Goal: Task Accomplishment & Management: Complete application form

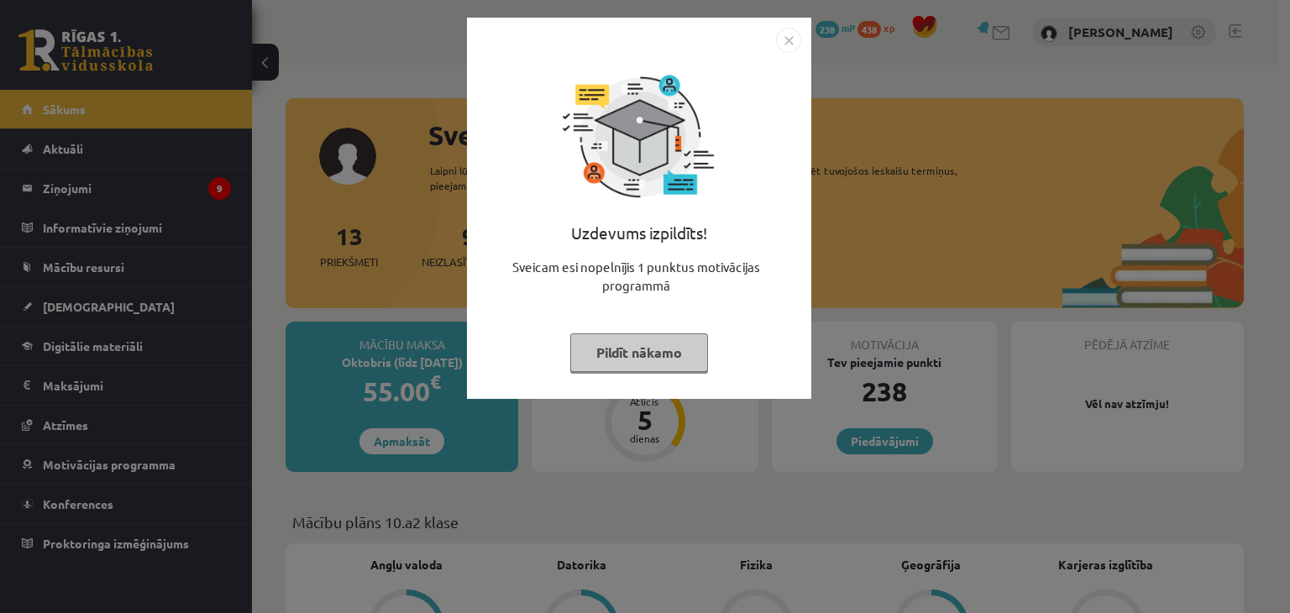
click at [617, 348] on button "Pildīt nākamo" at bounding box center [639, 352] width 138 height 39
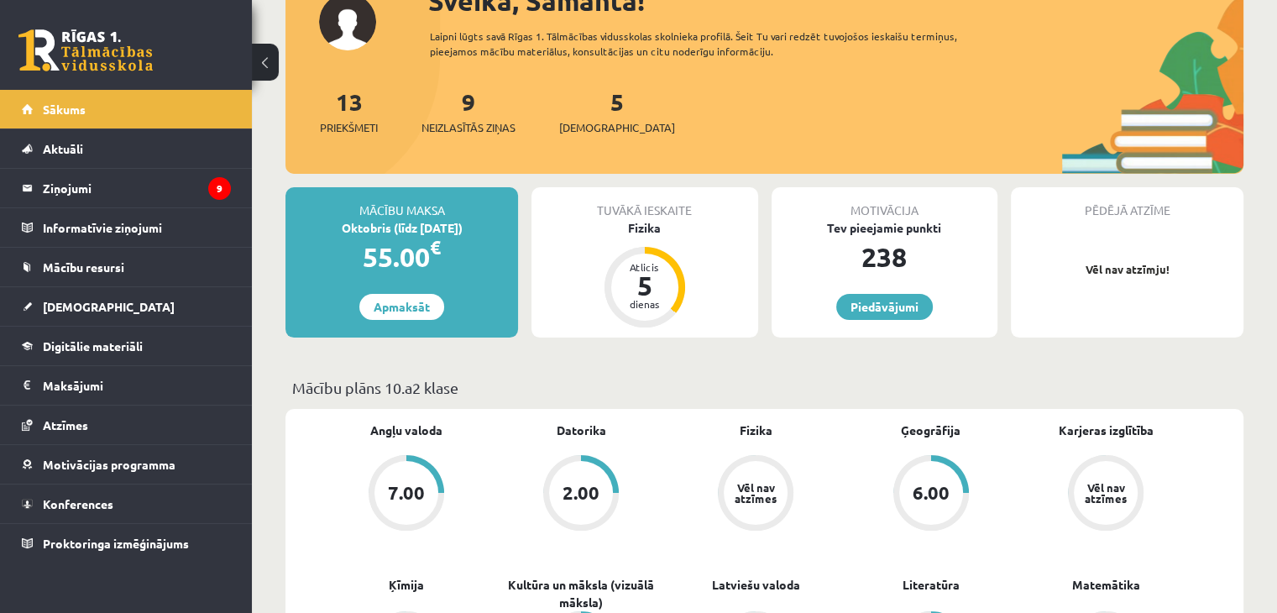
scroll to position [290, 0]
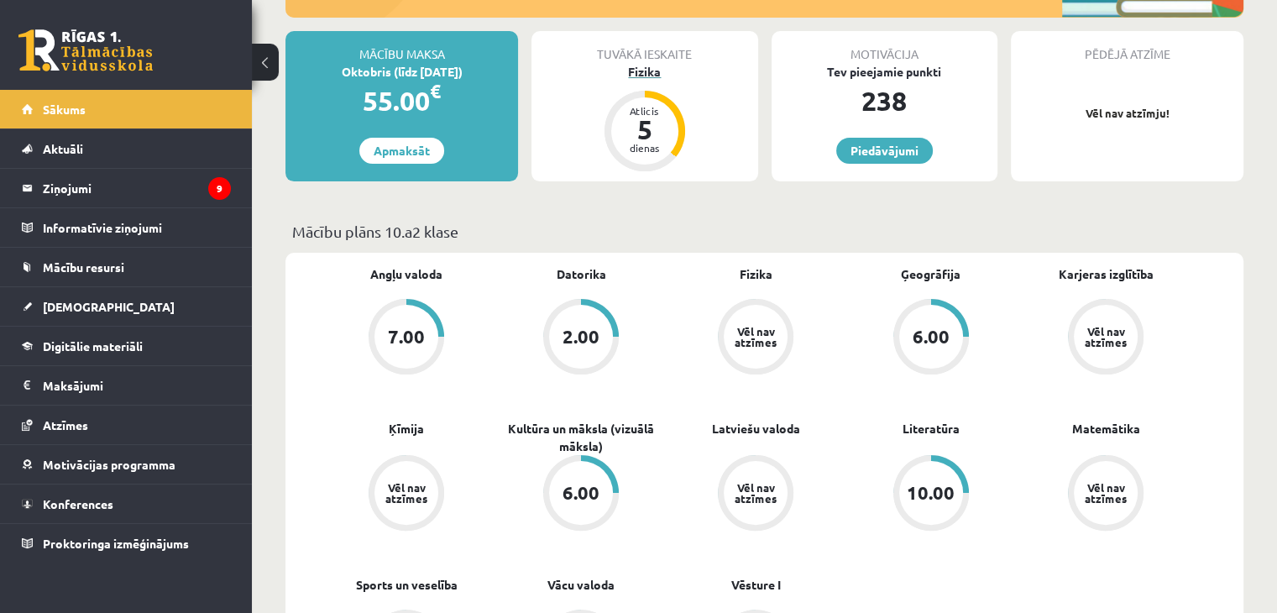
click at [643, 76] on div "Fizika" at bounding box center [644, 72] width 226 height 18
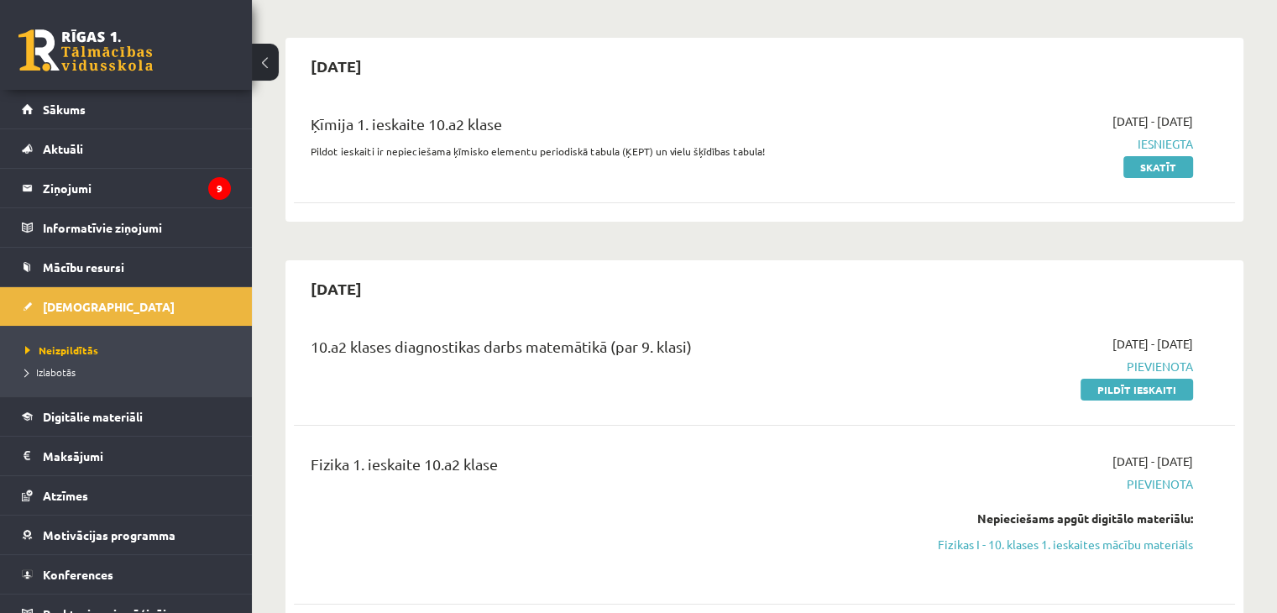
scroll to position [134, 0]
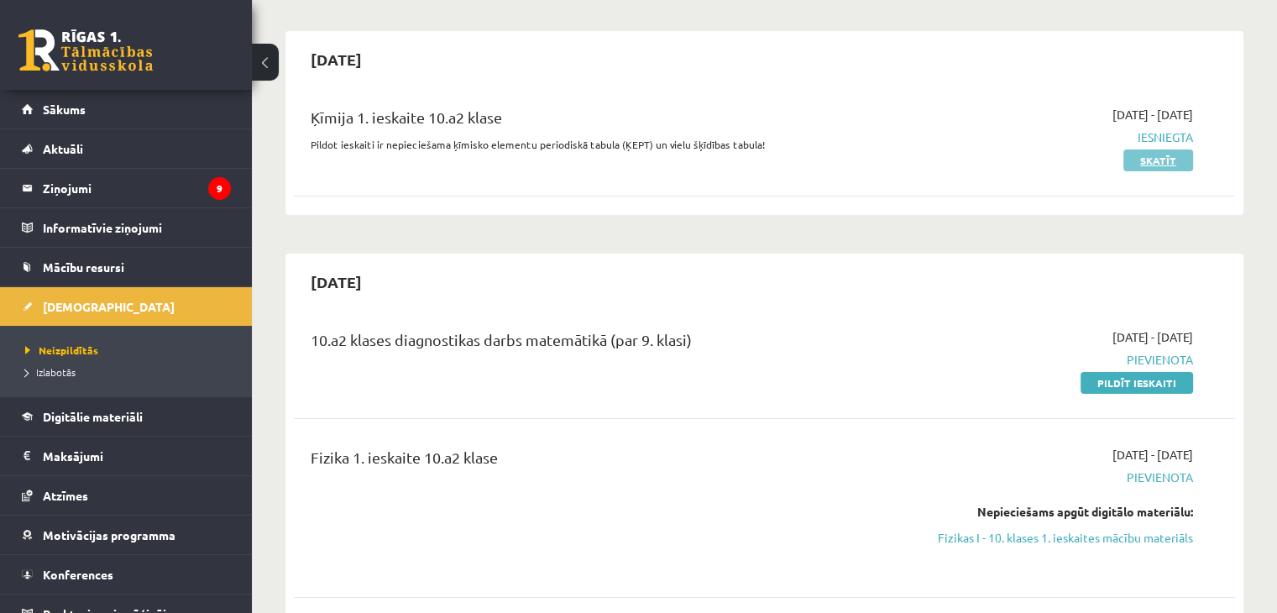
click at [1170, 159] on link "Skatīt" at bounding box center [1158, 160] width 70 height 22
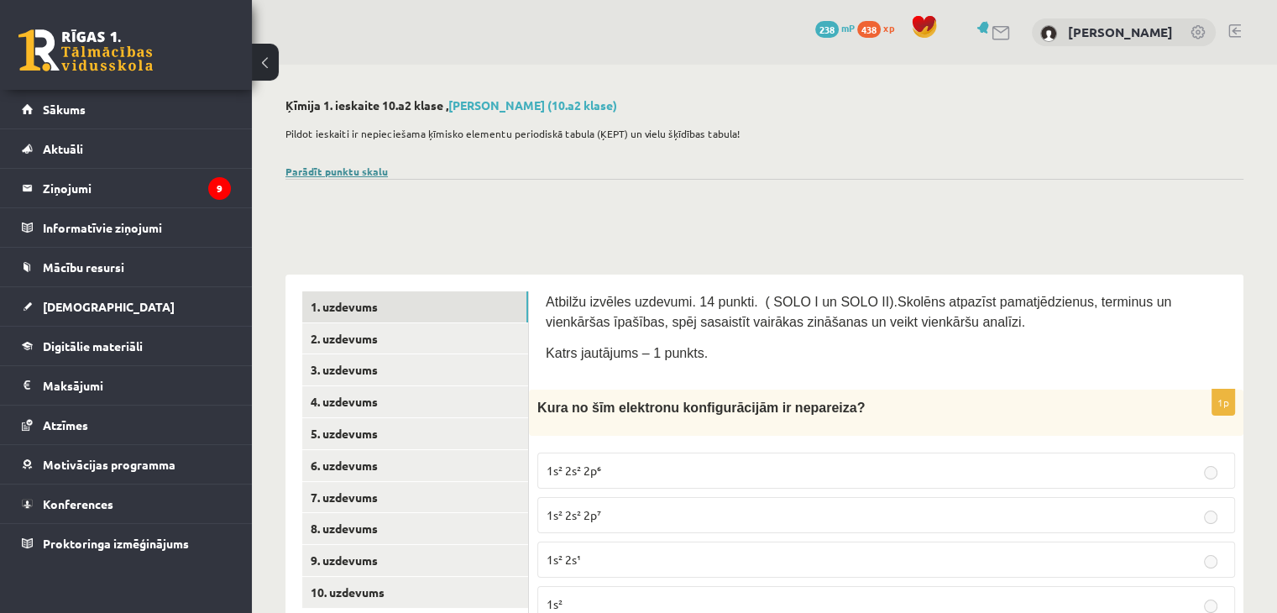
click at [372, 175] on link "Parādīt punktu skalu" at bounding box center [336, 171] width 102 height 13
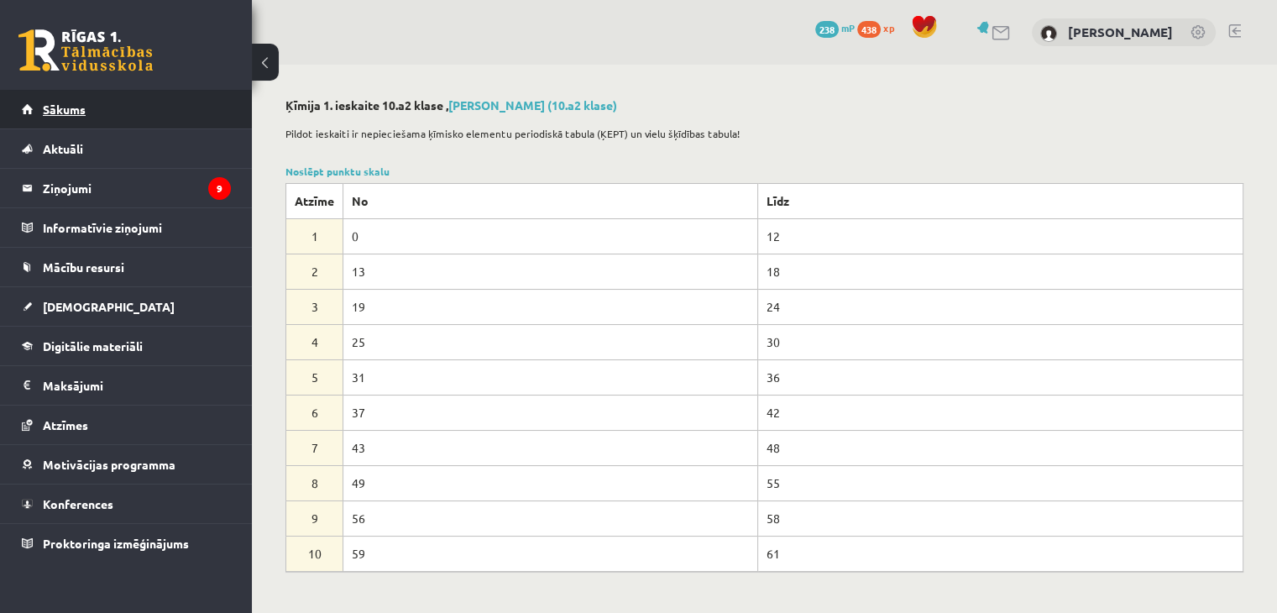
click at [111, 117] on link "Sākums" at bounding box center [126, 109] width 209 height 39
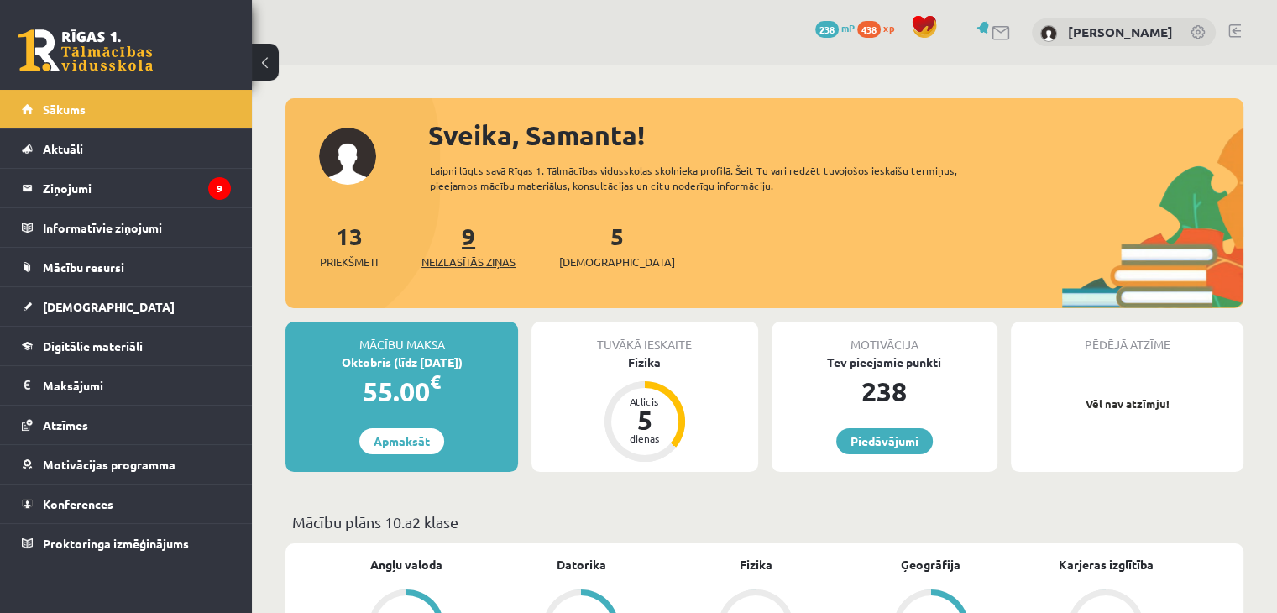
click at [489, 264] on span "Neizlasītās ziņas" at bounding box center [468, 262] width 94 height 17
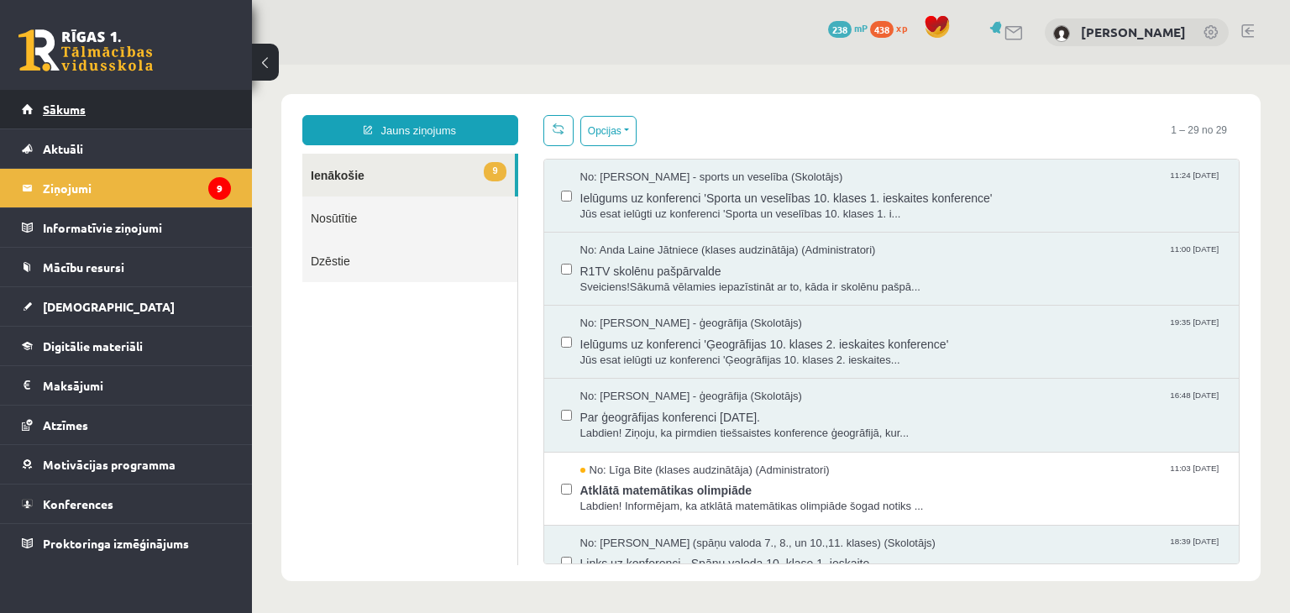
click at [178, 102] on link "Sākums" at bounding box center [126, 109] width 209 height 39
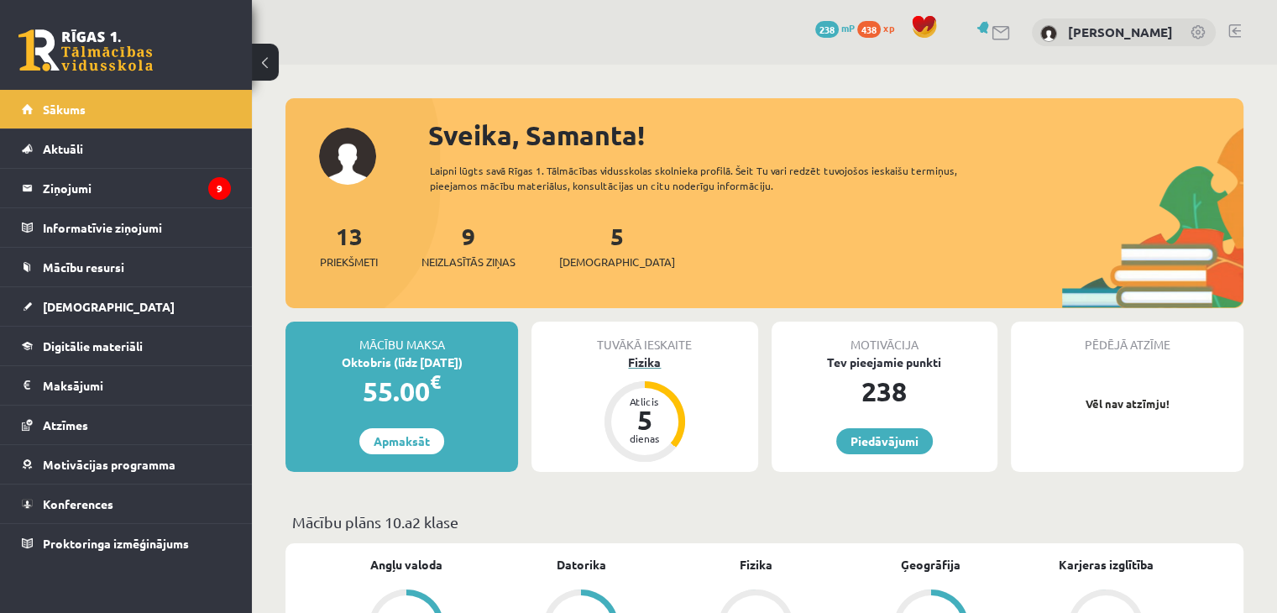
click at [640, 365] on div "Fizika" at bounding box center [644, 362] width 226 height 18
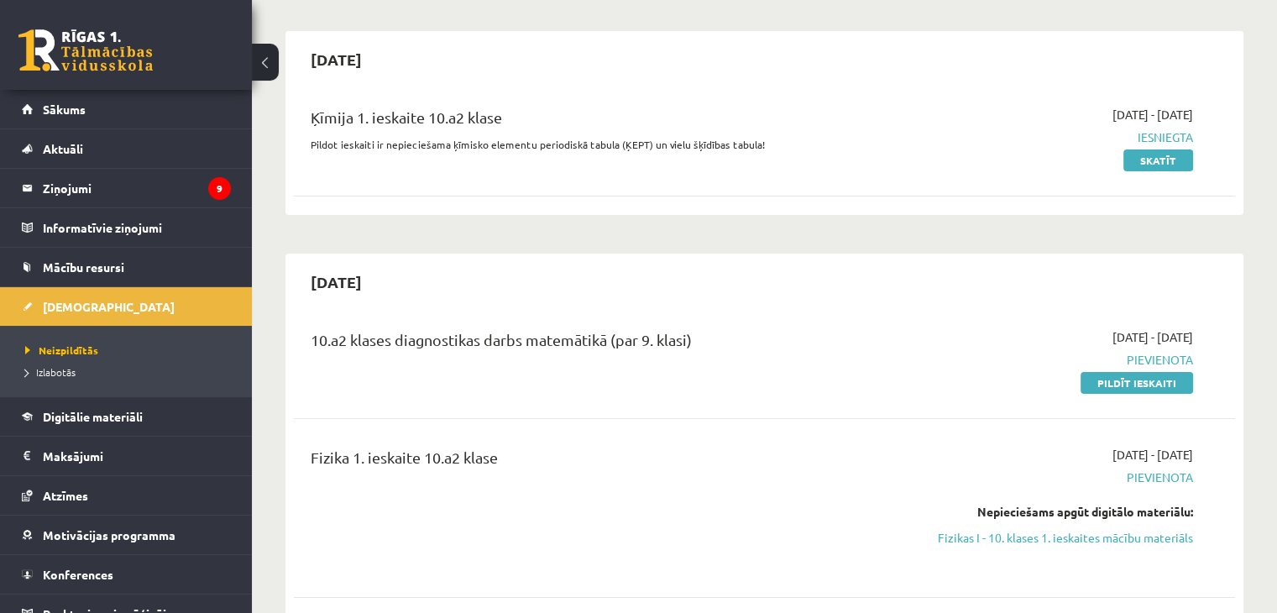
scroll to position [67, 0]
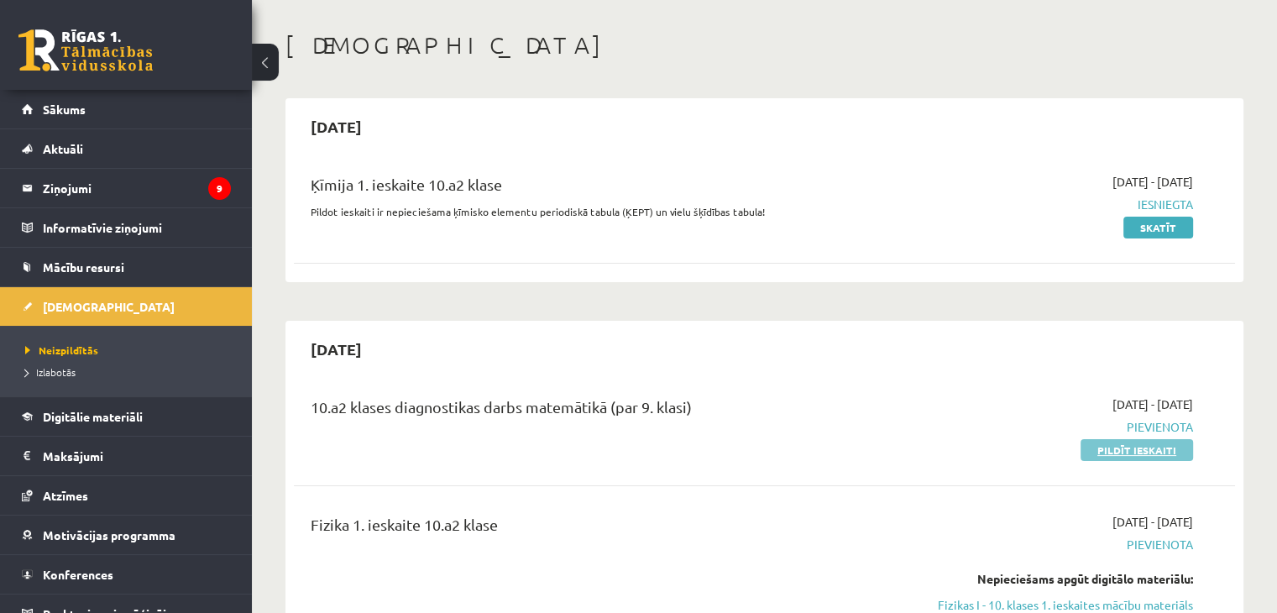
click at [1155, 441] on link "Pildīt ieskaiti" at bounding box center [1137, 450] width 113 height 22
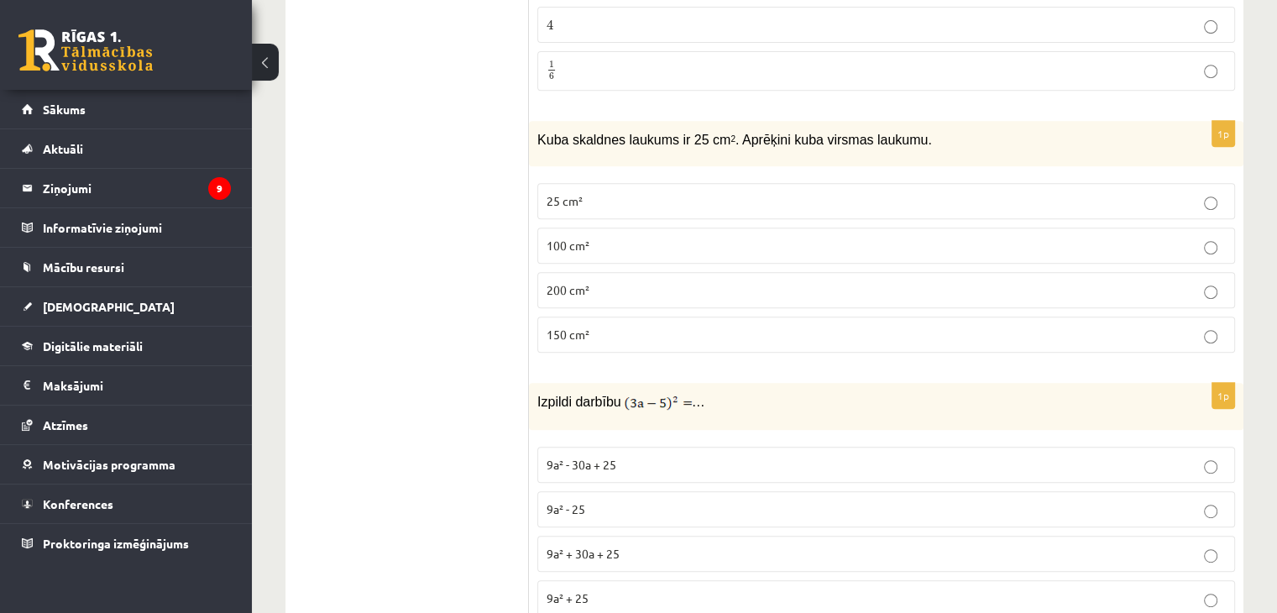
scroll to position [823, 0]
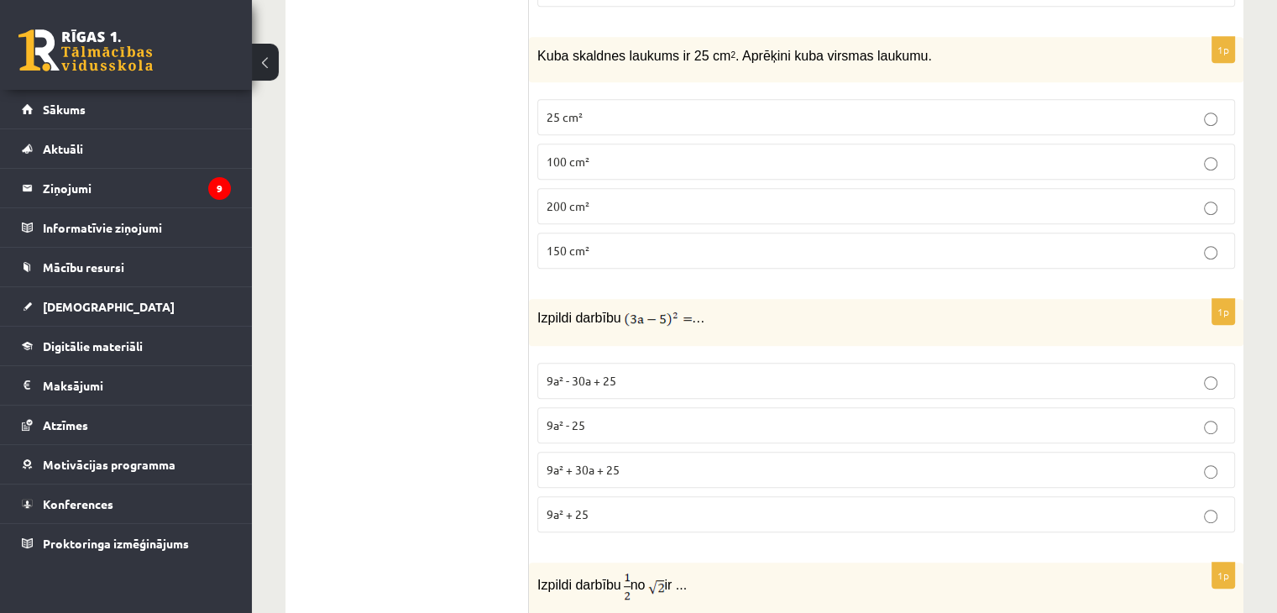
click at [1203, 153] on p "100 cm²" at bounding box center [886, 162] width 679 height 18
click at [1217, 244] on p "150 cm²" at bounding box center [886, 251] width 679 height 18
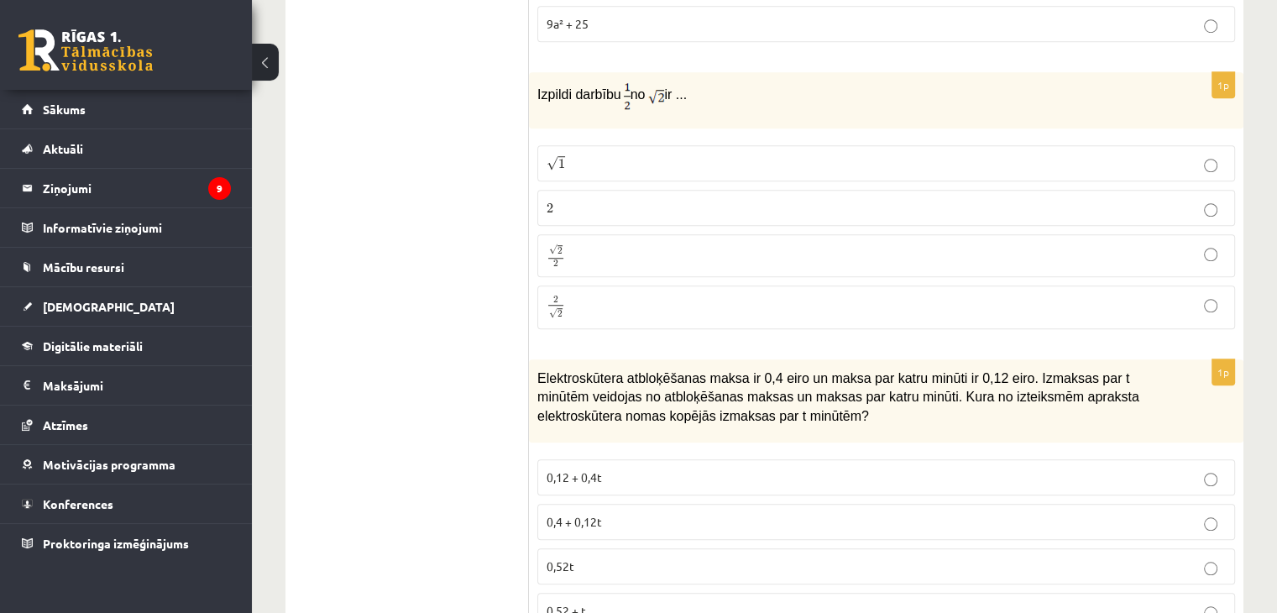
scroll to position [1327, 0]
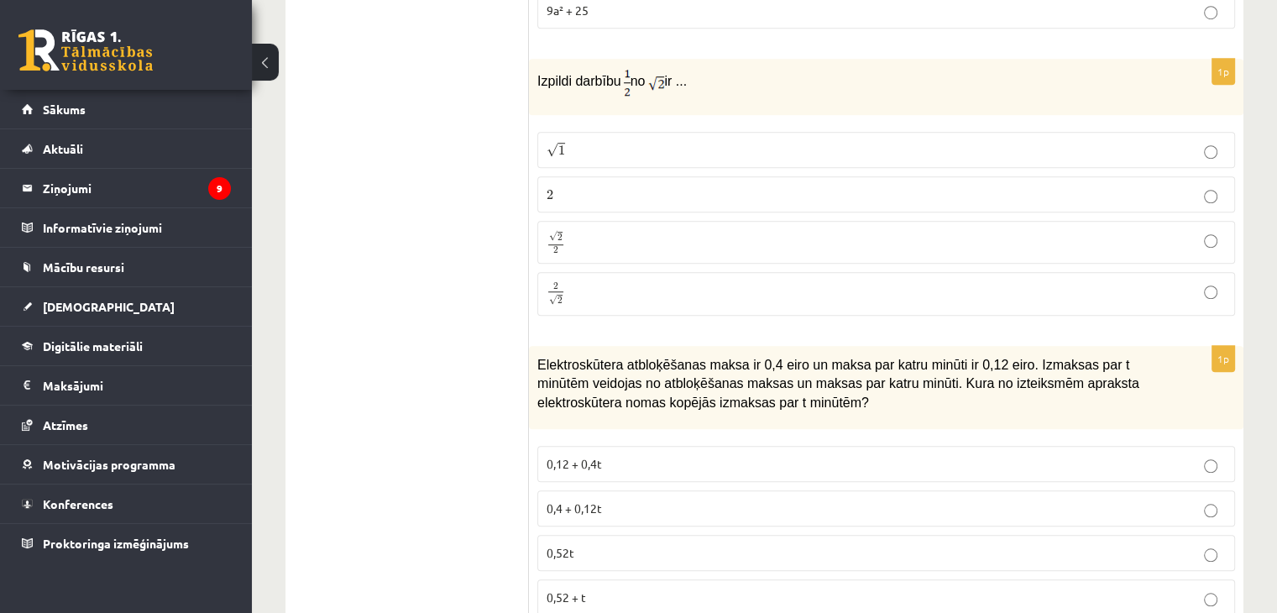
click at [1213, 281] on p "2 √ 2 2 2" at bounding box center [886, 293] width 679 height 24
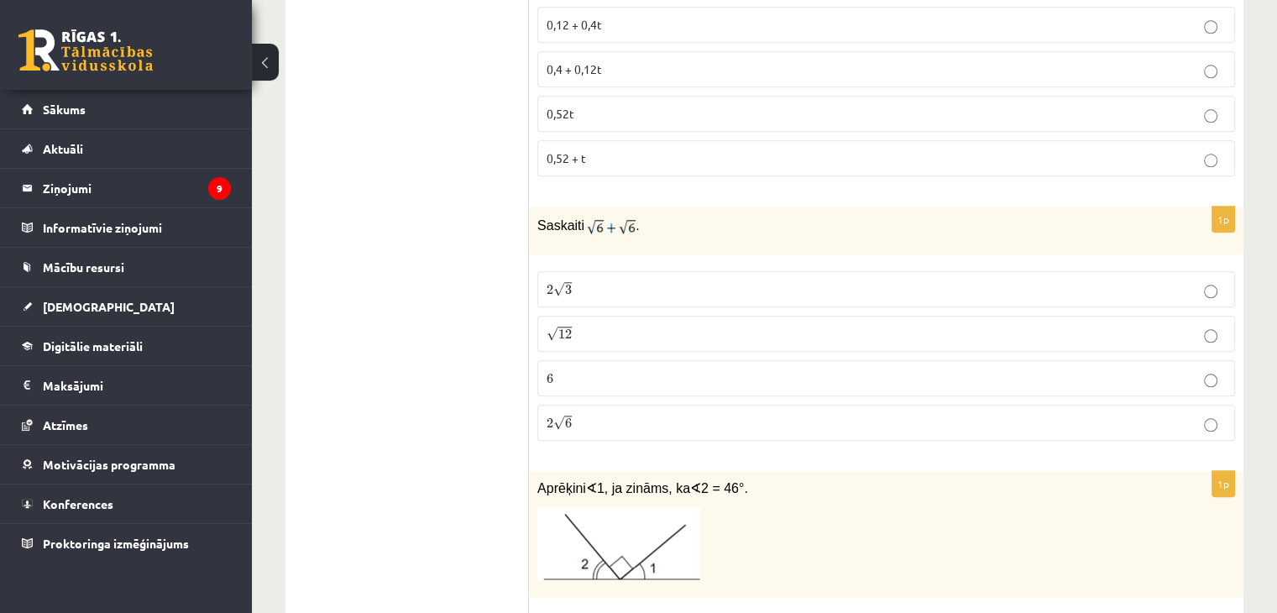
scroll to position [1797, 0]
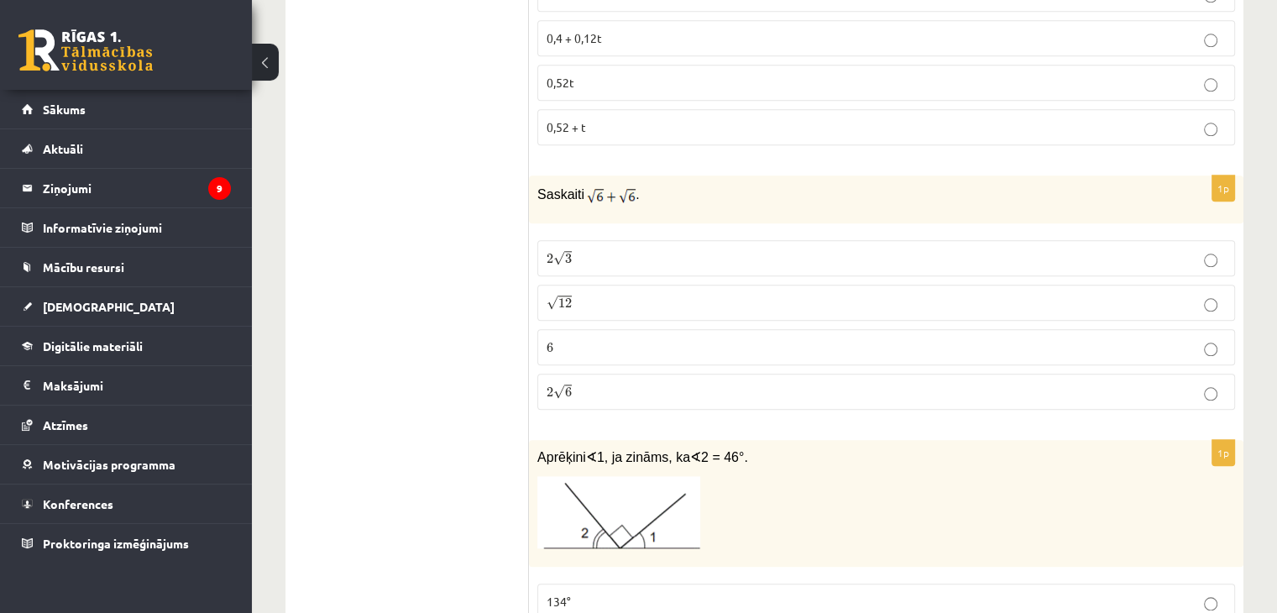
click at [1212, 383] on p "2 √ 6 2 6" at bounding box center [886, 392] width 679 height 18
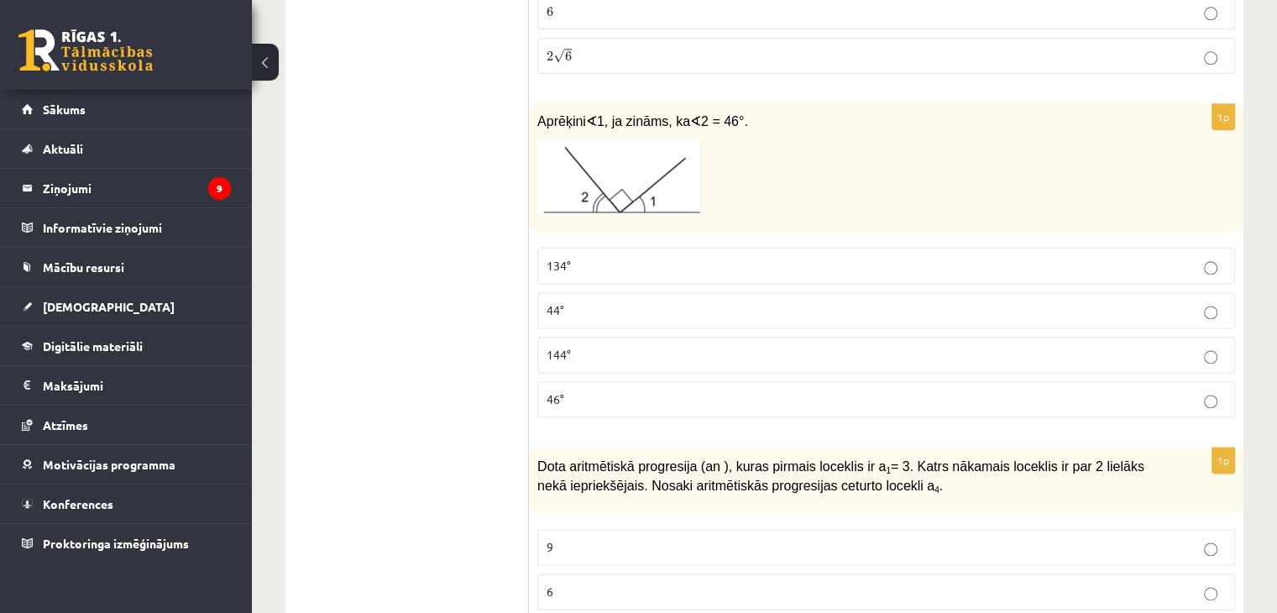
scroll to position [2166, 0]
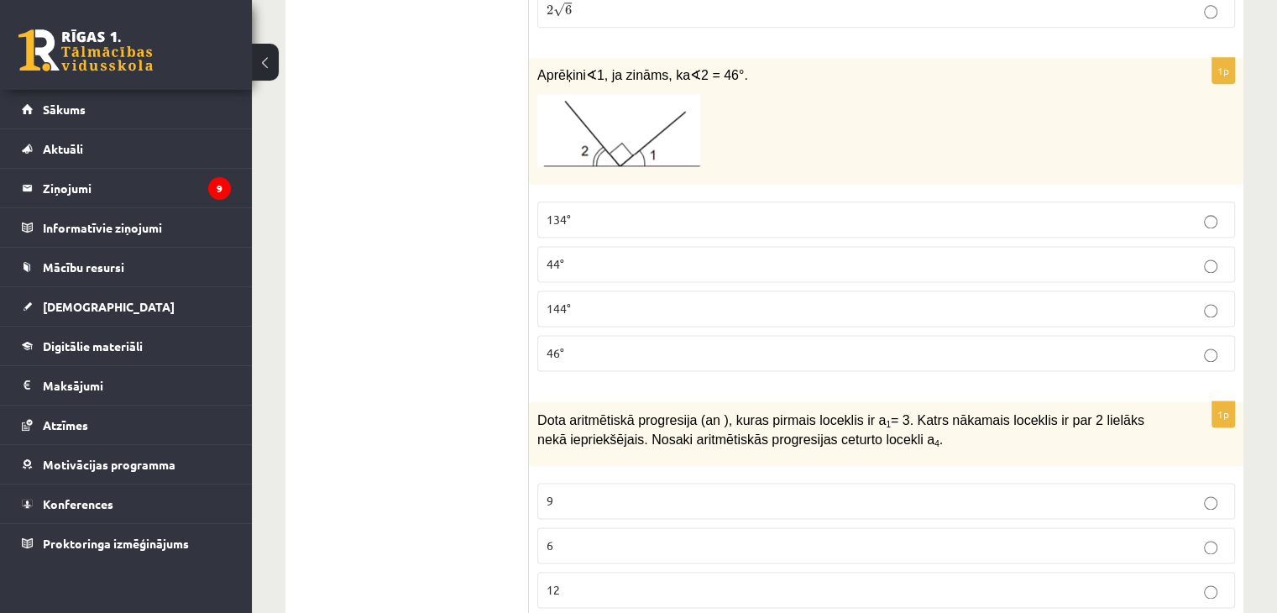
drag, startPoint x: 358, startPoint y: 460, endPoint x: 1283, endPoint y: 599, distance: 935.6
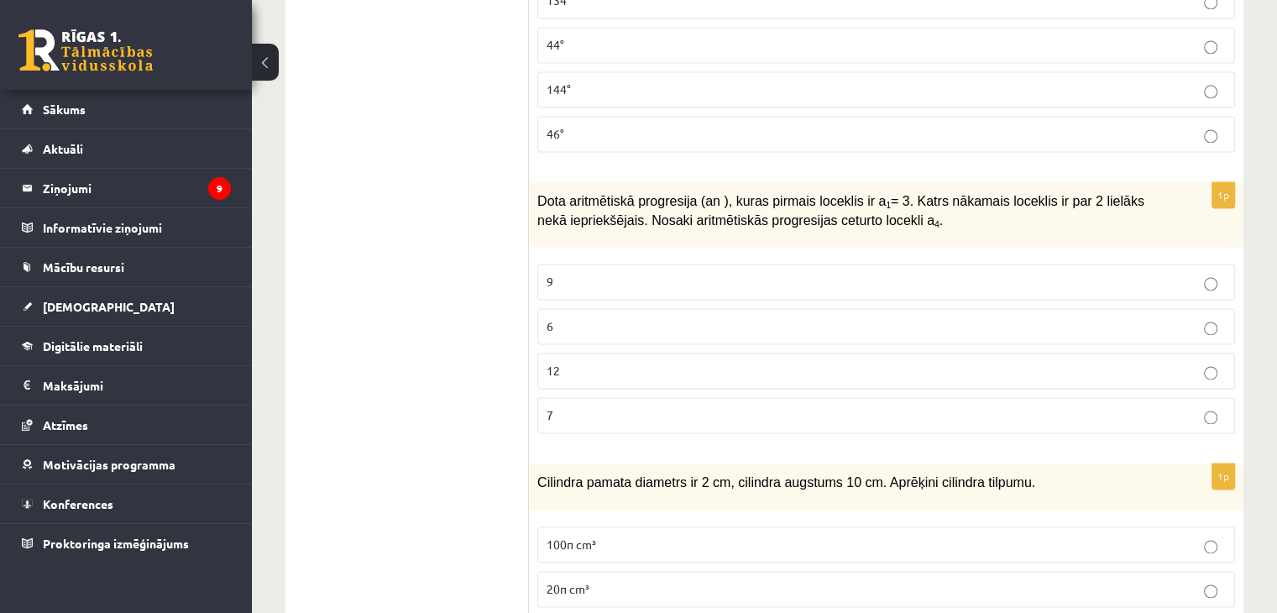
scroll to position [2415, 0]
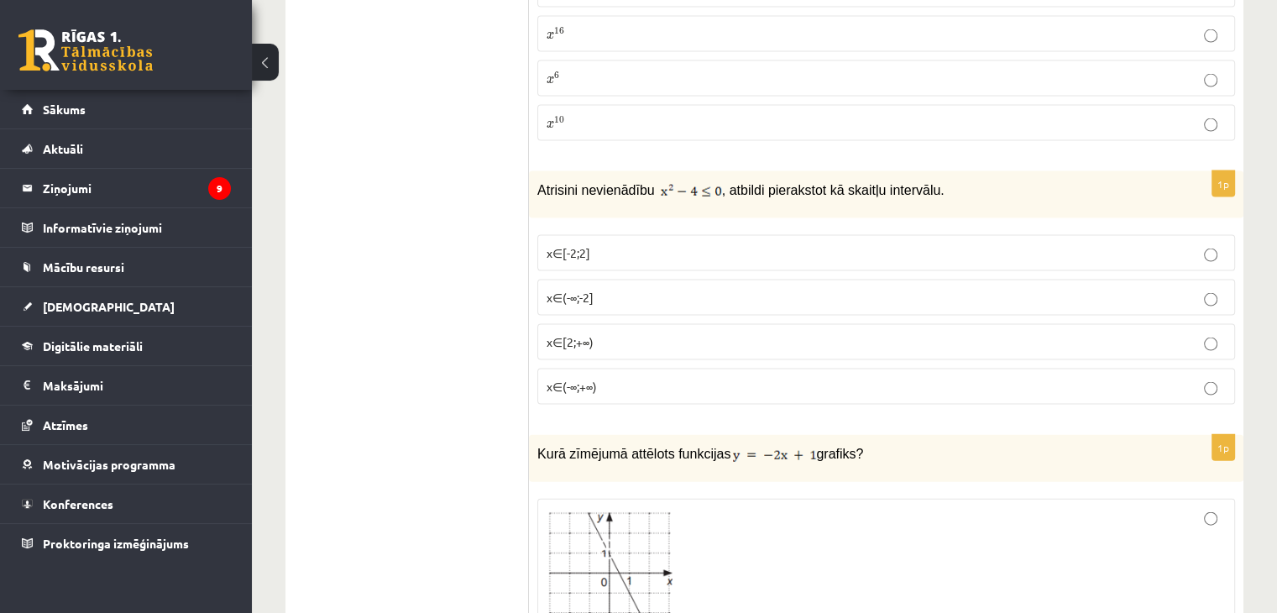
scroll to position [3589, 0]
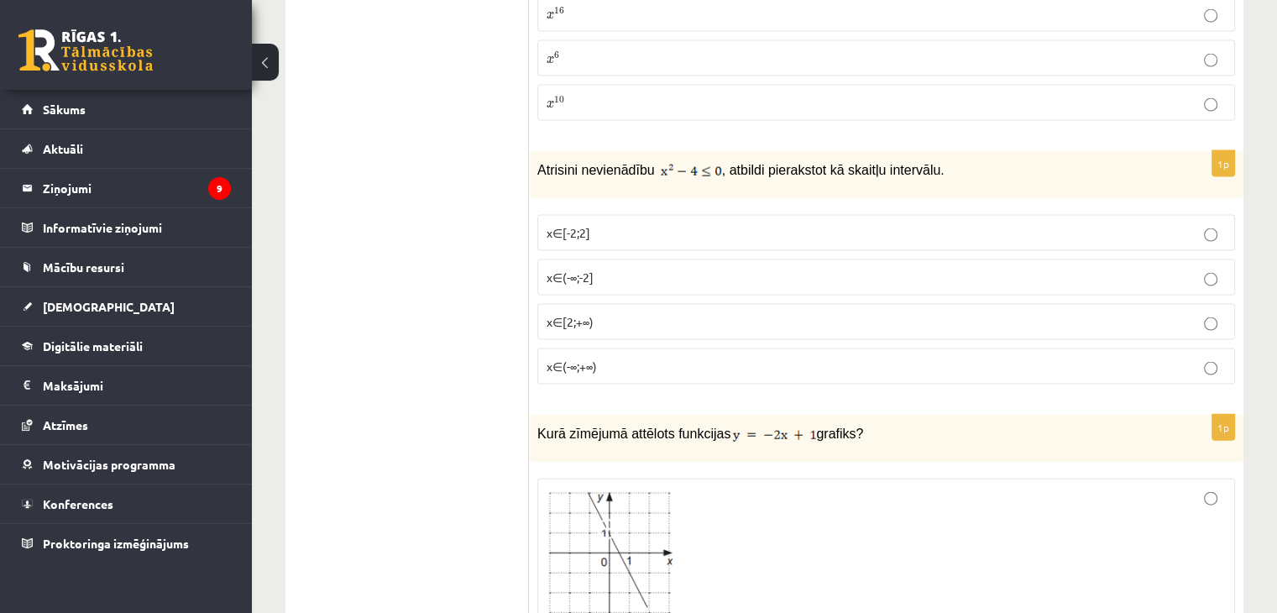
click at [1217, 225] on label "x∈[-2;2]" at bounding box center [886, 233] width 698 height 36
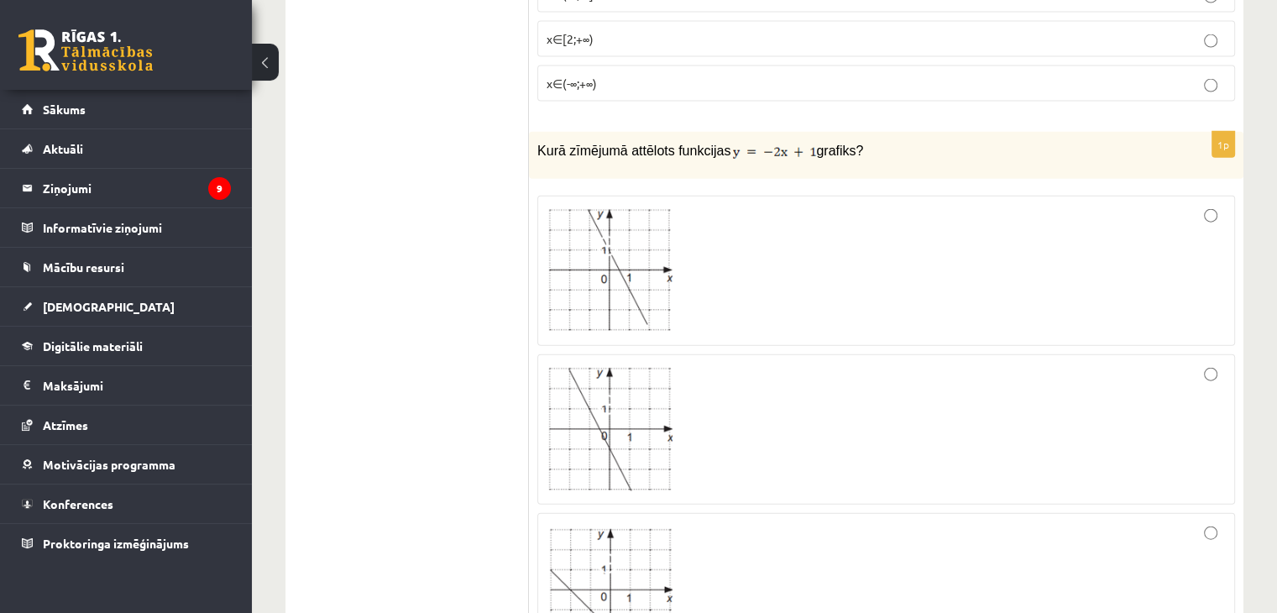
scroll to position [3891, 0]
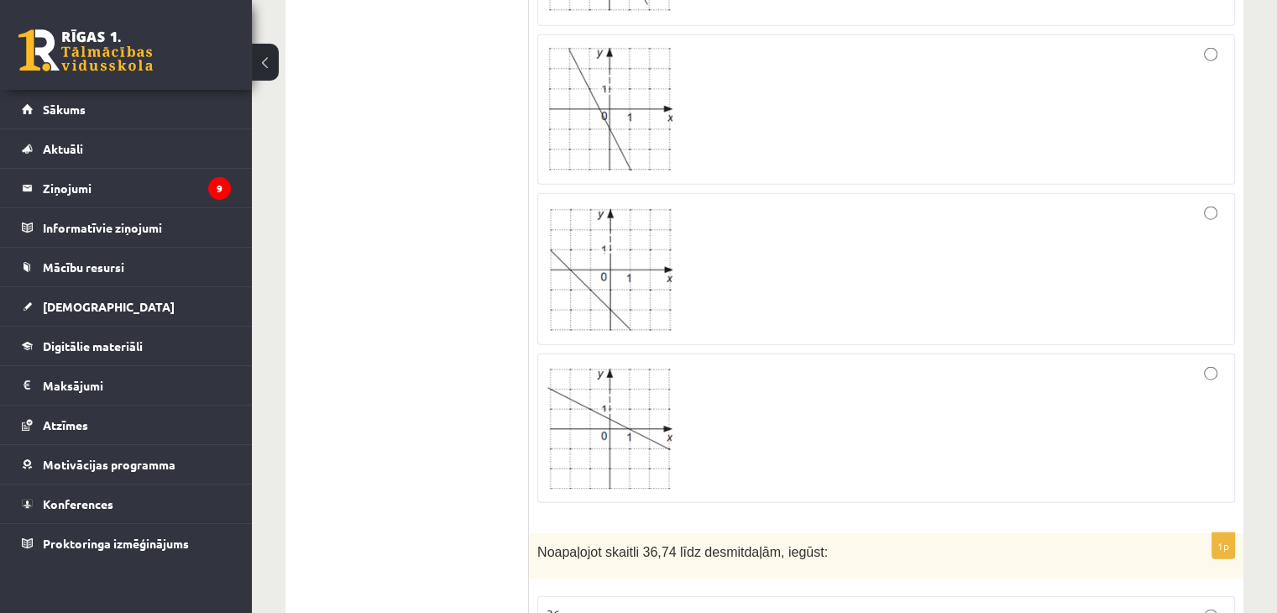
scroll to position [4194, 0]
click at [1206, 361] on div at bounding box center [886, 426] width 679 height 131
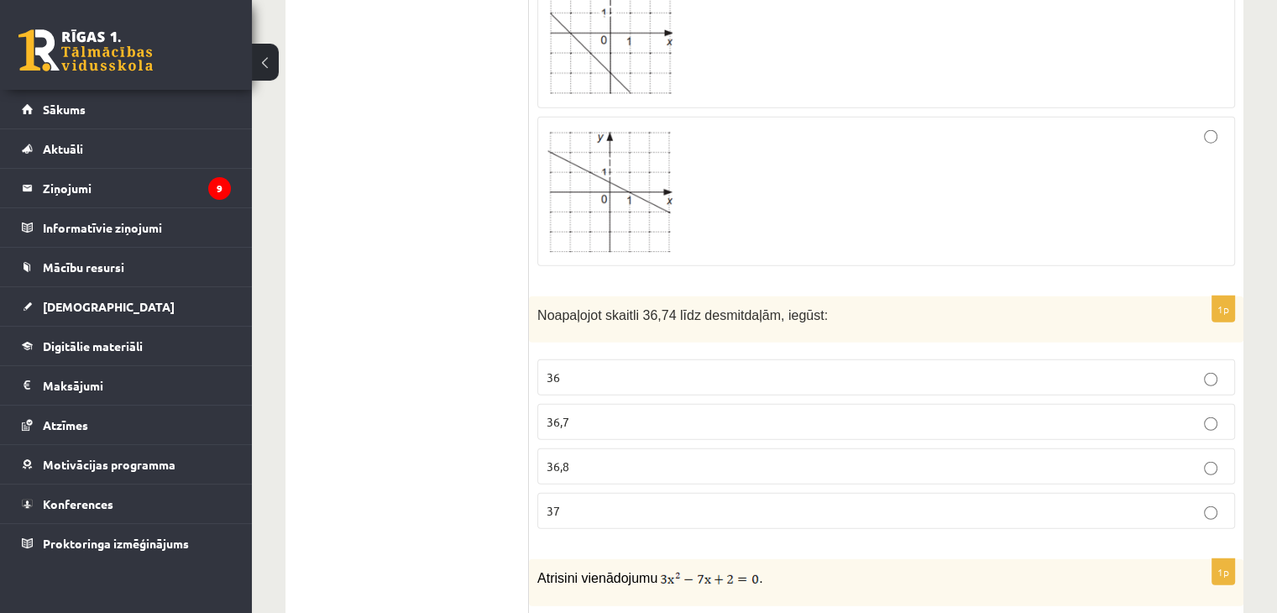
scroll to position [4462, 0]
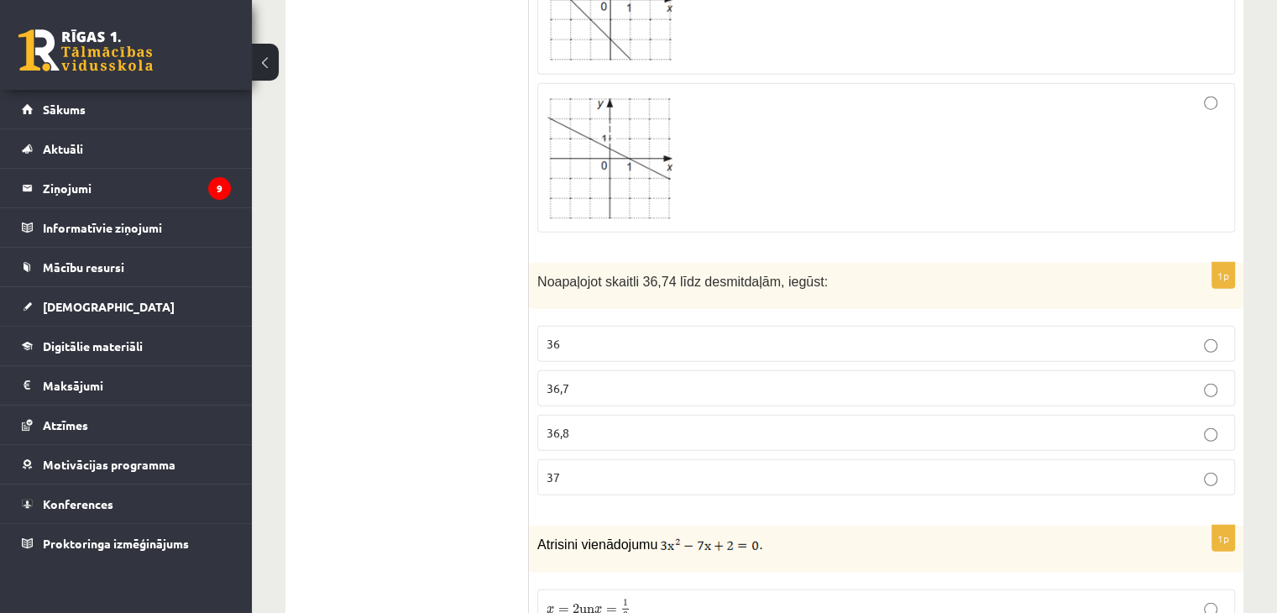
click at [1217, 379] on p "36,7" at bounding box center [886, 388] width 679 height 18
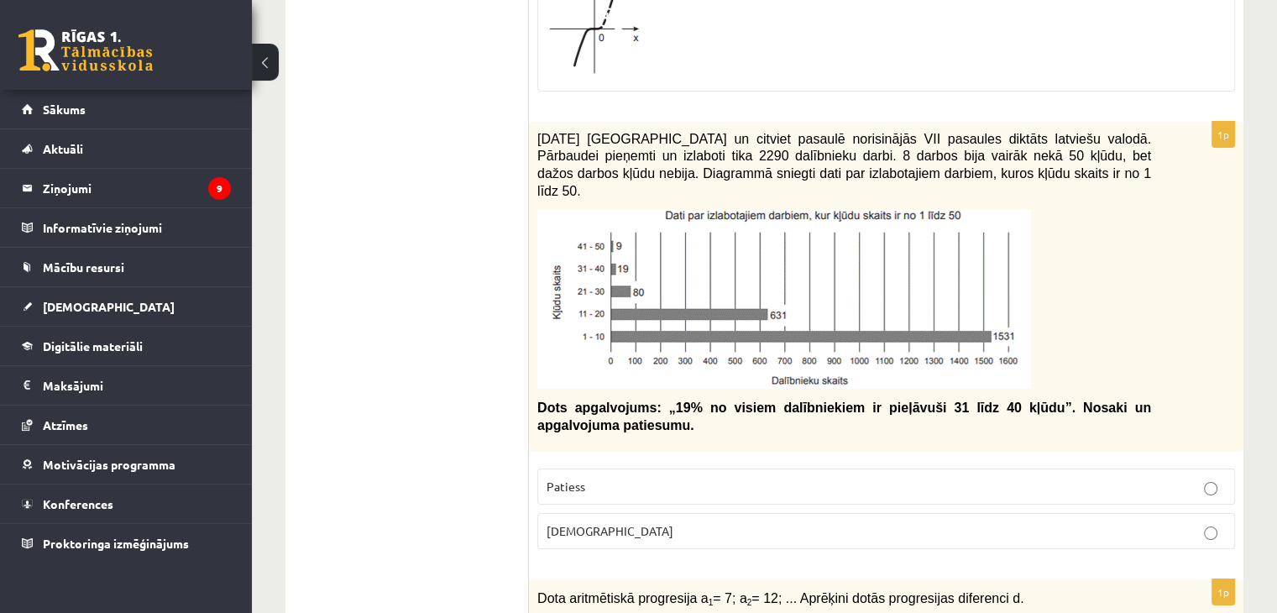
scroll to position [6099, 0]
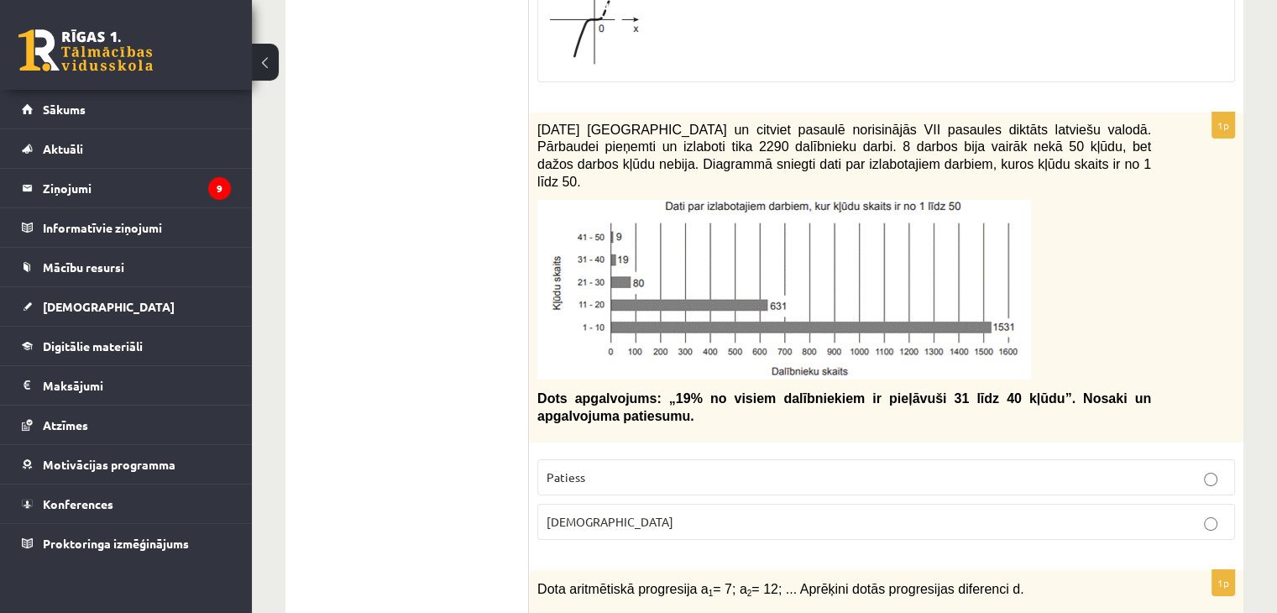
click at [1201, 513] on p "Aplams" at bounding box center [886, 522] width 679 height 18
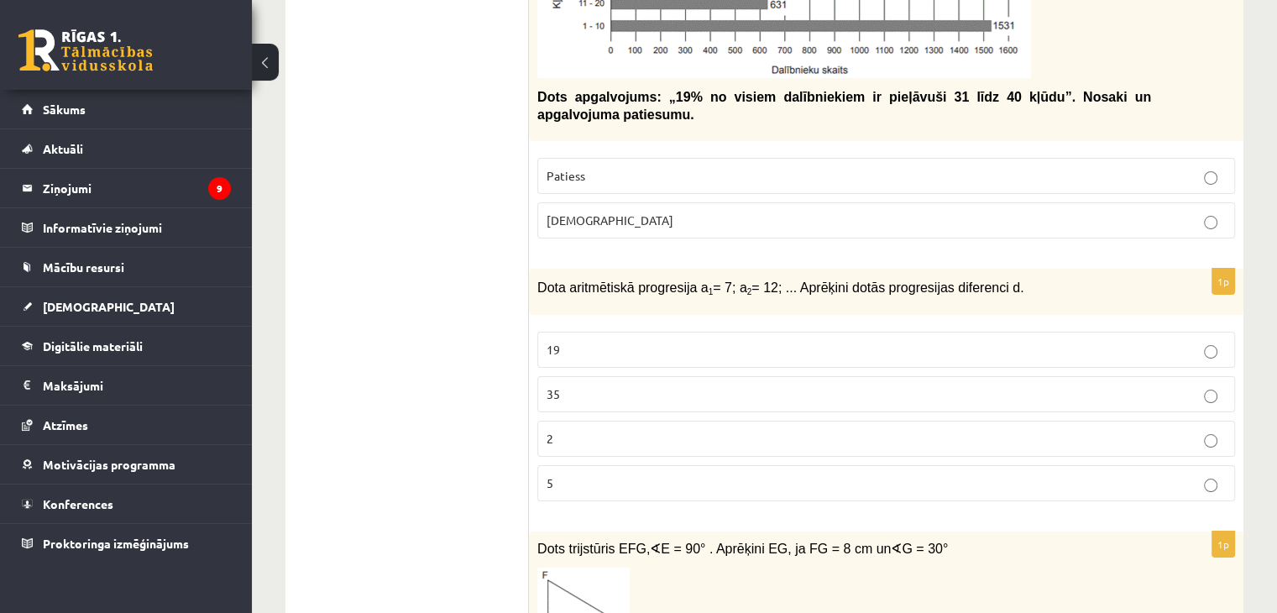
scroll to position [6402, 0]
click at [1206, 474] on p "5" at bounding box center [886, 483] width 679 height 18
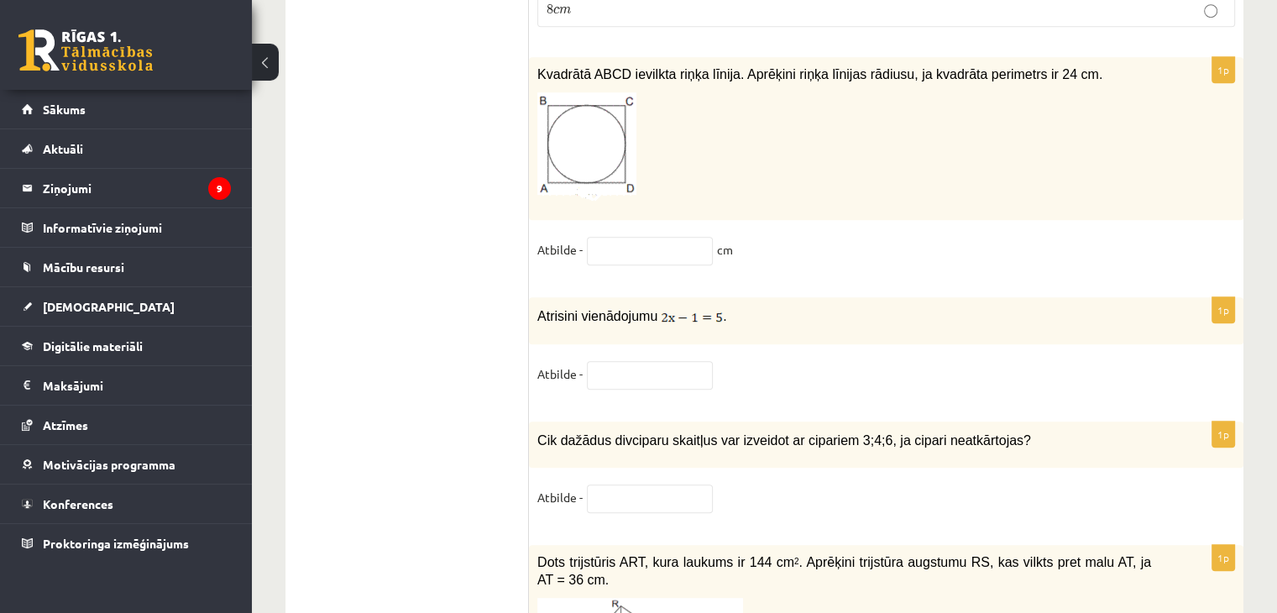
scroll to position [7173, 0]
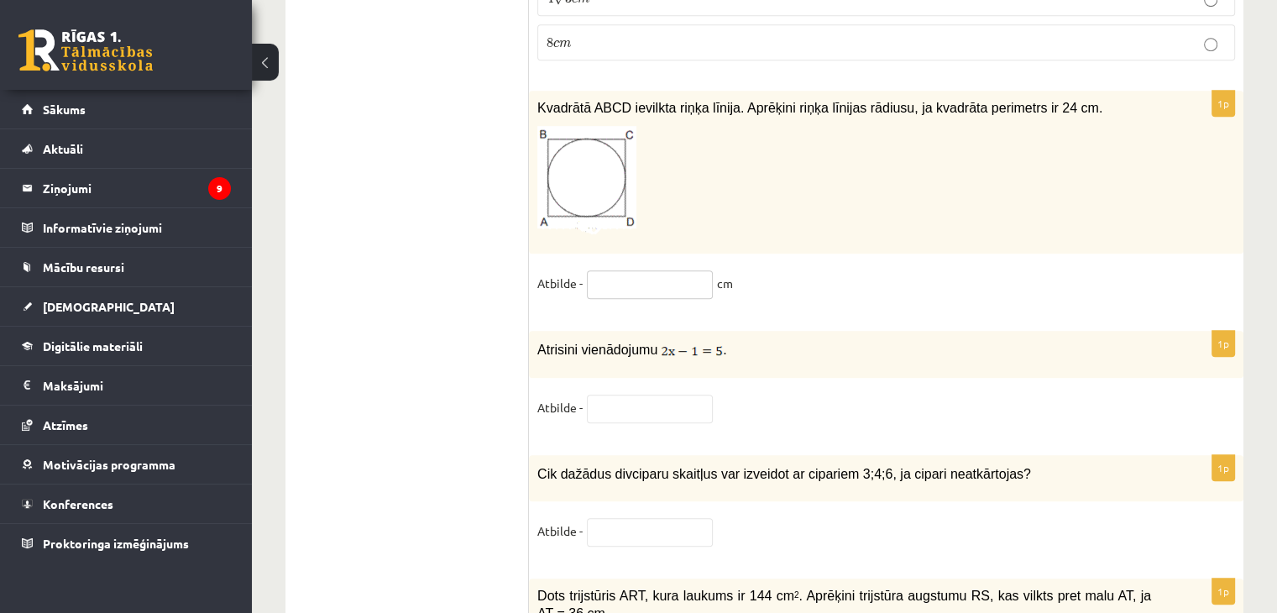
click at [672, 270] on input "text" at bounding box center [650, 284] width 126 height 29
type input "*"
click at [620, 395] on input "text" at bounding box center [650, 409] width 126 height 29
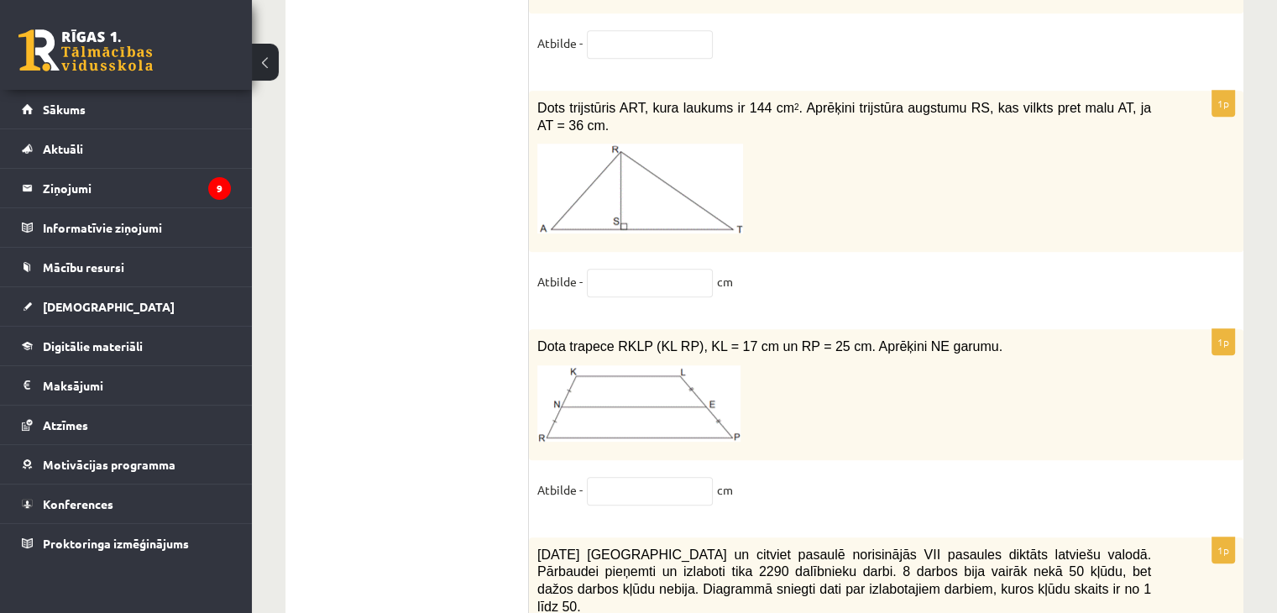
scroll to position [7662, 0]
type input "*"
click at [675, 268] on input "text" at bounding box center [650, 282] width 126 height 29
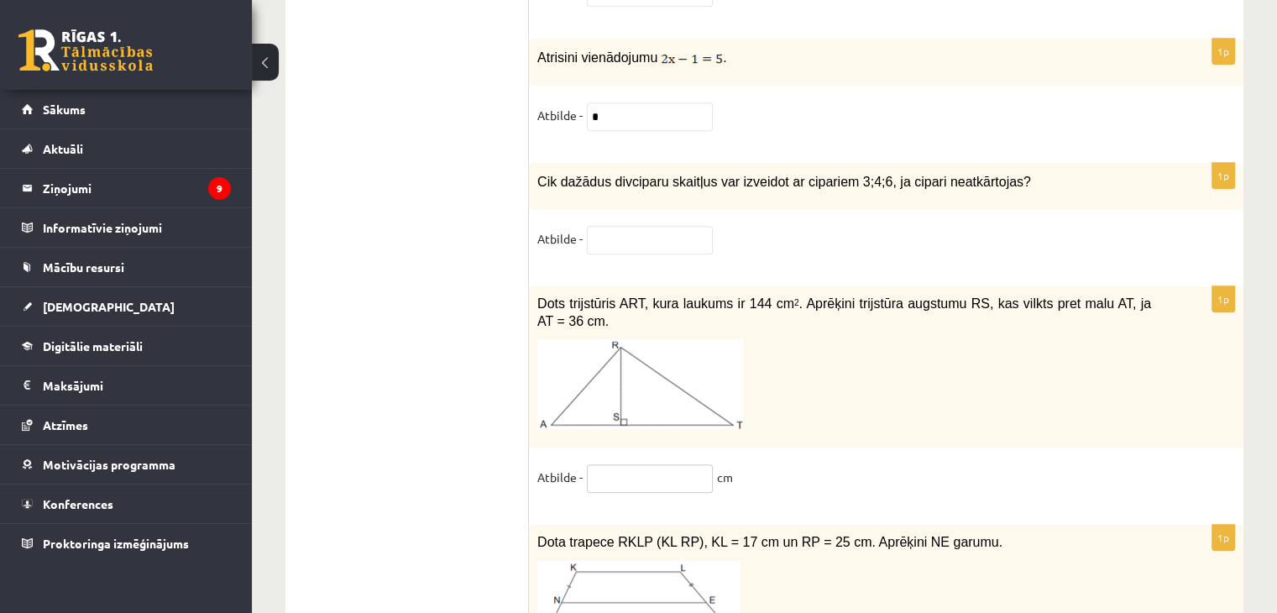
scroll to position [7469, 0]
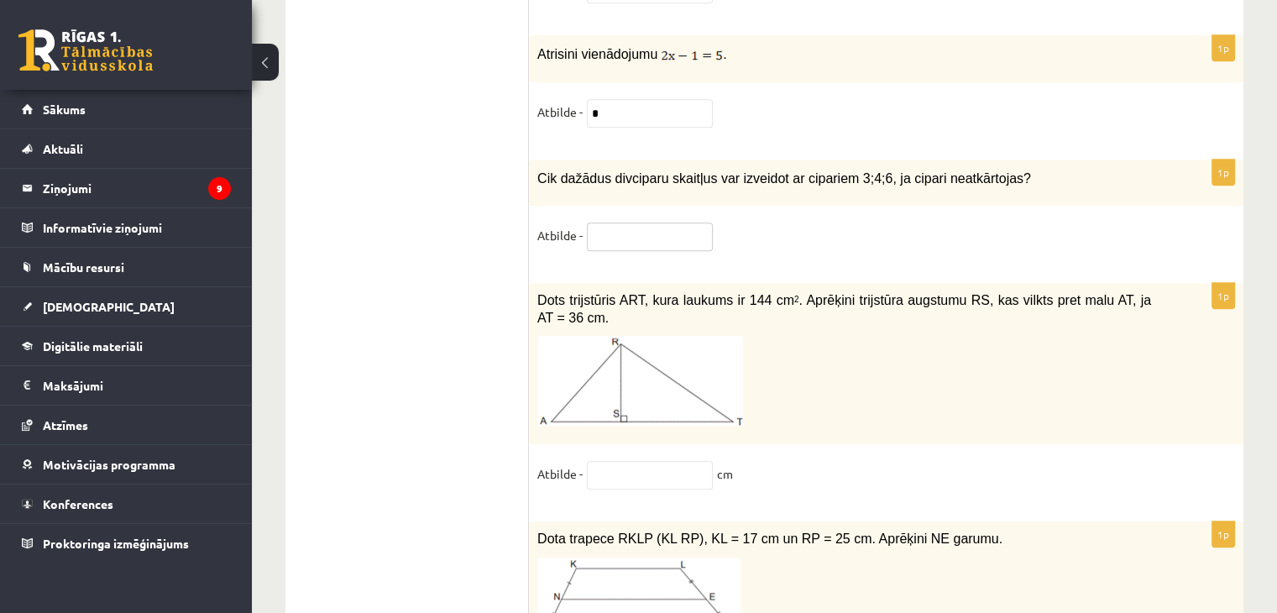
click at [674, 222] on input "text" at bounding box center [650, 236] width 126 height 29
type input "*"
click at [667, 461] on input "text" at bounding box center [650, 475] width 126 height 29
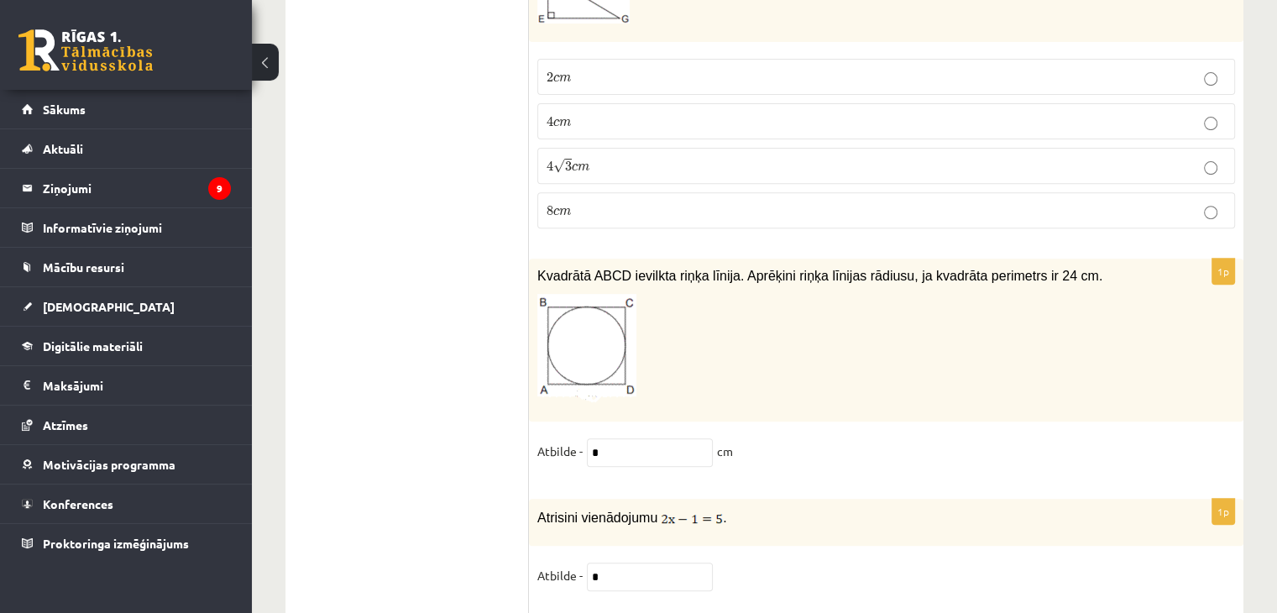
scroll to position [7005, 0]
click at [650, 438] on input "*" at bounding box center [650, 452] width 126 height 29
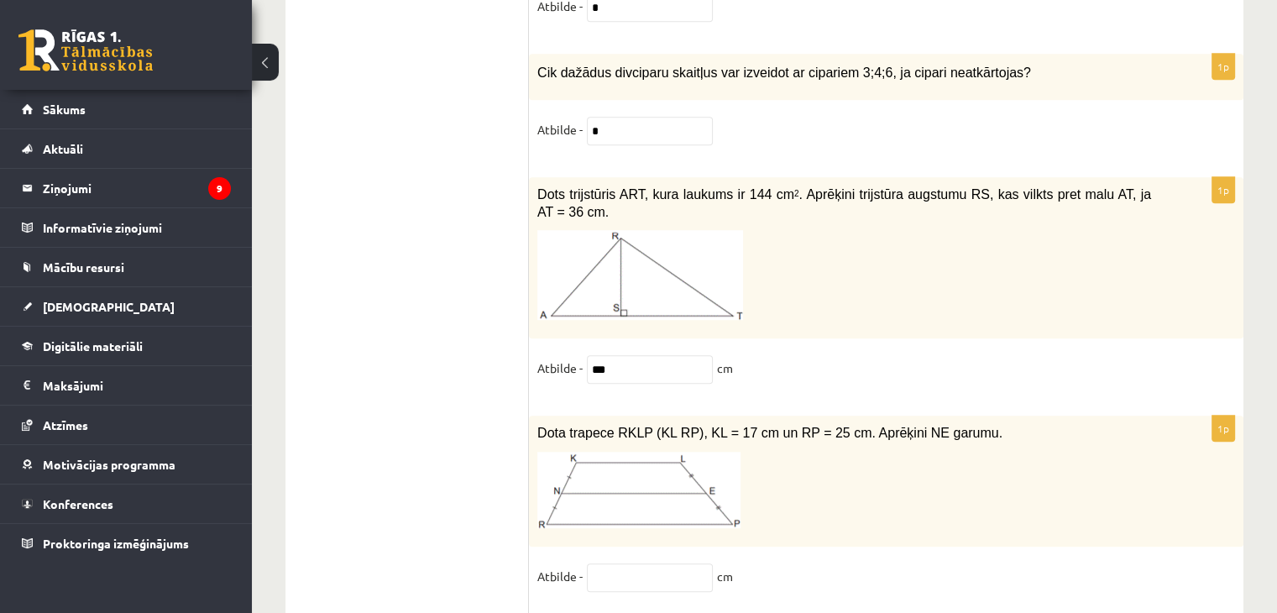
scroll to position [7576, 0]
click at [674, 353] on input "***" at bounding box center [650, 367] width 126 height 29
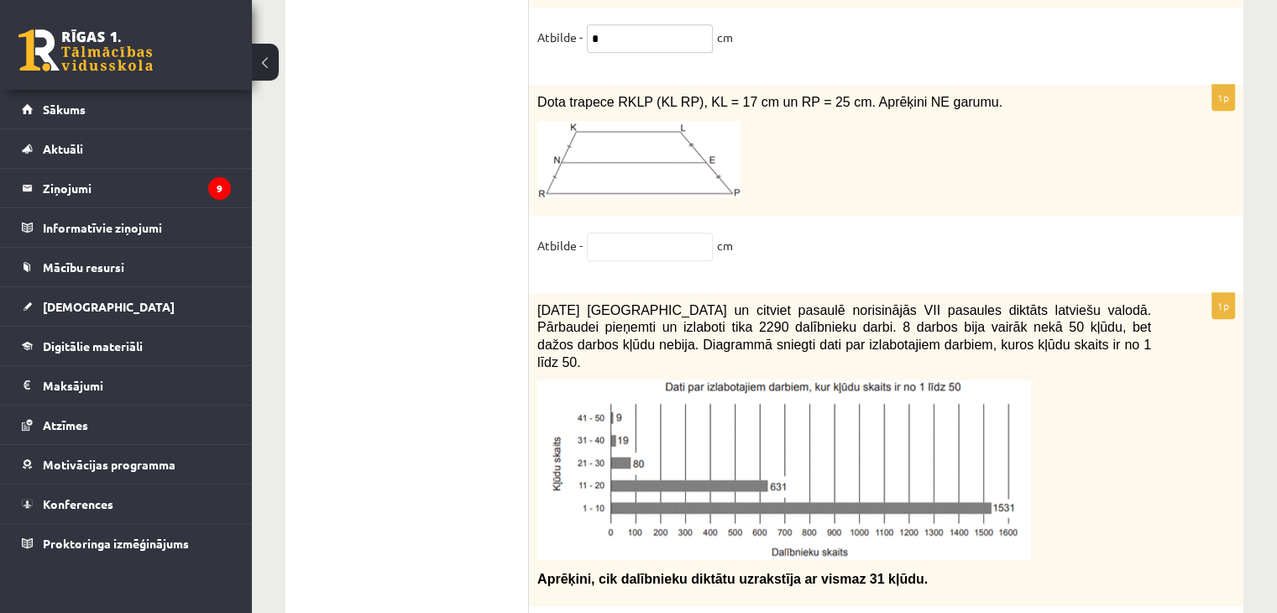
scroll to position [7907, 0]
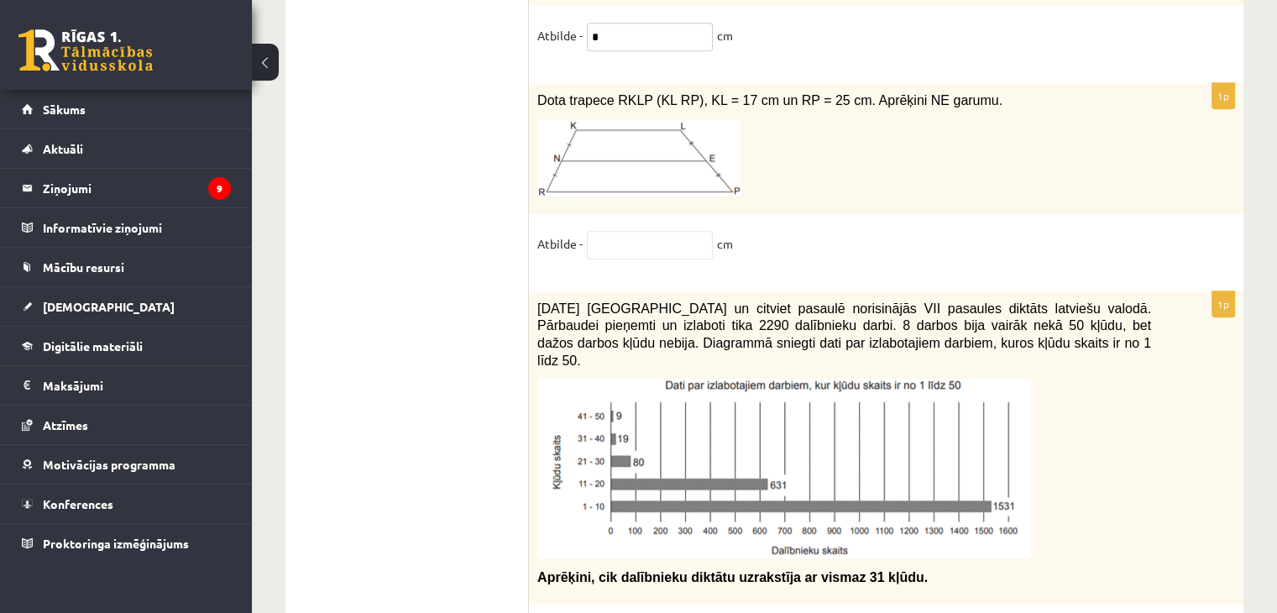
type input "*"
click at [625, 231] on input "text" at bounding box center [650, 245] width 126 height 29
click at [675, 231] on input "text" at bounding box center [650, 245] width 126 height 29
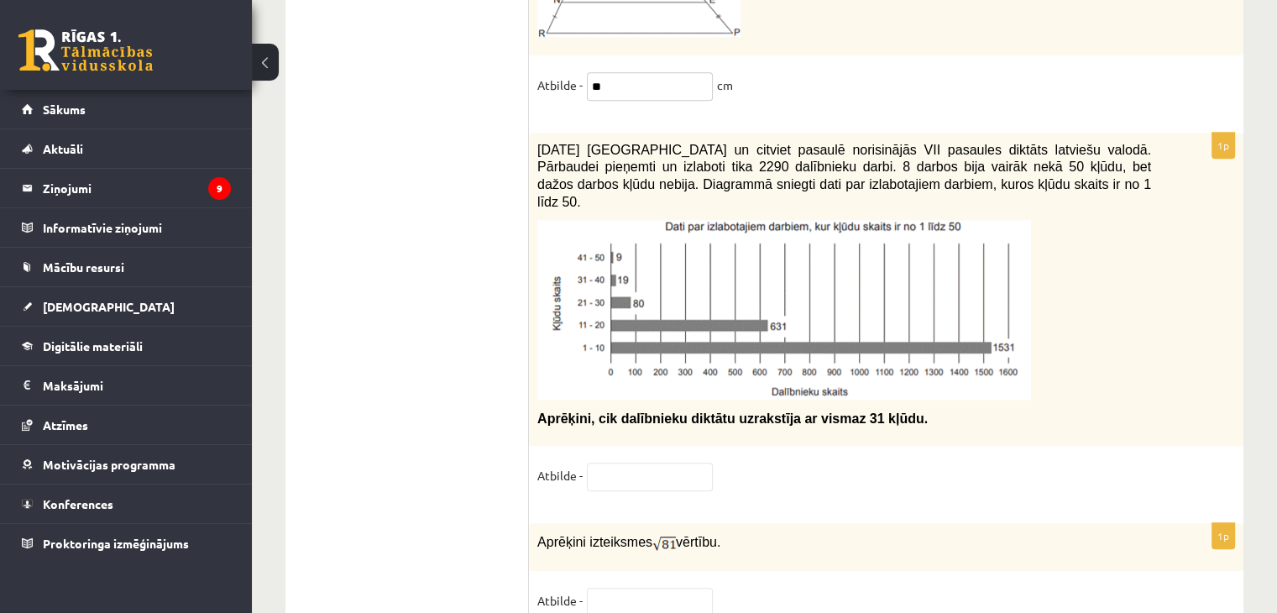
scroll to position [8067, 0]
type input "**"
click at [646, 462] on input "text" at bounding box center [650, 476] width 126 height 29
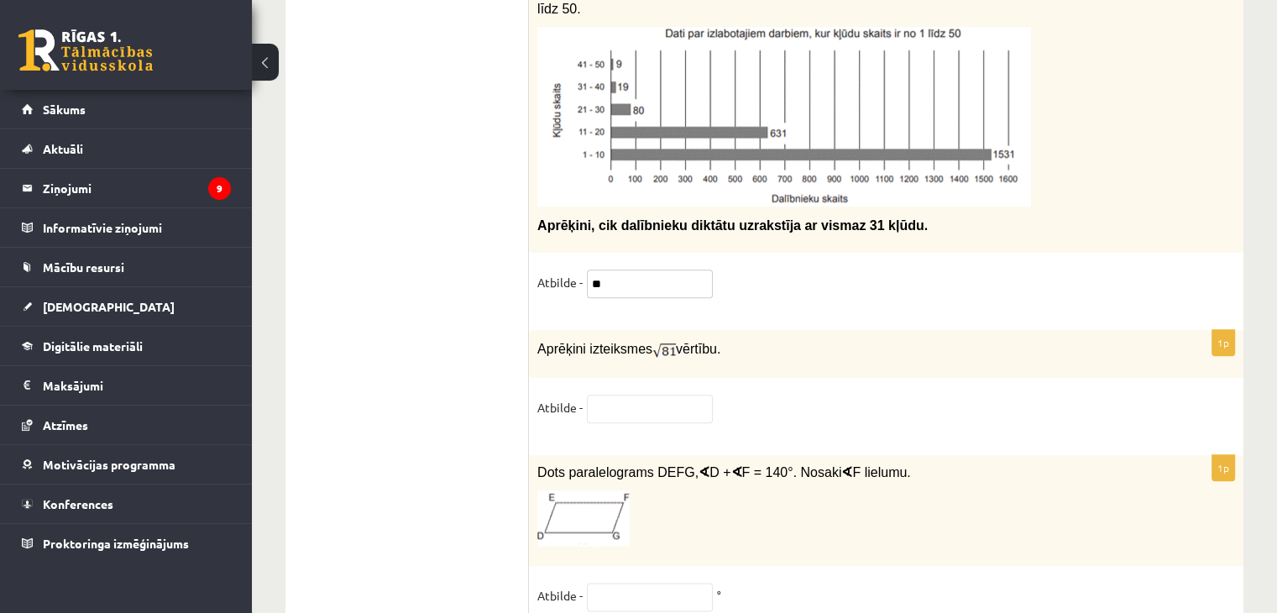
scroll to position [8261, 0]
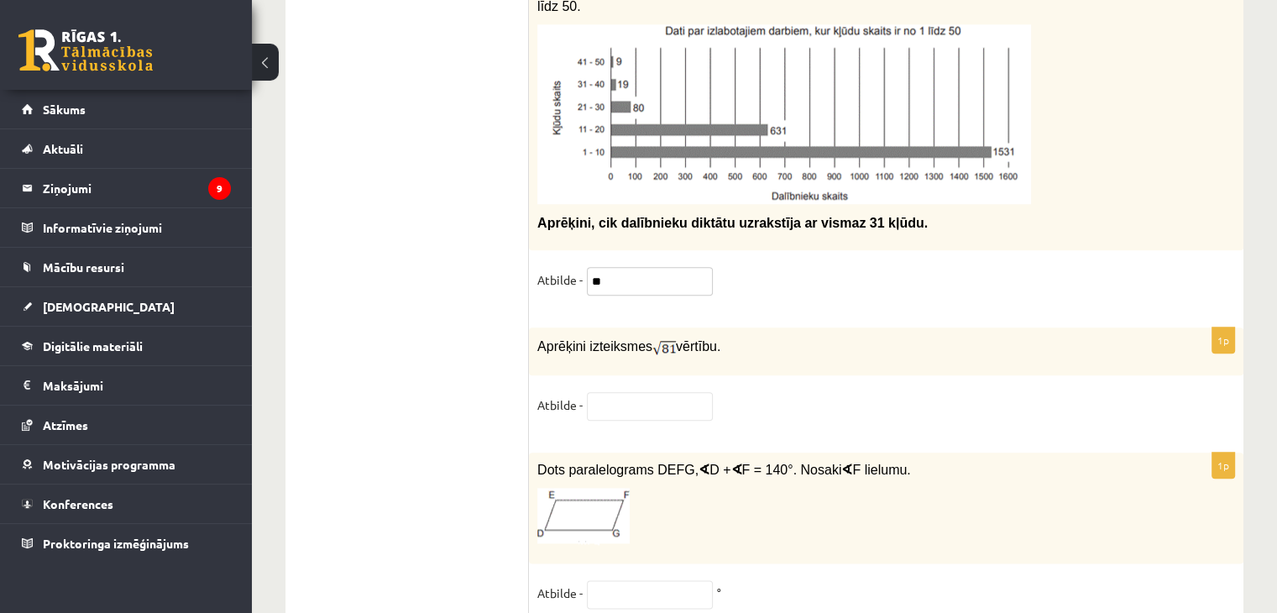
type input "**"
click at [620, 392] on input "text" at bounding box center [650, 406] width 126 height 29
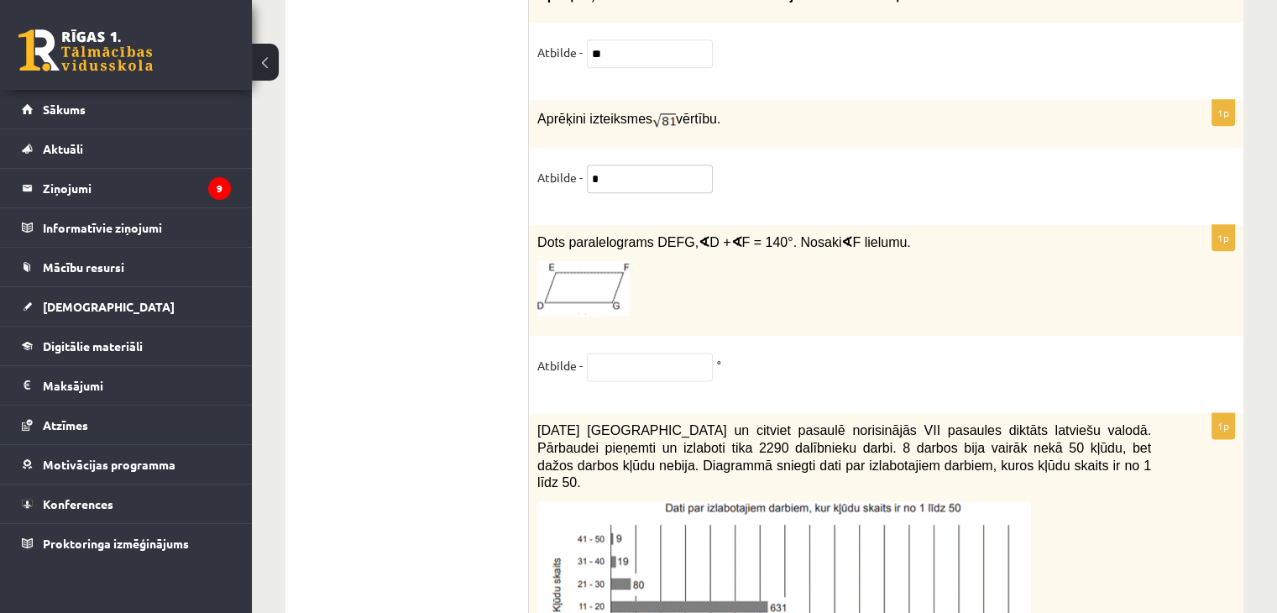
scroll to position [8493, 0]
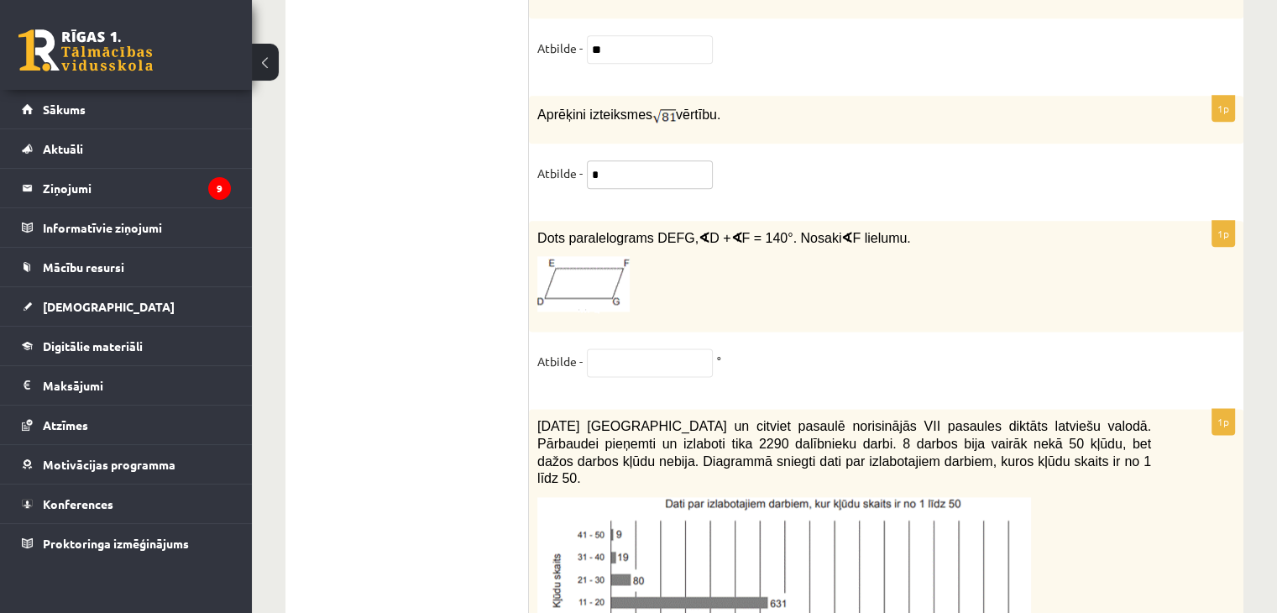
type input "*"
click at [673, 348] on input "text" at bounding box center [650, 362] width 126 height 29
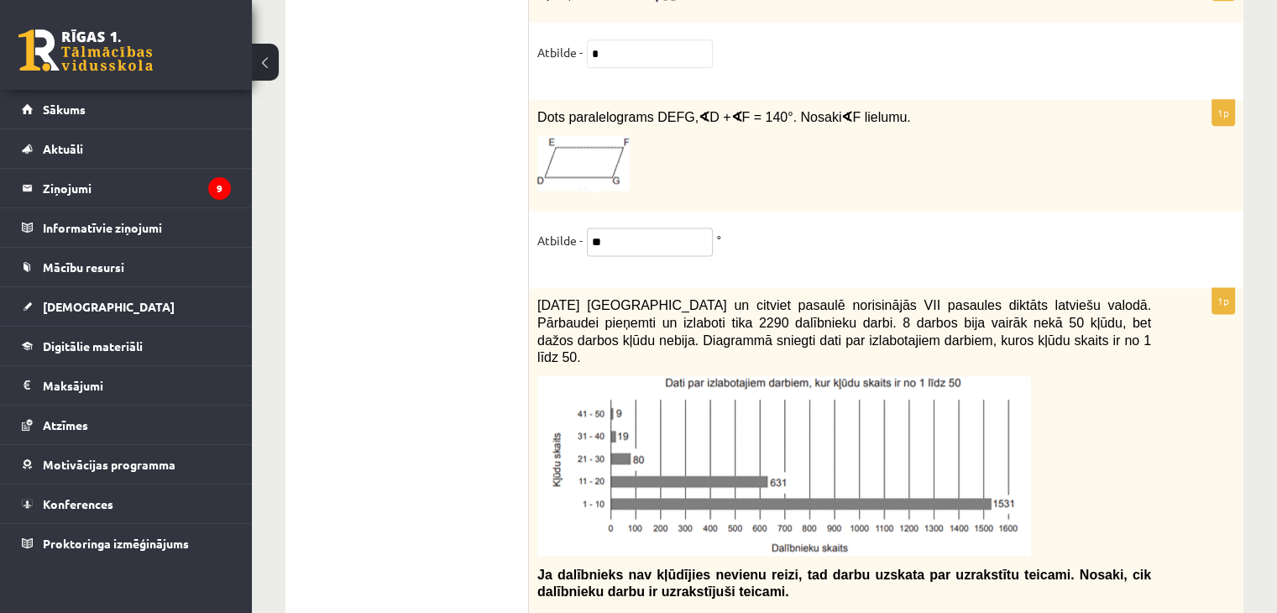
scroll to position [8640, 0]
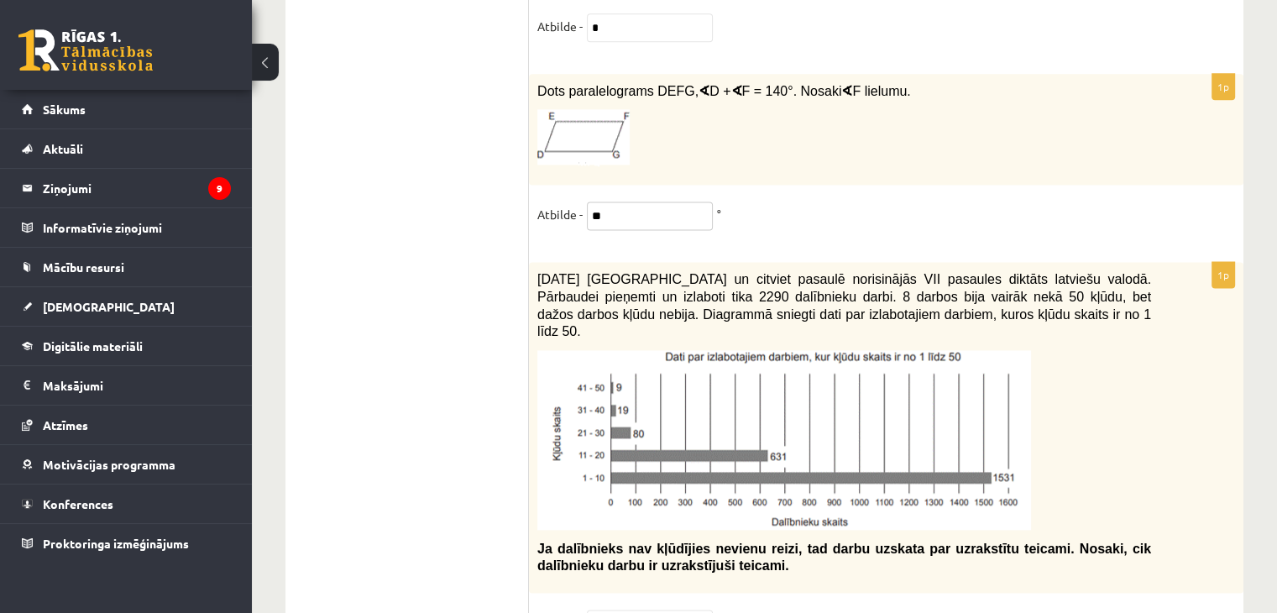
type input "**"
click at [617, 610] on input "text" at bounding box center [650, 624] width 126 height 29
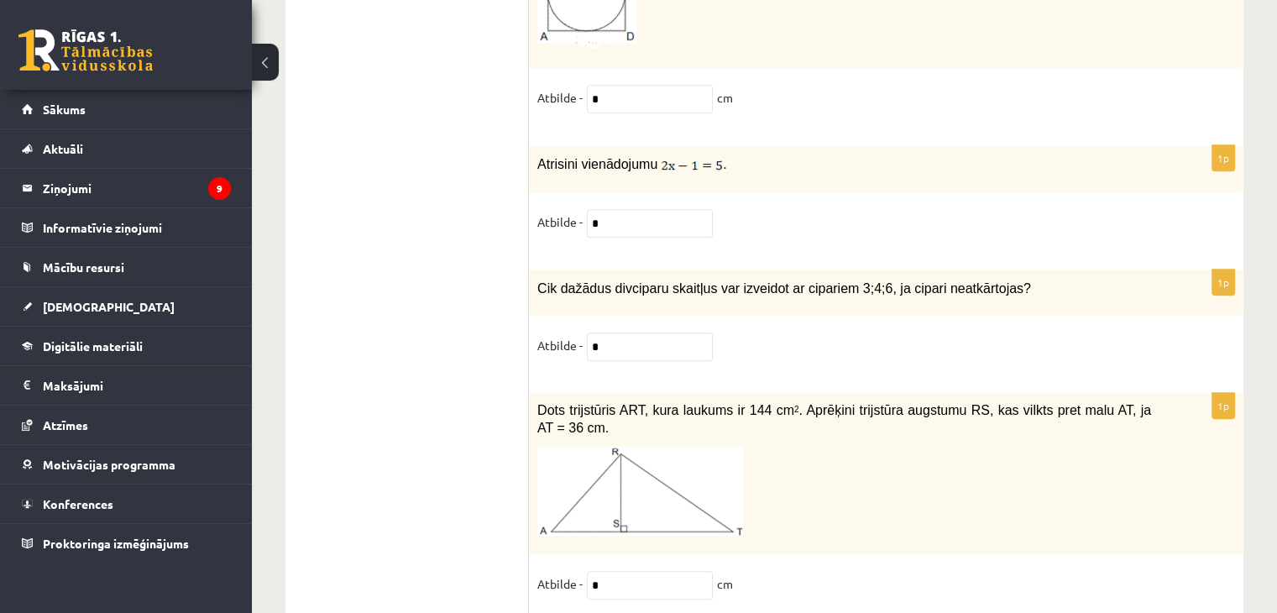
type input "****"
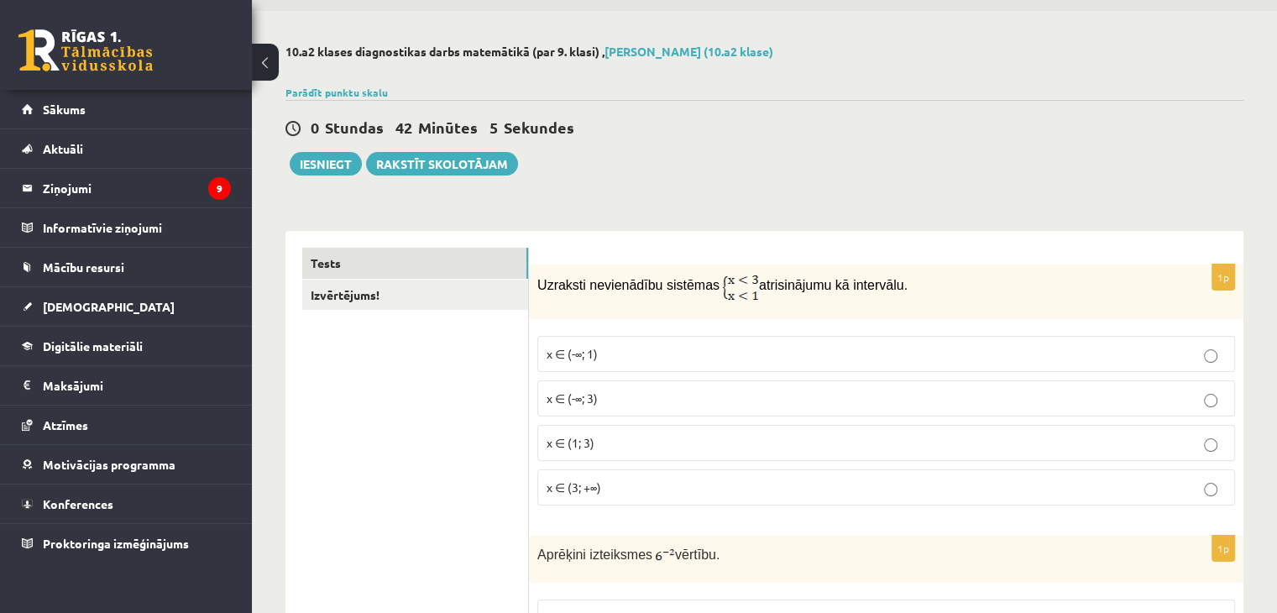
scroll to position [0, 0]
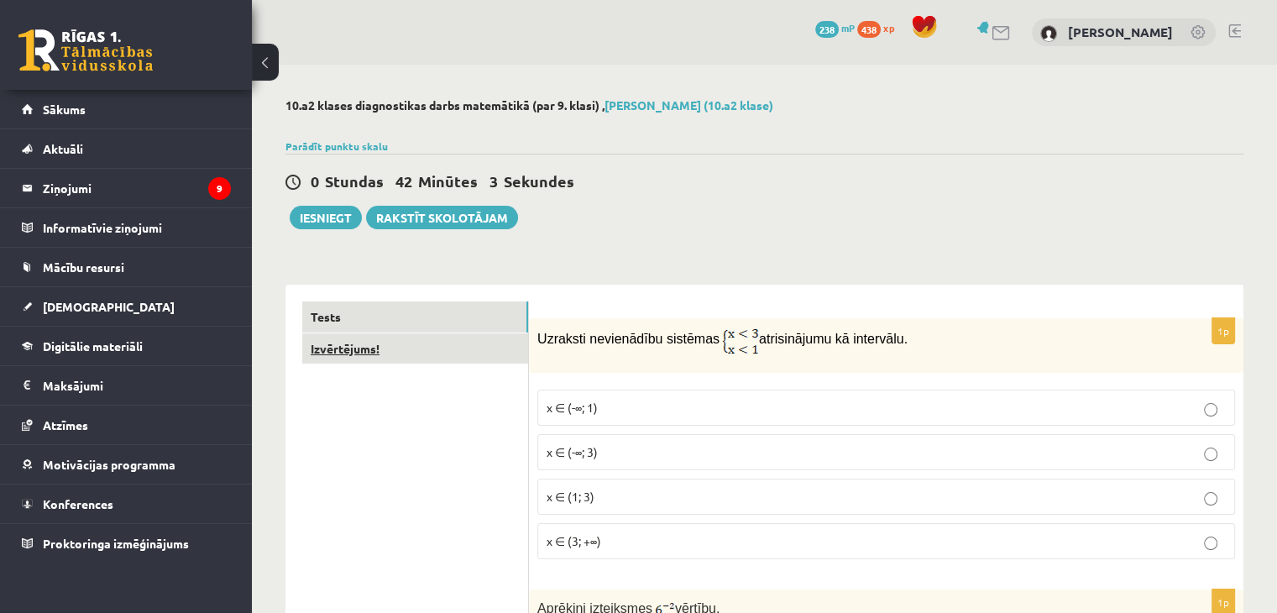
click at [379, 344] on link "Izvērtējums!" at bounding box center [415, 348] width 226 height 31
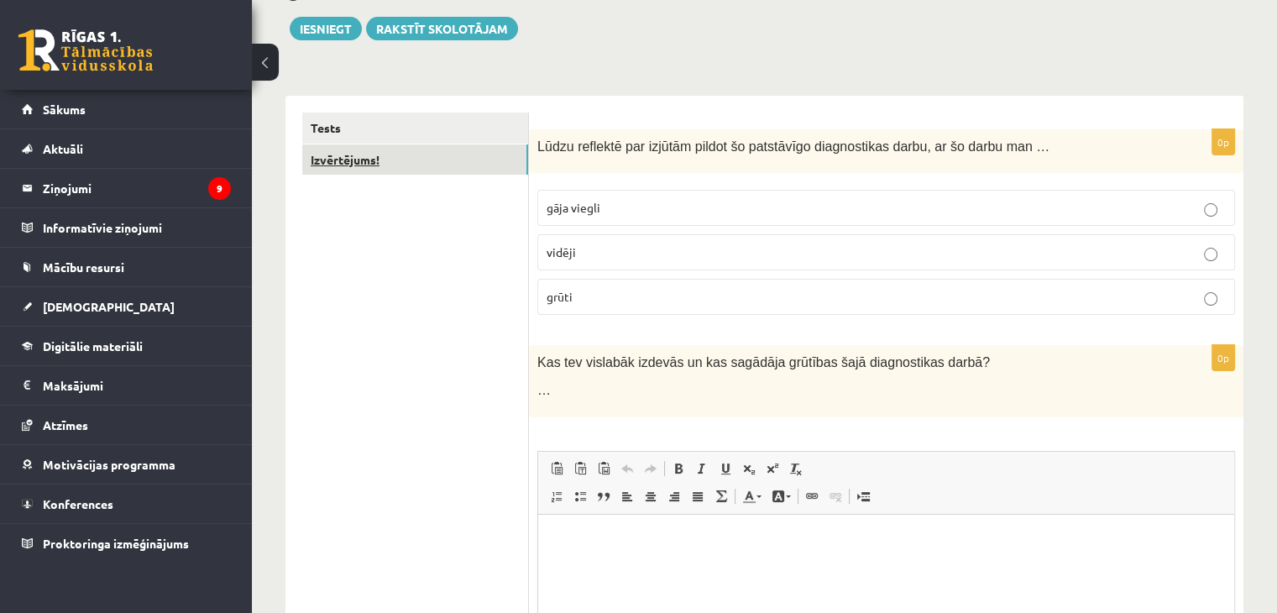
scroll to position [191, 0]
click at [604, 246] on p "vidēji" at bounding box center [886, 251] width 679 height 18
click at [311, 34] on button "Iesniegt" at bounding box center [326, 27] width 72 height 24
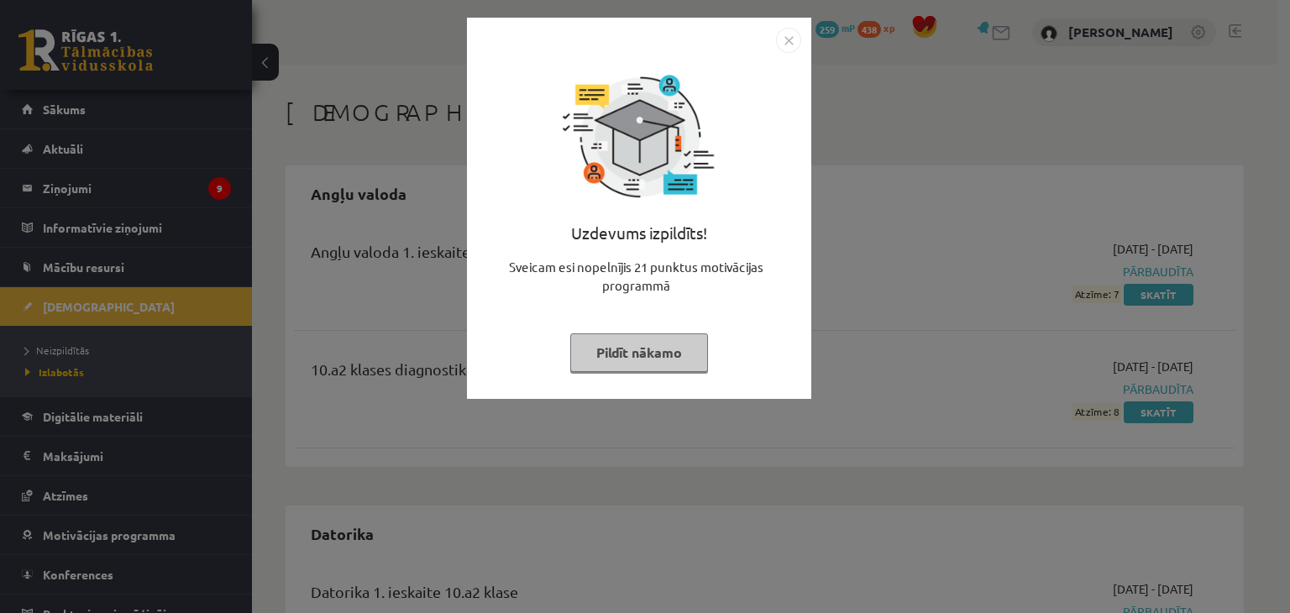
click at [782, 50] on img "Close" at bounding box center [788, 40] width 25 height 25
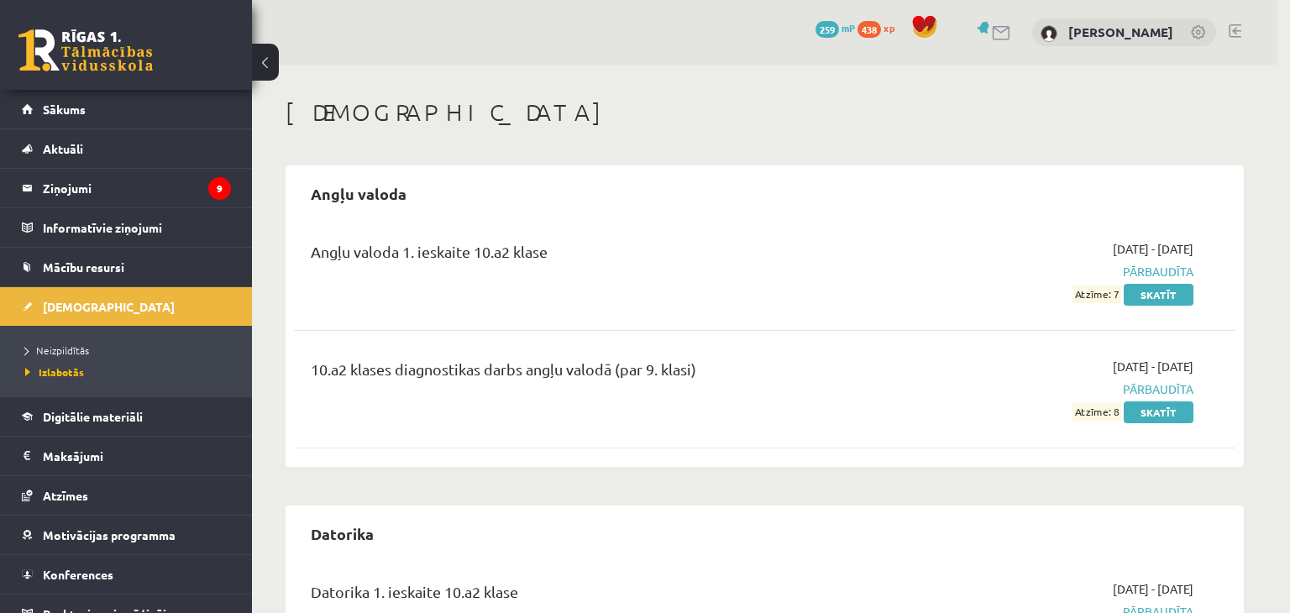
click at [783, 26] on div at bounding box center [645, 306] width 1290 height 613
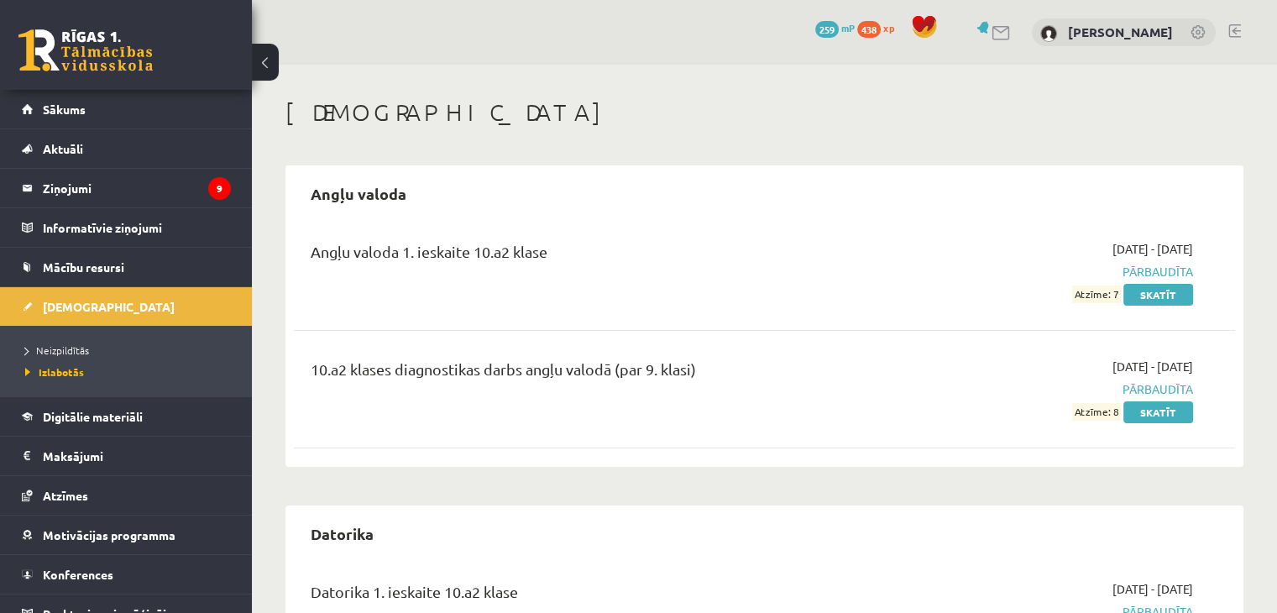
click at [129, 128] on li "Aktuāli Kā mācīties eSKOLĀ Kontakti Normatīvie akti Online konsultācijas Skolot…" at bounding box center [126, 147] width 252 height 39
click at [55, 117] on link "Sākums" at bounding box center [126, 109] width 209 height 39
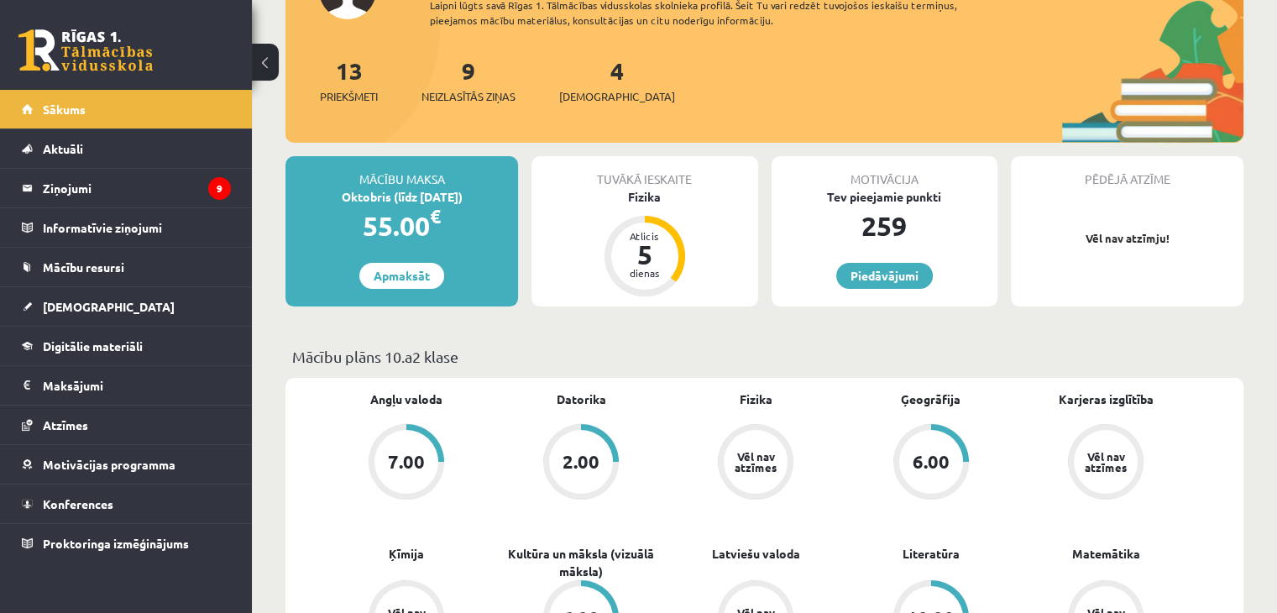
scroll to position [168, 0]
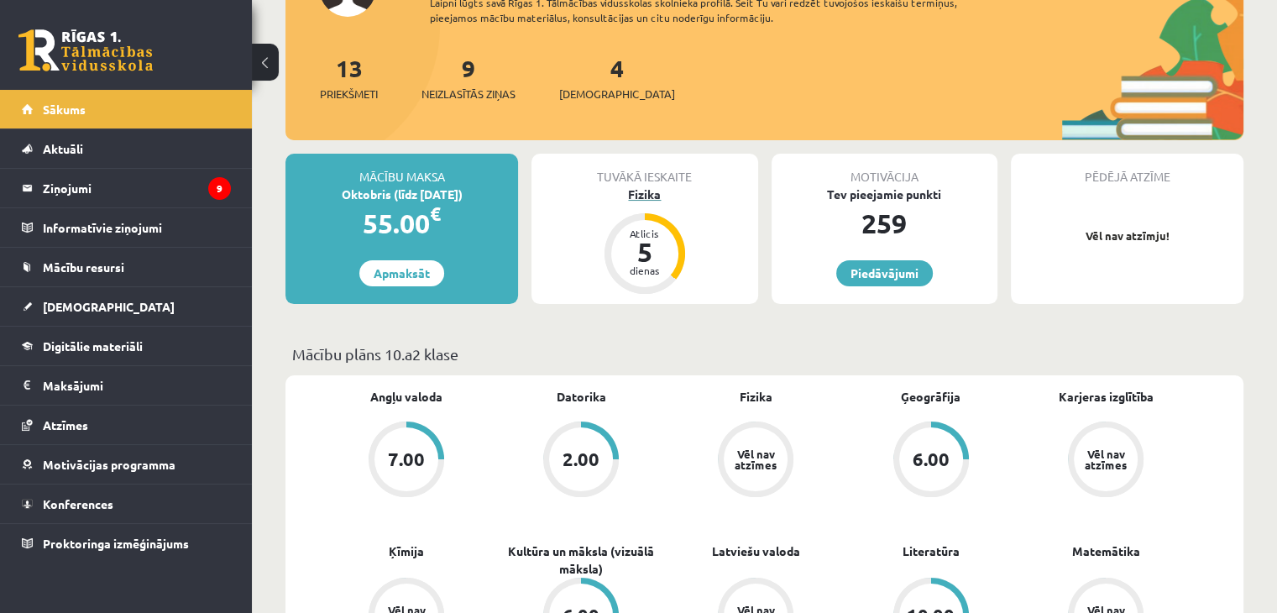
click at [654, 191] on div "Fizika" at bounding box center [644, 195] width 226 height 18
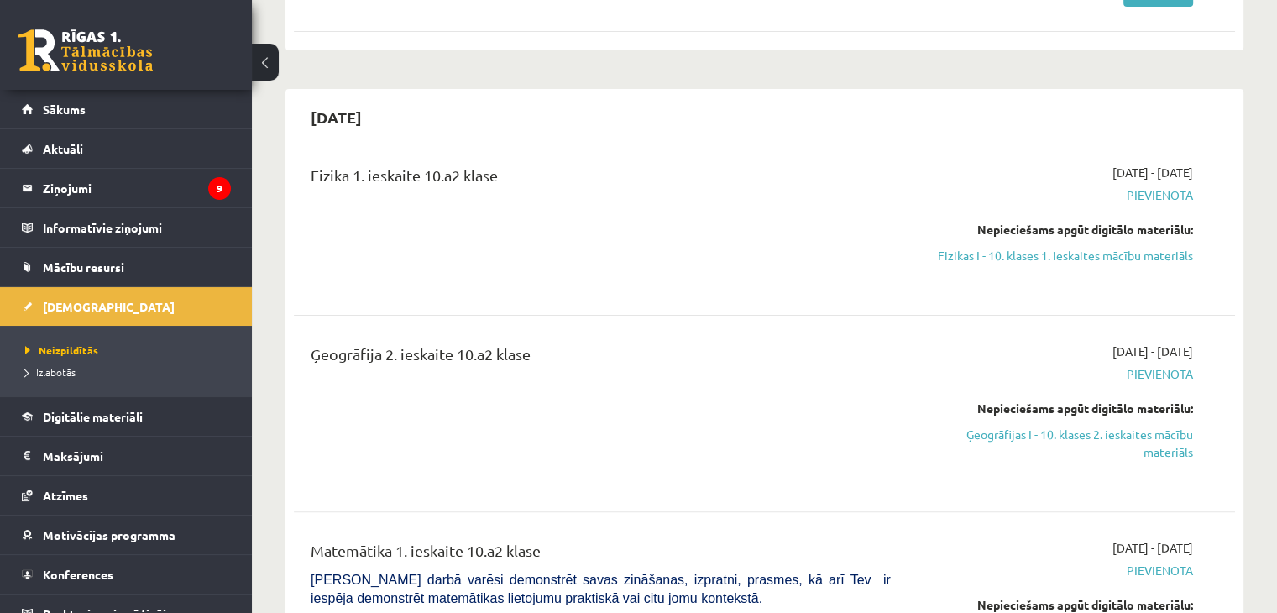
scroll to position [304, 0]
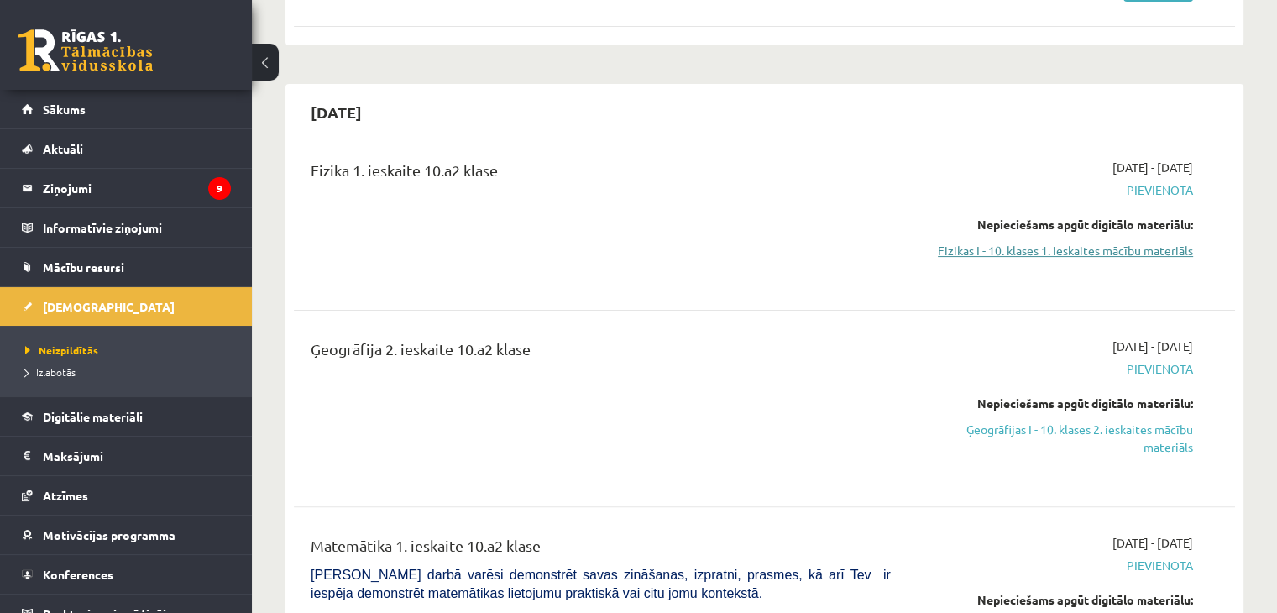
click at [1185, 251] on link "Fizikas I - 10. klases 1. ieskaites mācību materiāls" at bounding box center [1054, 251] width 277 height 18
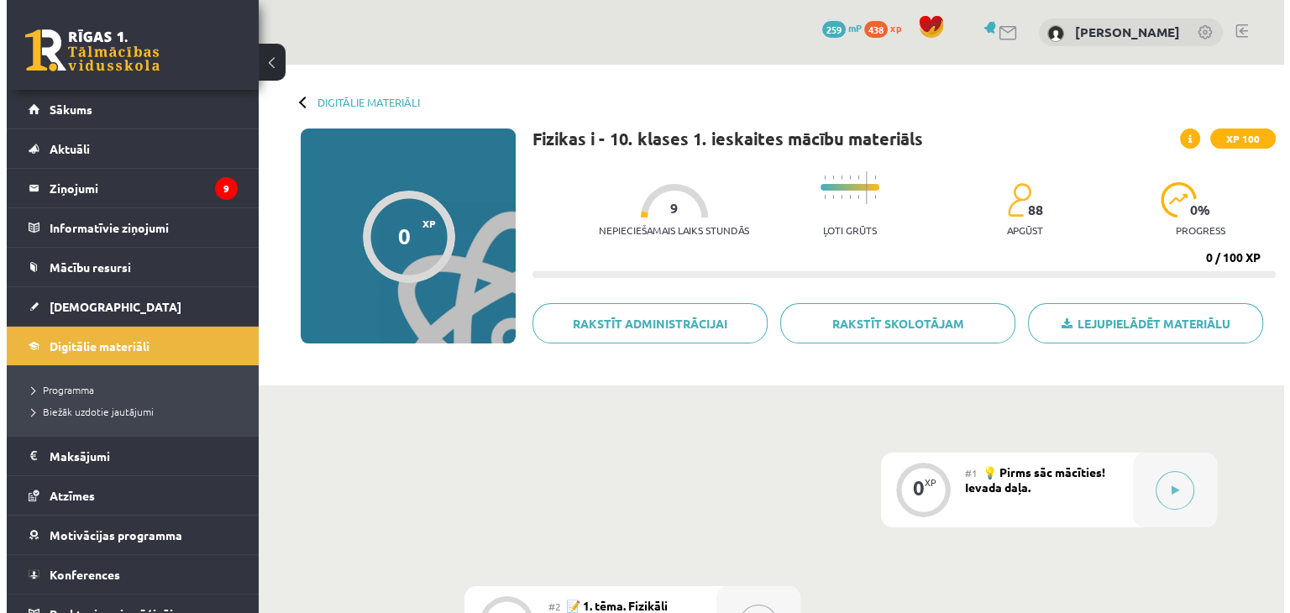
scroll to position [7, 0]
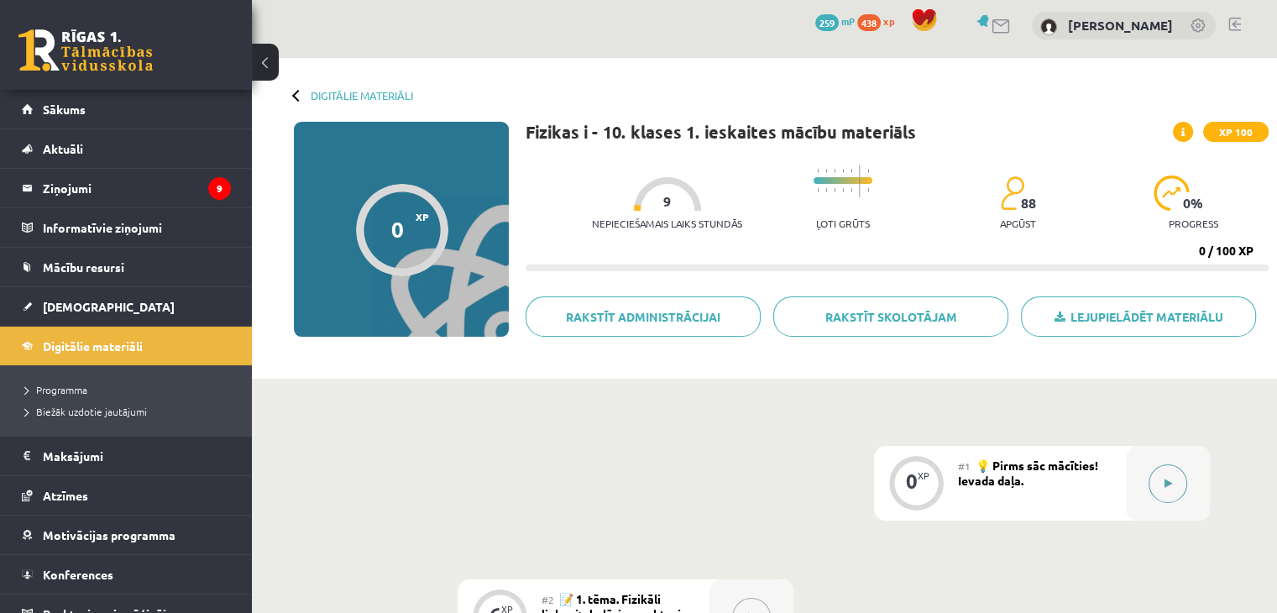
click at [1179, 479] on button at bounding box center [1168, 483] width 39 height 39
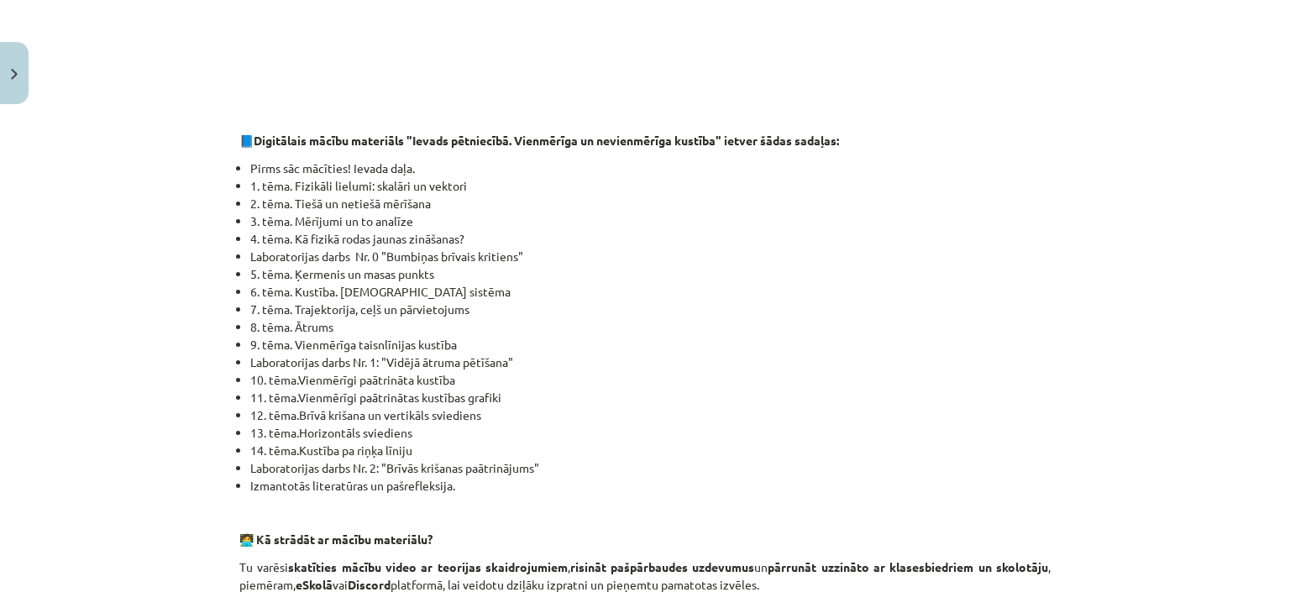
scroll to position [637, 0]
click at [1168, 514] on div "Mācību tēma: Fizikas i - 10. klases 1. ieskaites mācību materiāls #1 💡 Pirms sā…" at bounding box center [645, 306] width 1290 height 613
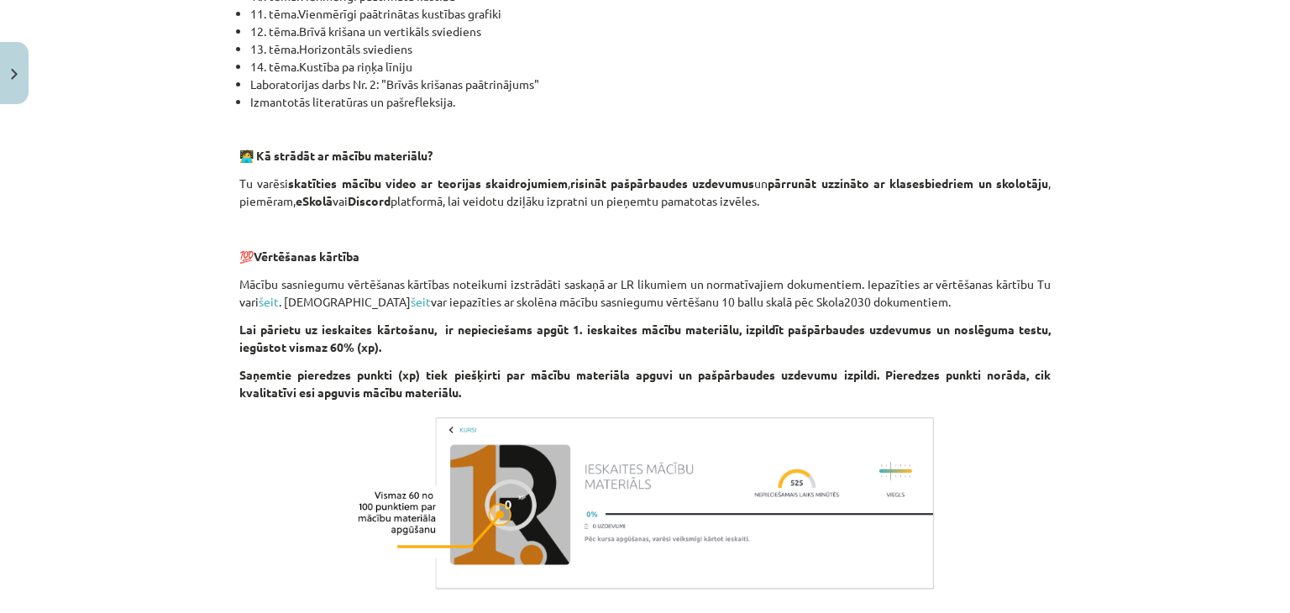
scroll to position [1048, 0]
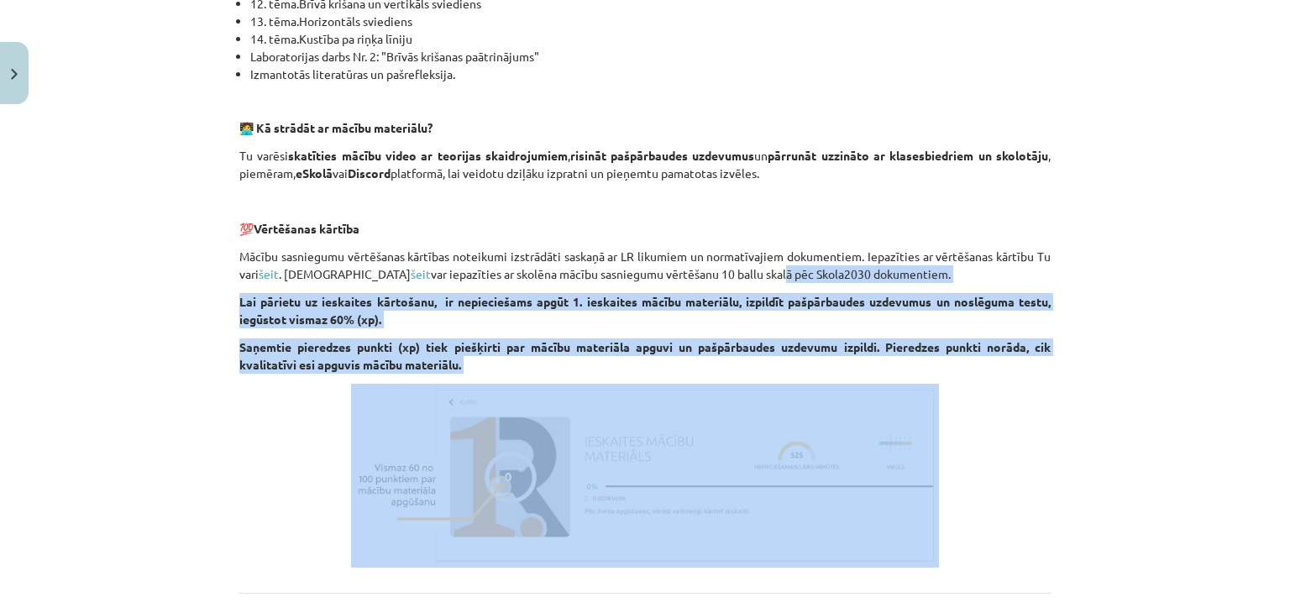
drag, startPoint x: 1168, startPoint y: 514, endPoint x: 1070, endPoint y: 378, distance: 167.8
click at [1070, 378] on div "Mācību tēma: Fizikas i - 10. klases 1. ieskaites mācību materiāls #1 💡 Pirms sā…" at bounding box center [645, 306] width 1290 height 613
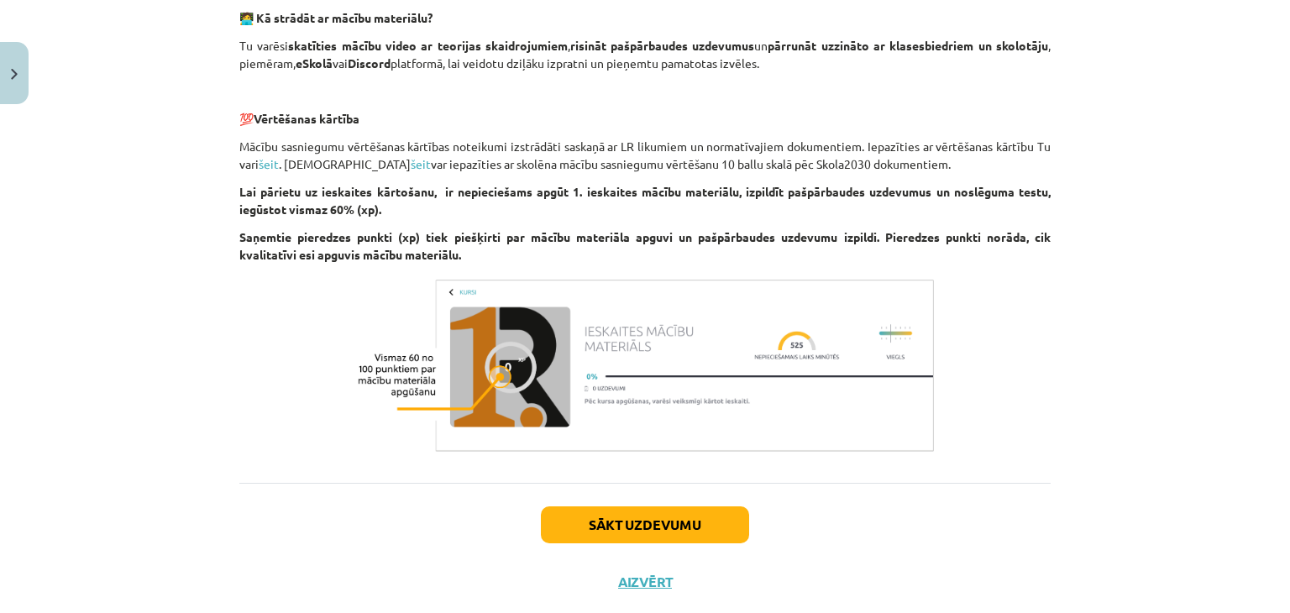
scroll to position [1197, 0]
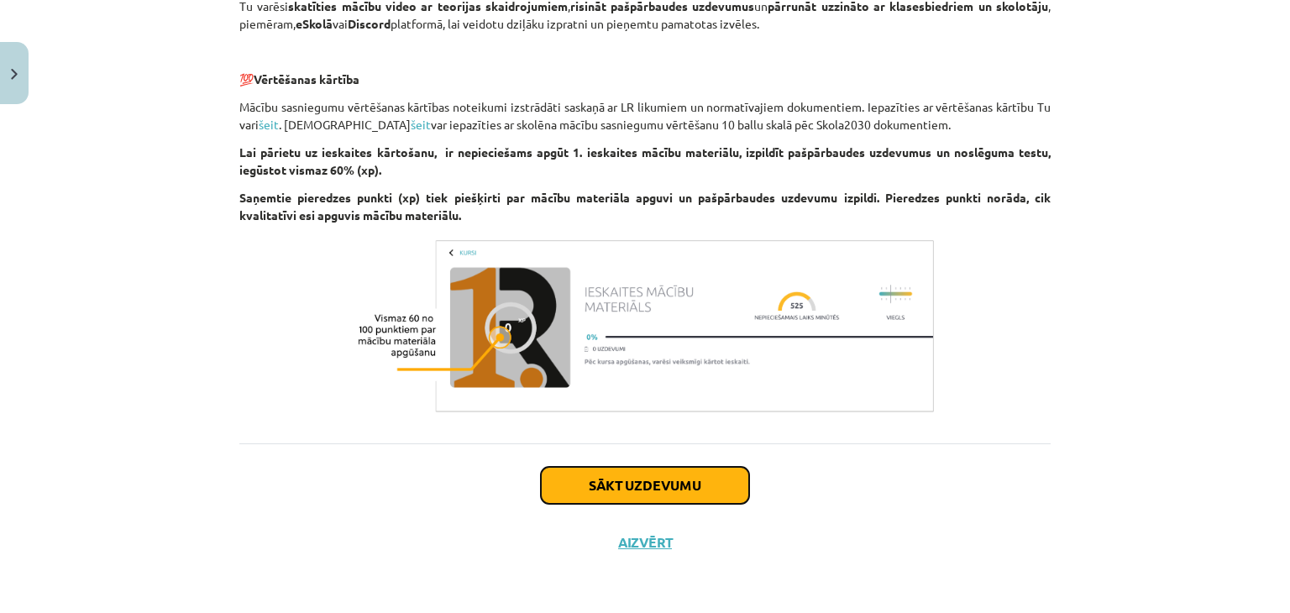
click at [705, 488] on button "Sākt uzdevumu" at bounding box center [645, 485] width 208 height 37
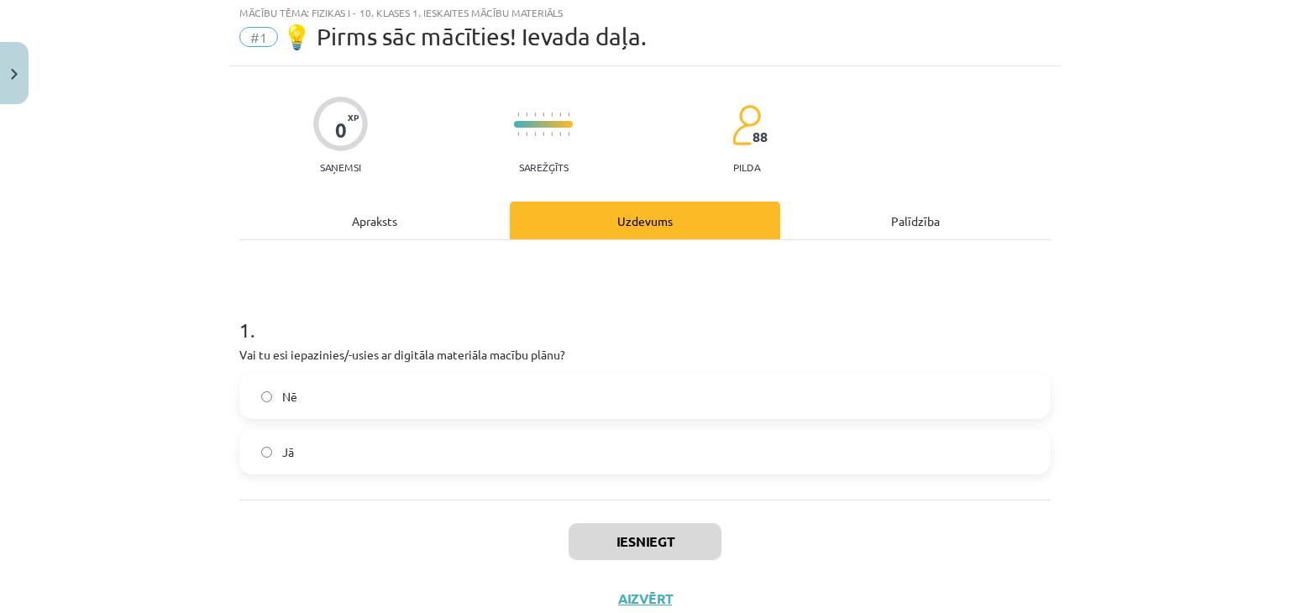
scroll to position [42, 0]
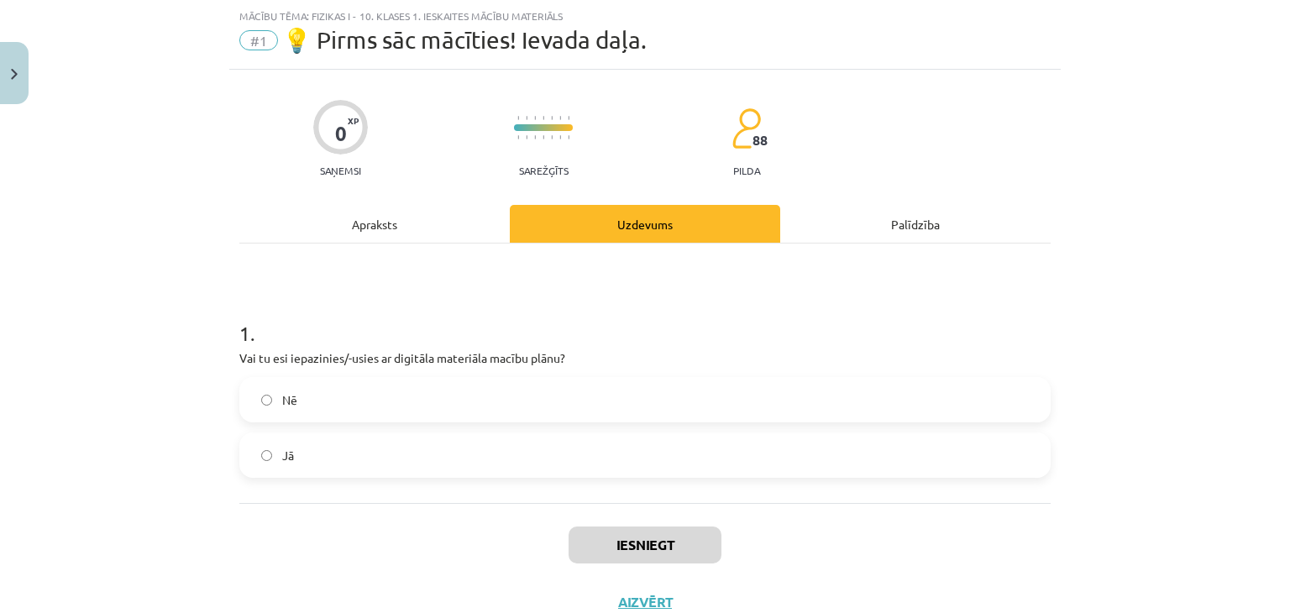
click at [500, 441] on label "Jā" at bounding box center [645, 455] width 808 height 42
click at [612, 555] on button "Iesniegt" at bounding box center [644, 544] width 153 height 37
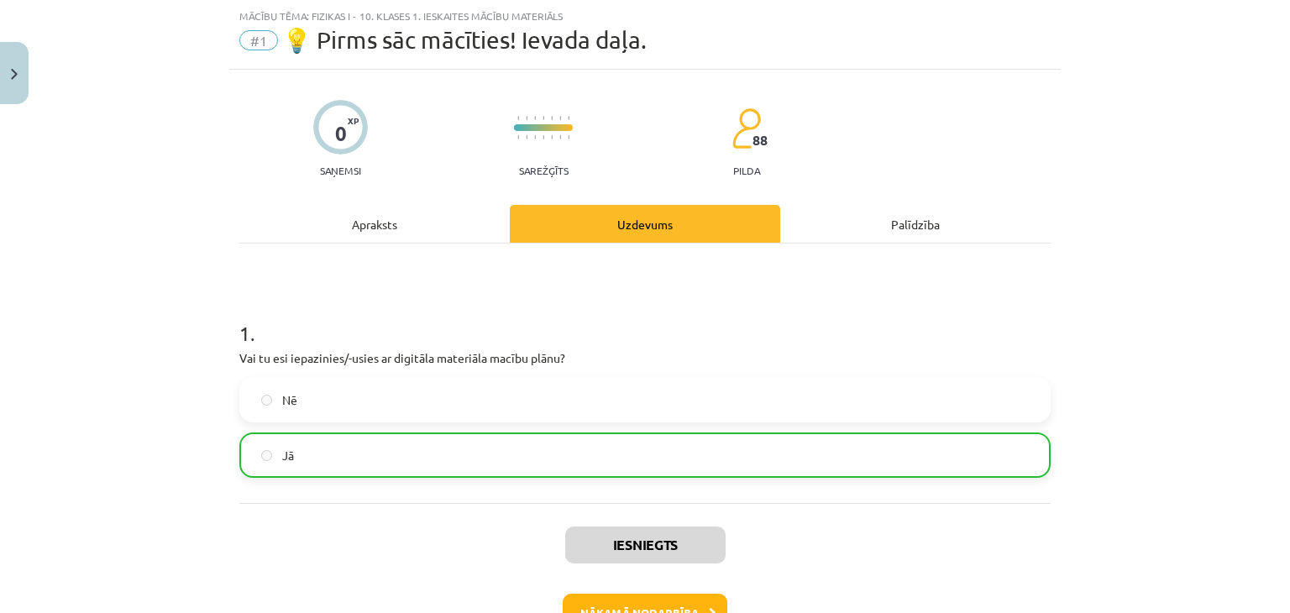
scroll to position [154, 0]
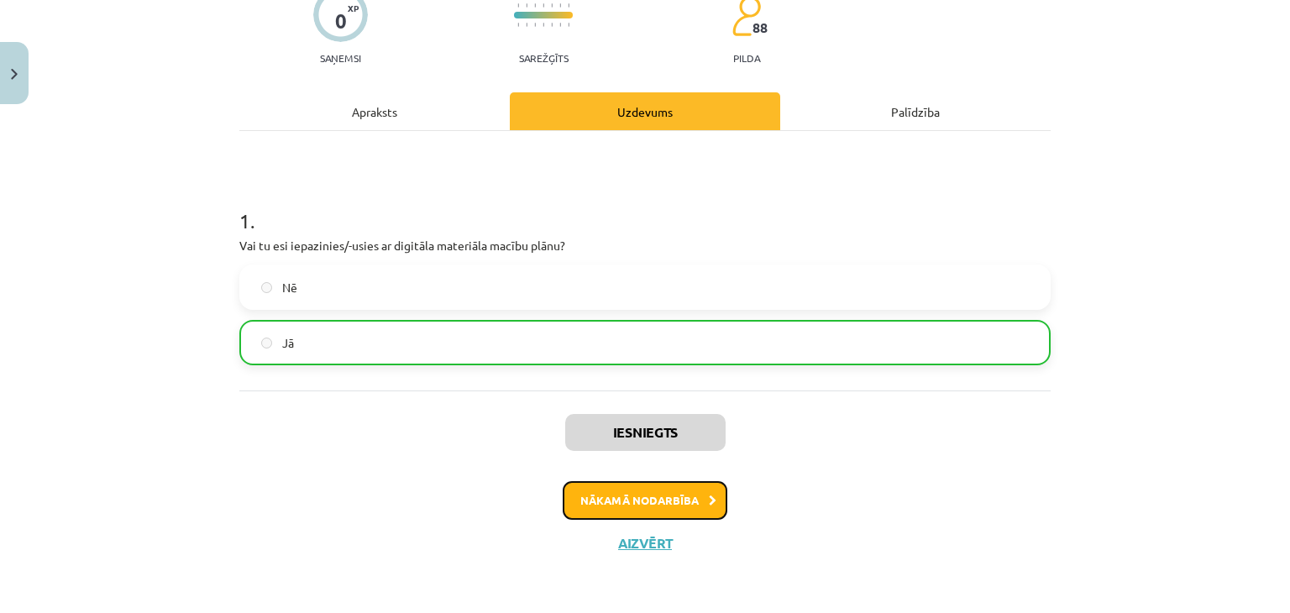
click at [638, 500] on button "Nākamā nodarbība" at bounding box center [645, 500] width 165 height 39
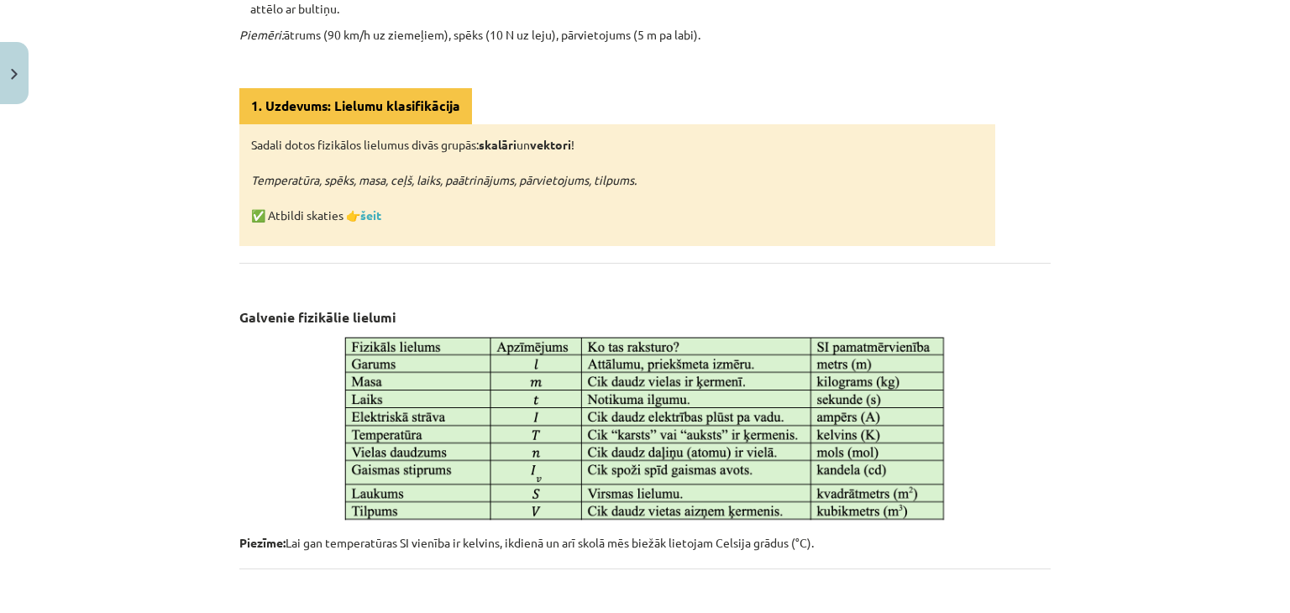
scroll to position [927, 0]
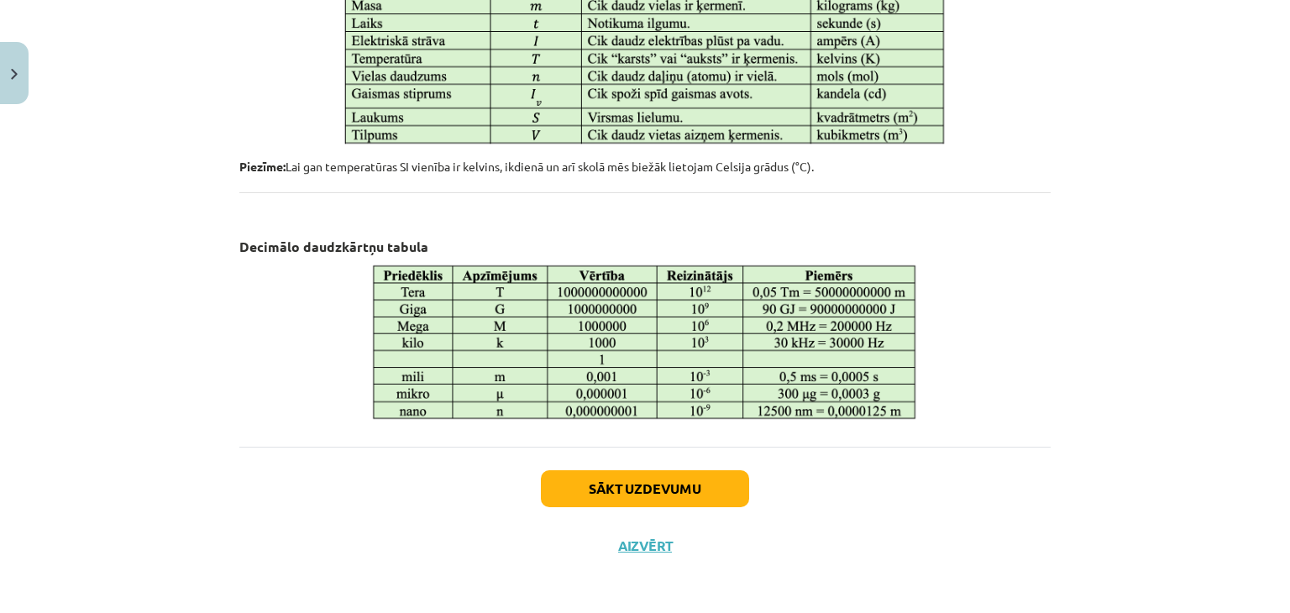
click at [599, 494] on button "Sākt uzdevumu" at bounding box center [645, 488] width 208 height 37
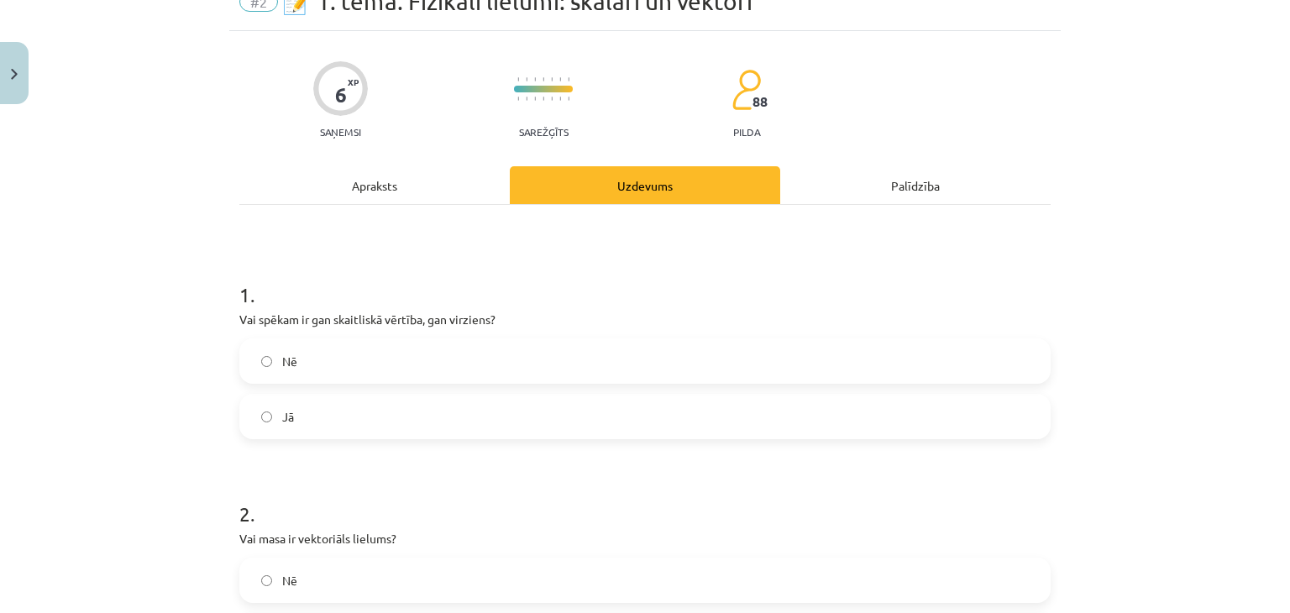
scroll to position [42, 0]
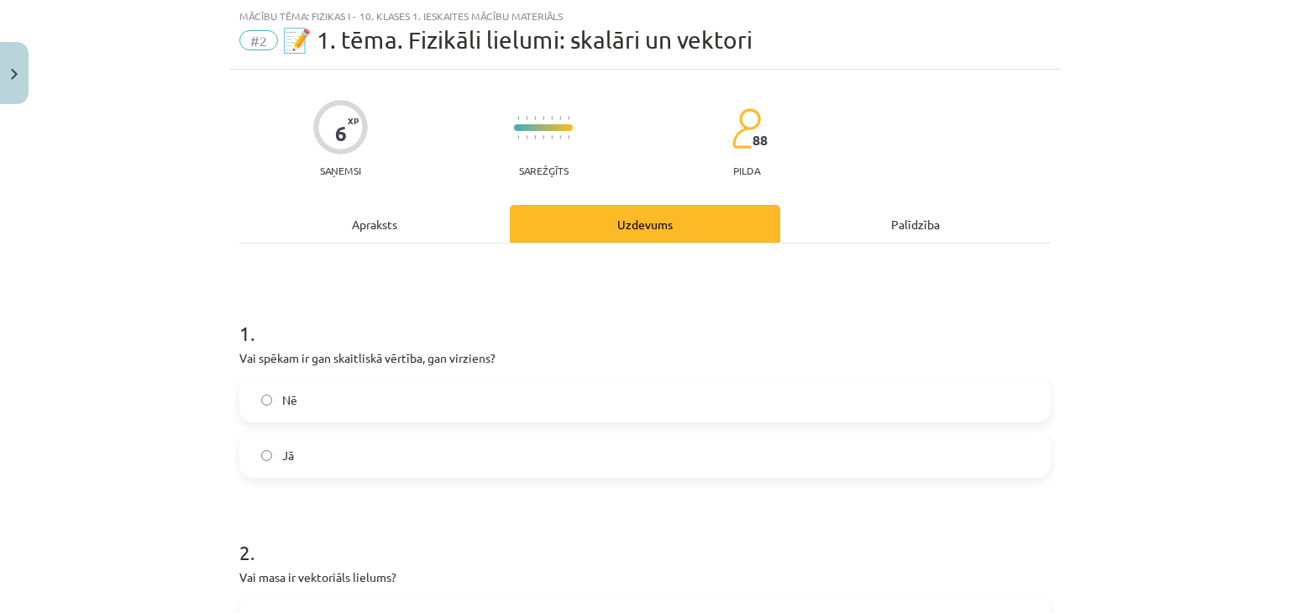
click at [324, 238] on div "Apraksts" at bounding box center [374, 224] width 270 height 38
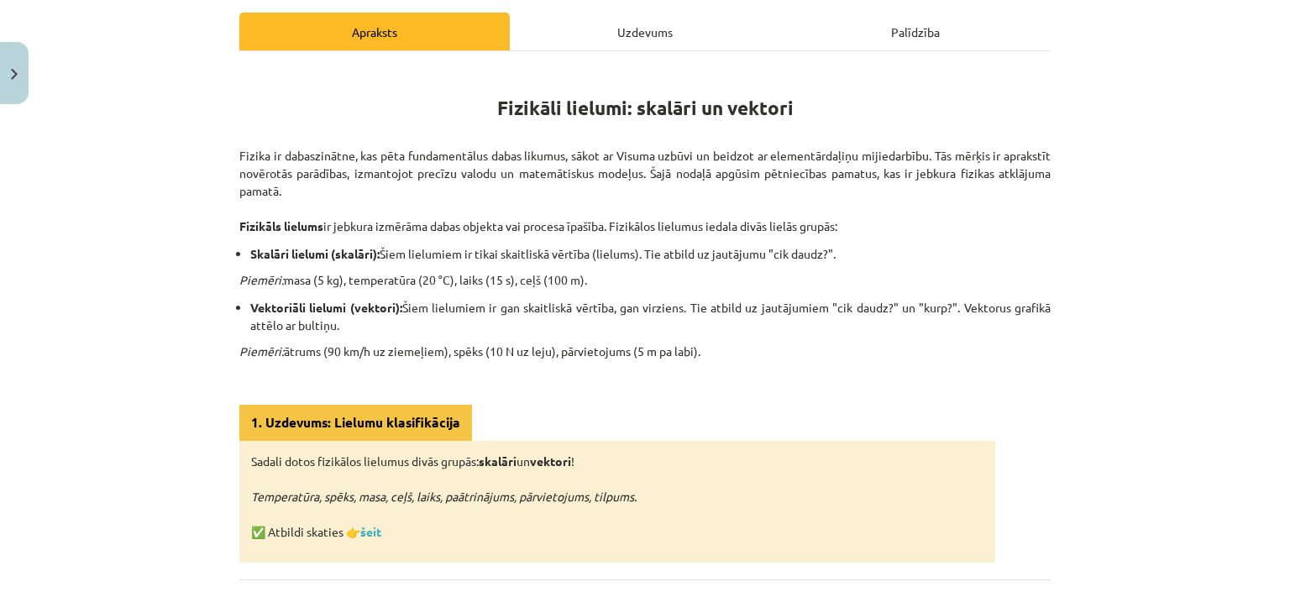
scroll to position [236, 0]
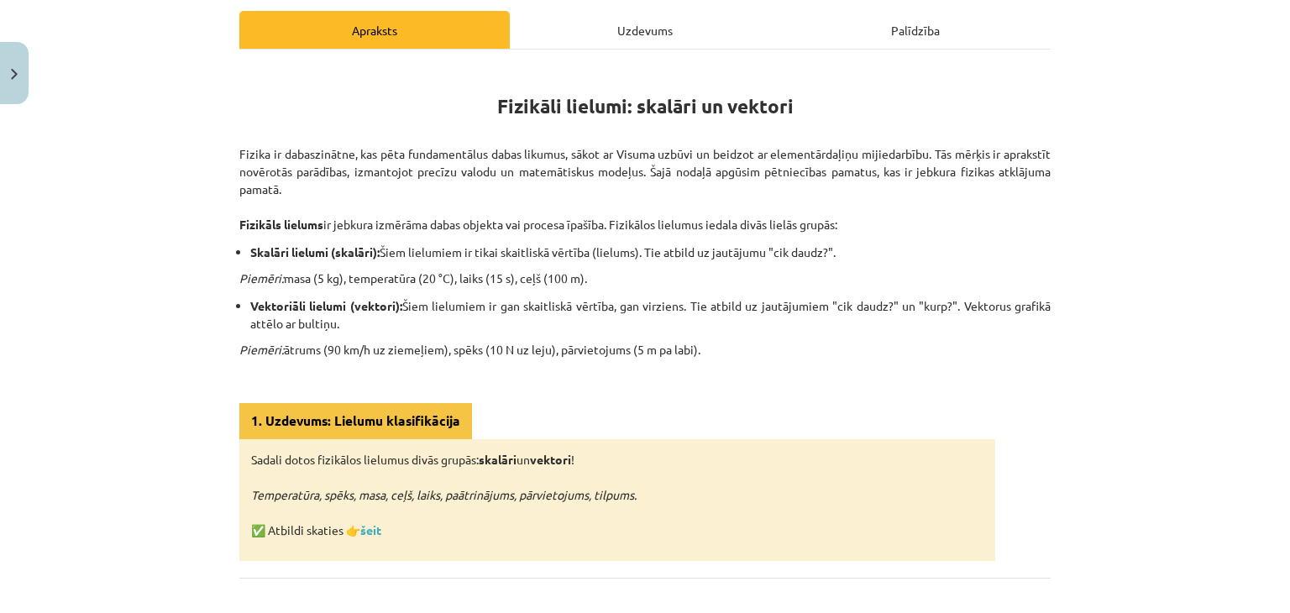
click at [578, 24] on div "Uzdevums" at bounding box center [645, 30] width 270 height 38
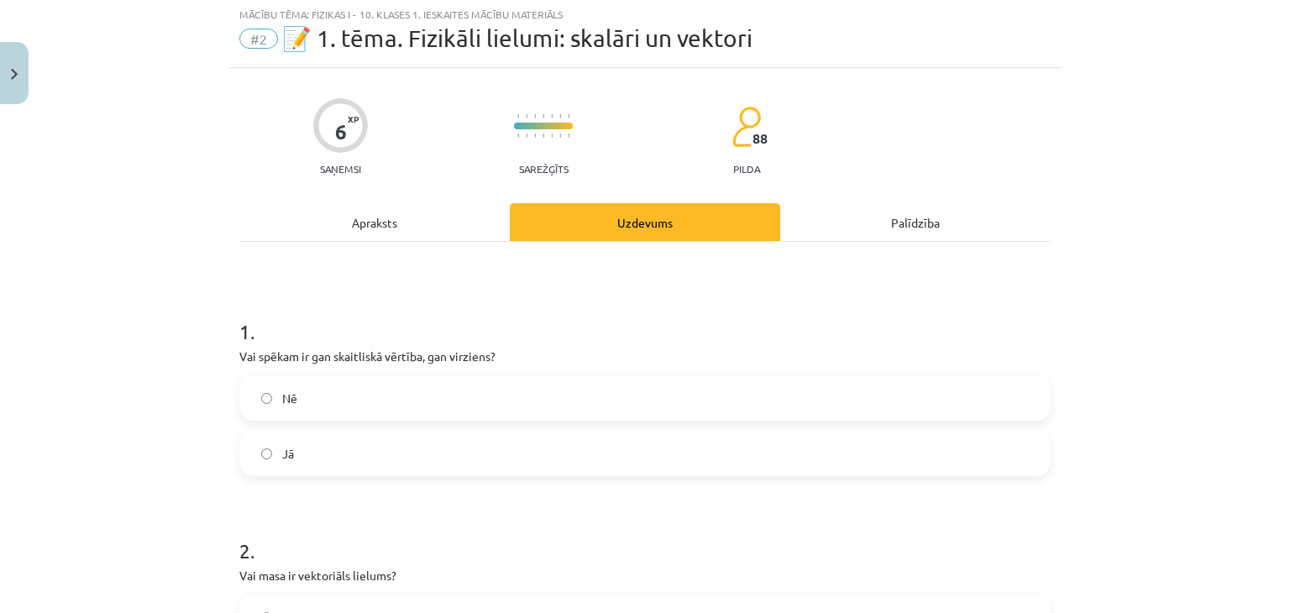
scroll to position [42, 0]
click at [286, 460] on span "Jā" at bounding box center [288, 456] width 12 height 18
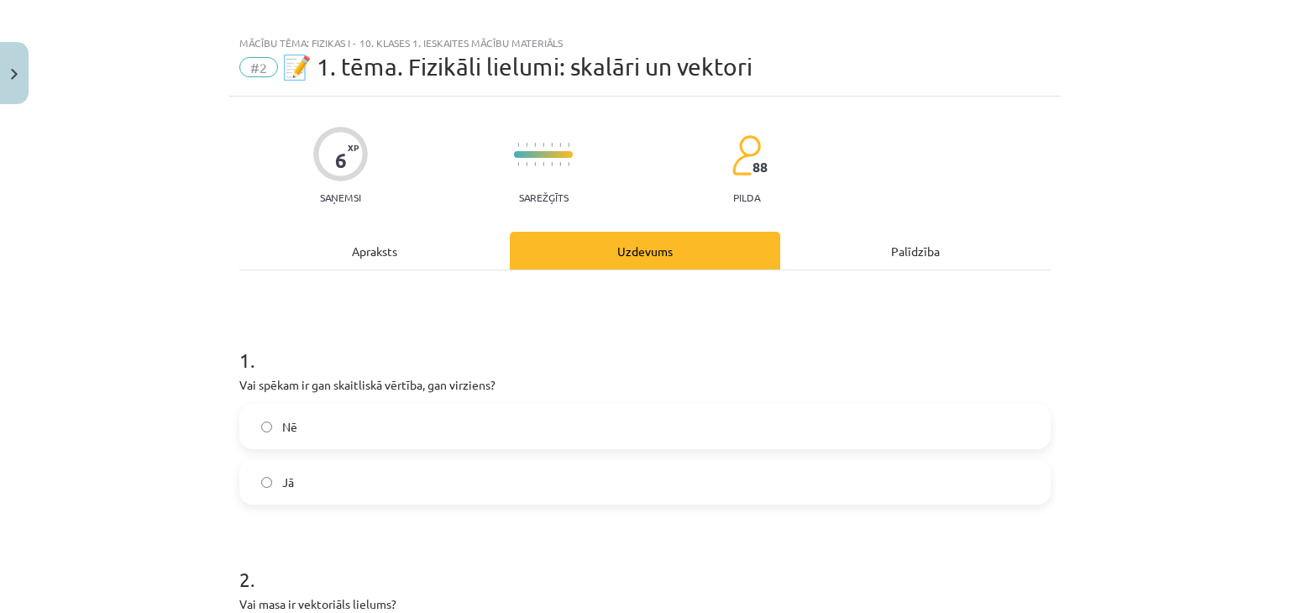
scroll to position [0, 0]
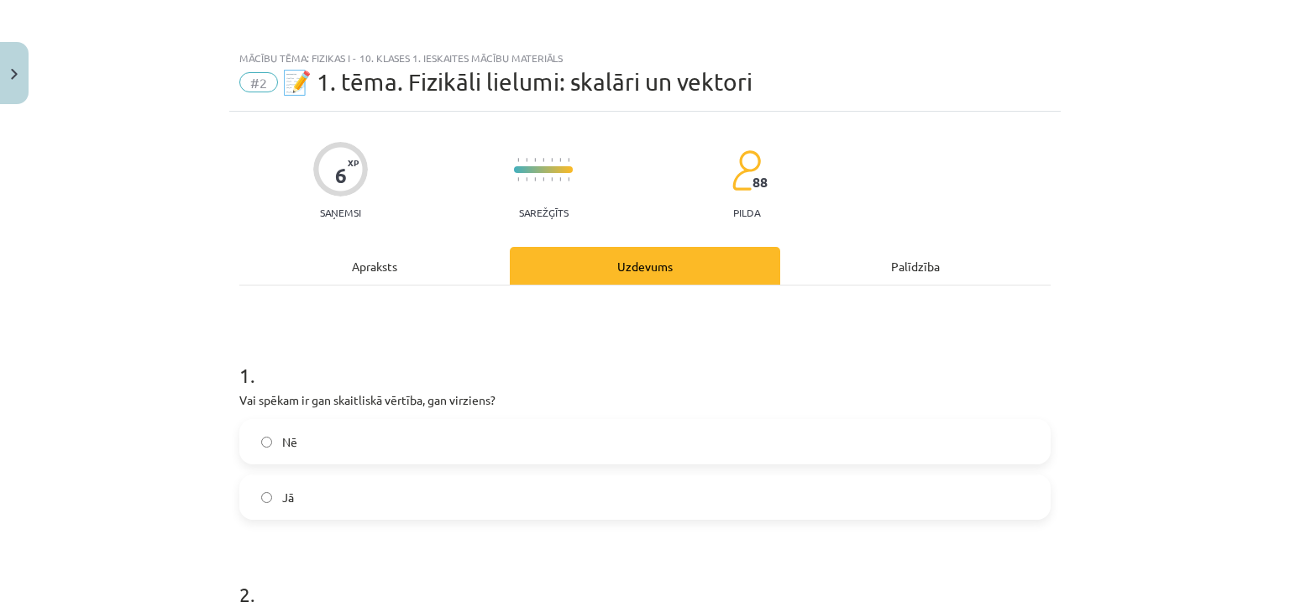
click at [300, 272] on div "Apraksts" at bounding box center [374, 266] width 270 height 38
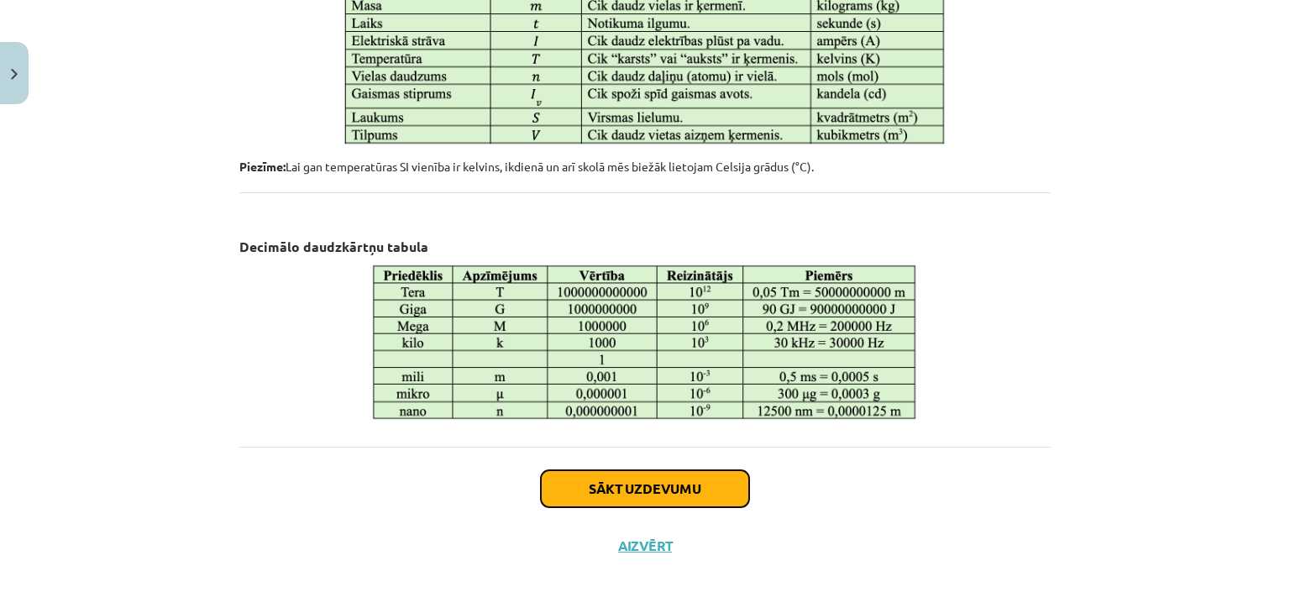
click at [556, 490] on button "Sākt uzdevumu" at bounding box center [645, 488] width 208 height 37
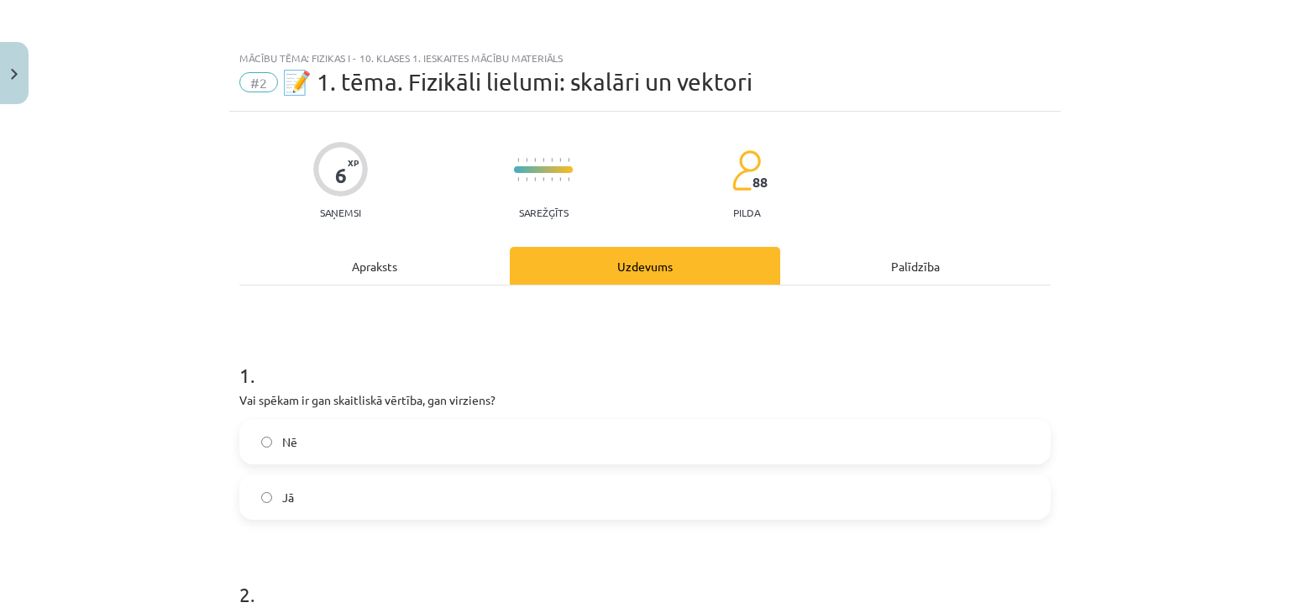
click at [308, 283] on div "Apraksts" at bounding box center [374, 266] width 270 height 38
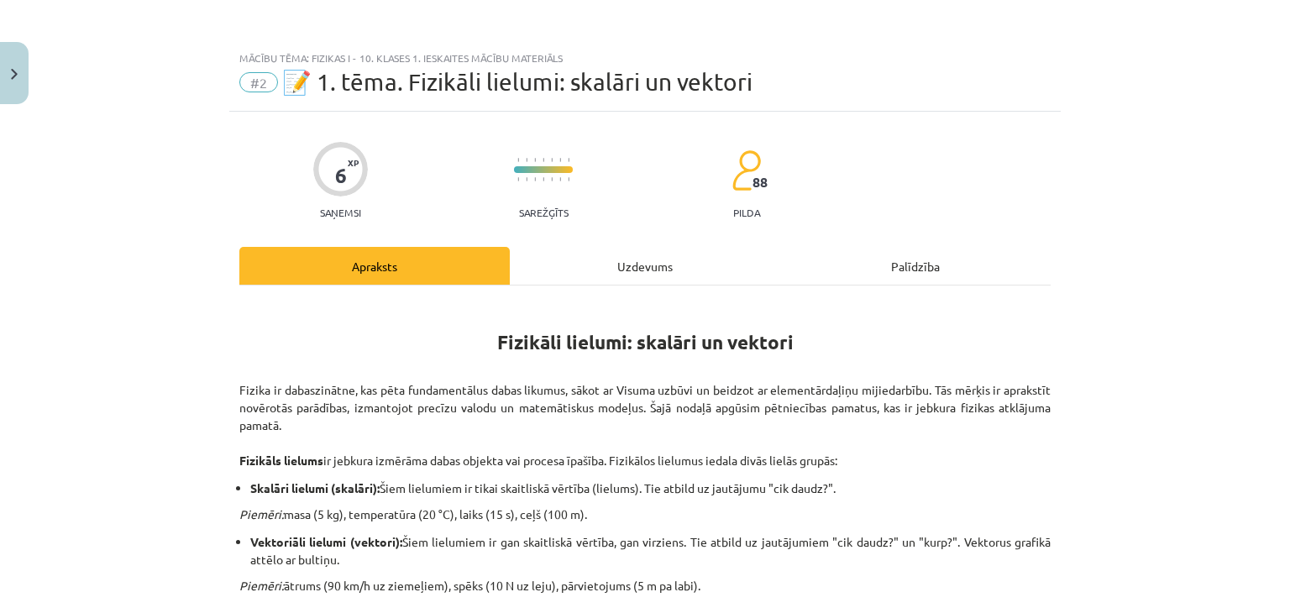
click at [540, 259] on div "Uzdevums" at bounding box center [645, 266] width 270 height 38
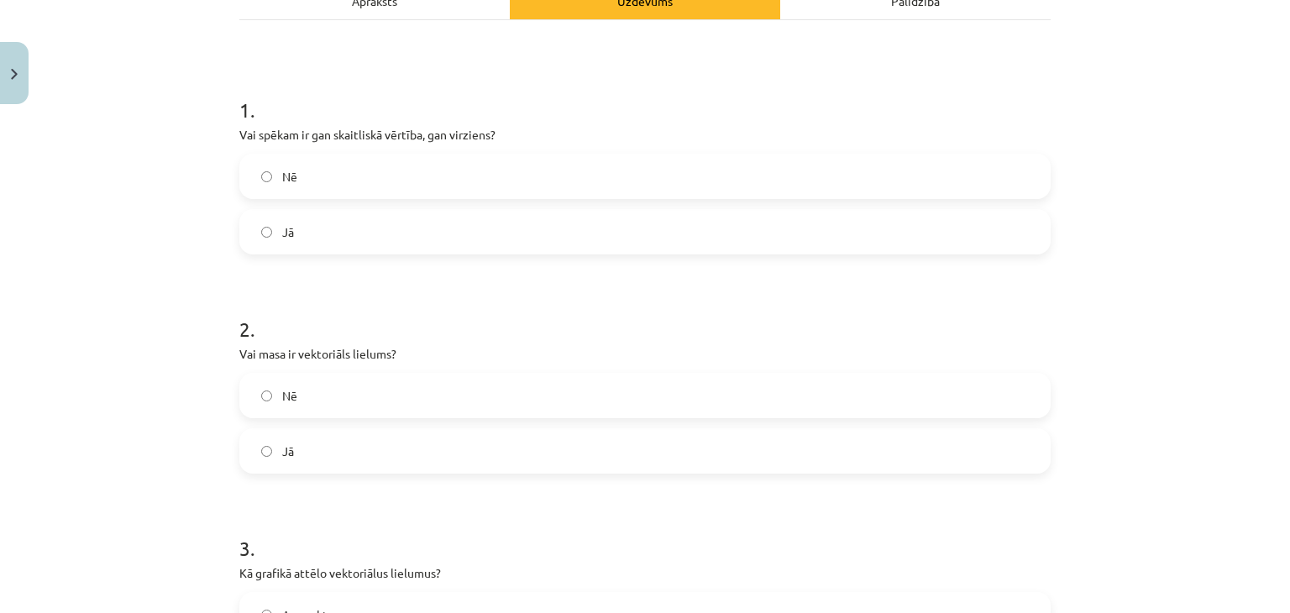
scroll to position [651, 0]
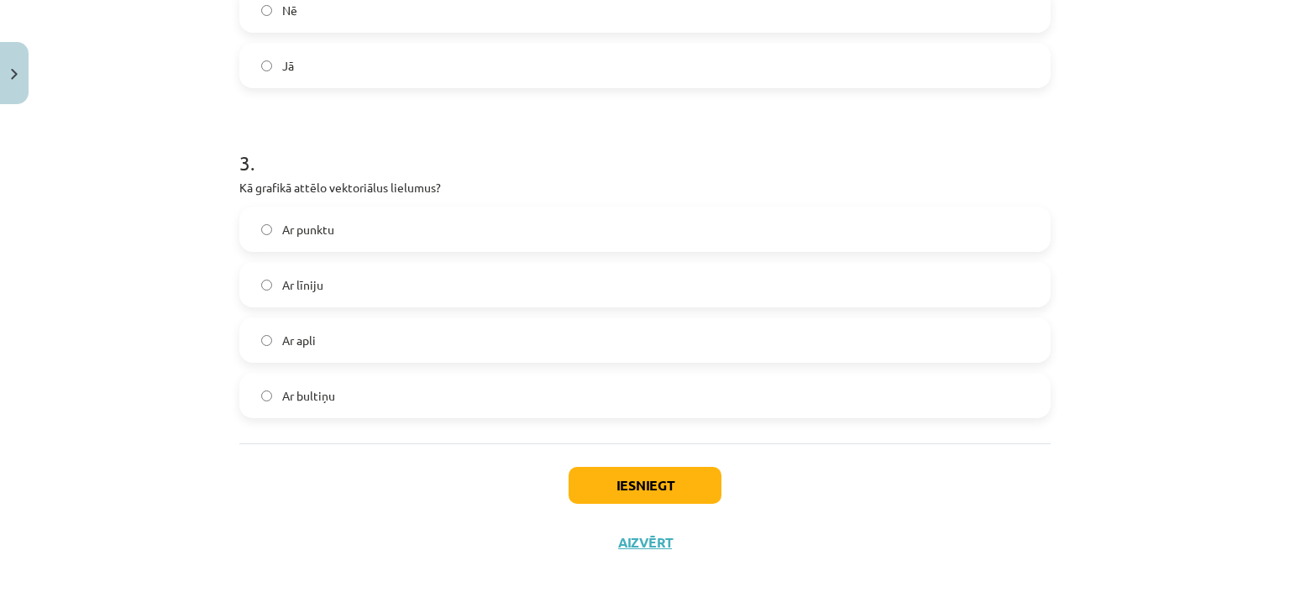
click at [302, 395] on span "Ar bultiņu" at bounding box center [308, 396] width 53 height 18
click at [570, 479] on button "Iesniegt" at bounding box center [644, 485] width 153 height 37
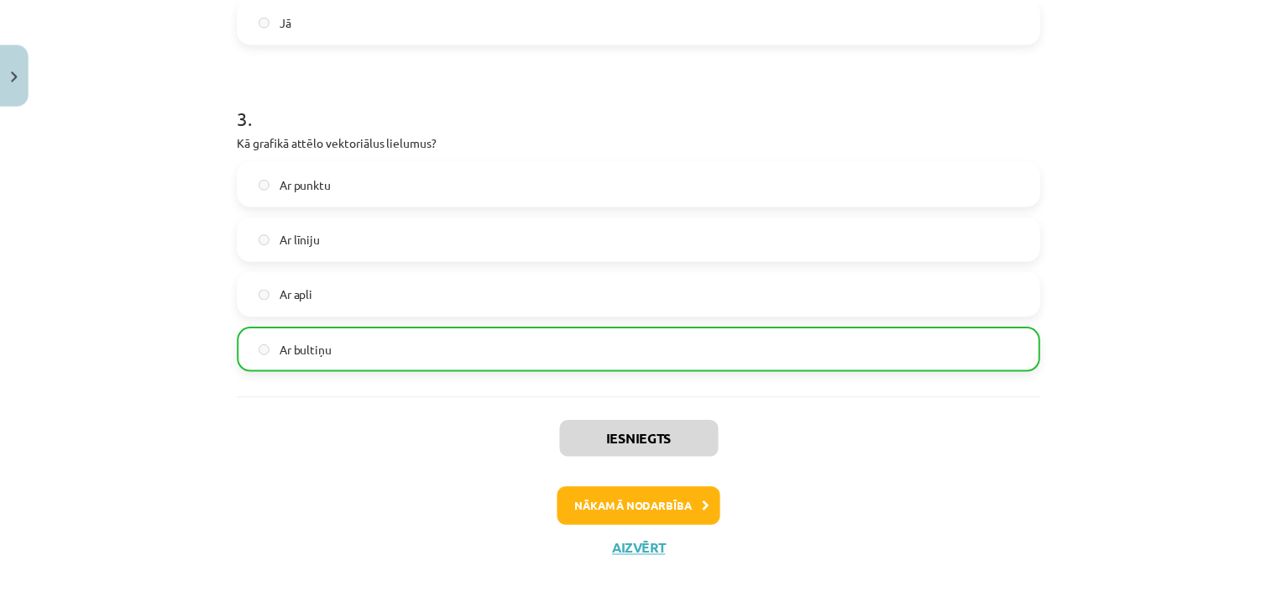
scroll to position [703, 0]
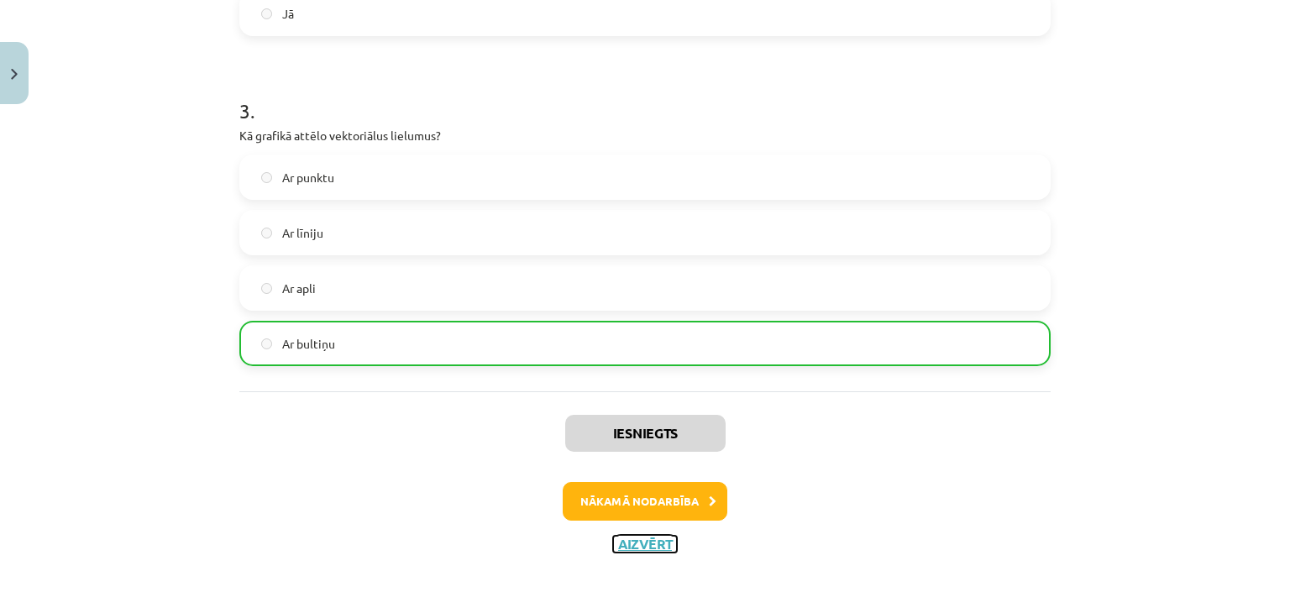
click at [619, 540] on button "Aizvērt" at bounding box center [645, 544] width 64 height 17
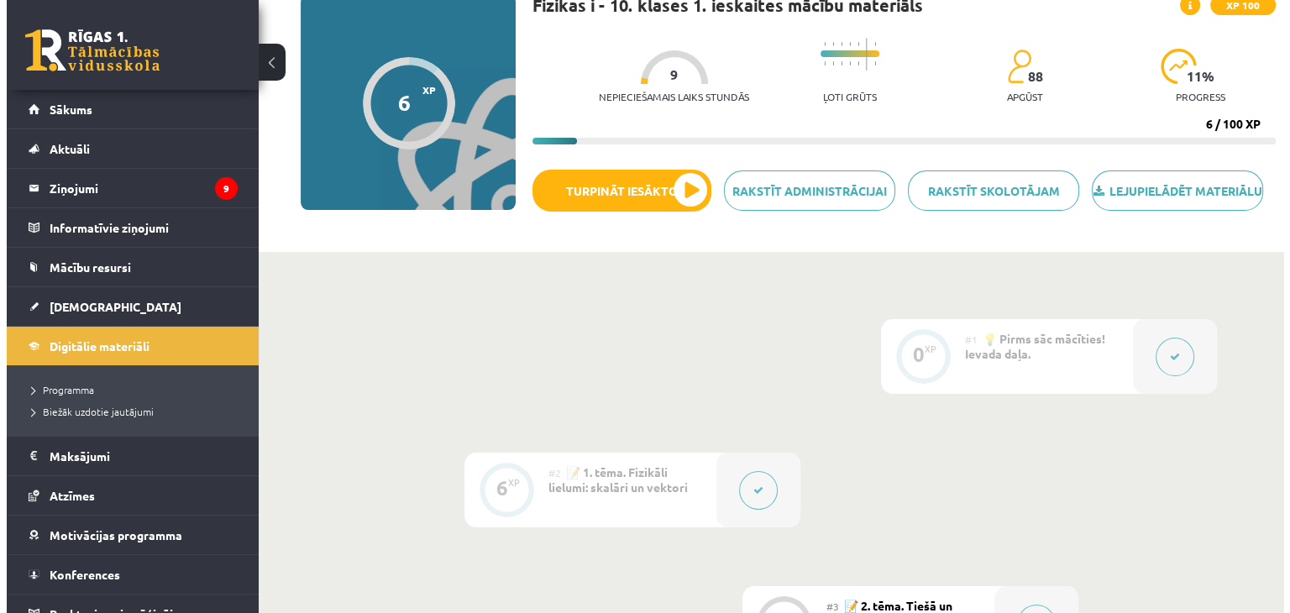
scroll to position [0, 0]
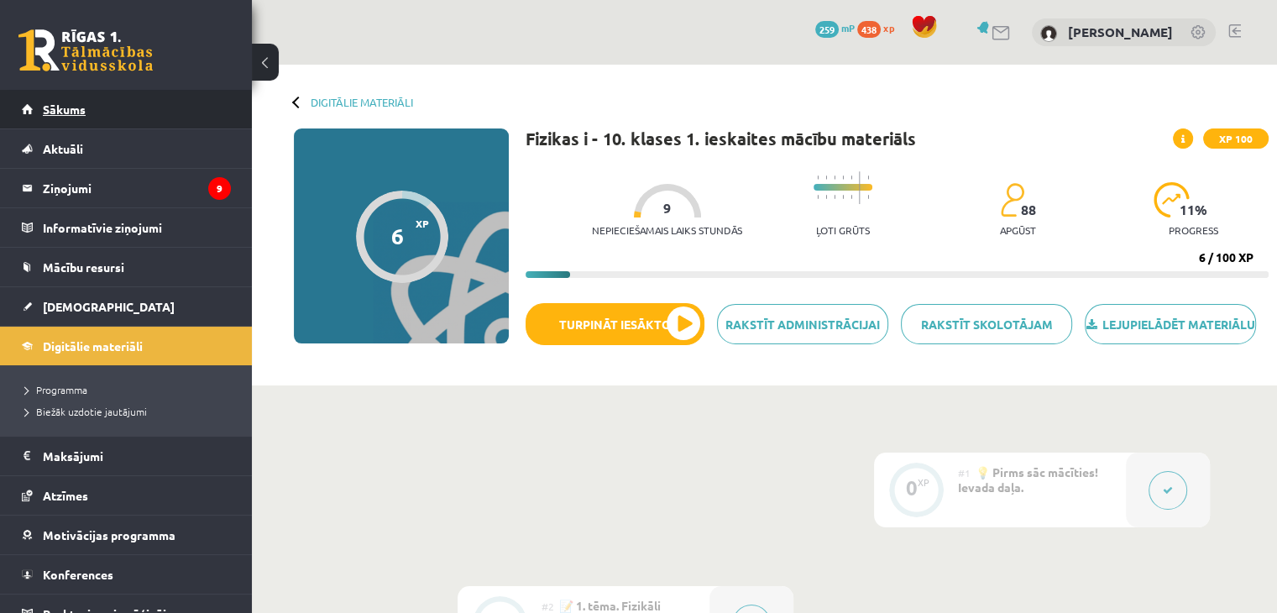
click at [66, 105] on span "Sākums" at bounding box center [64, 109] width 43 height 15
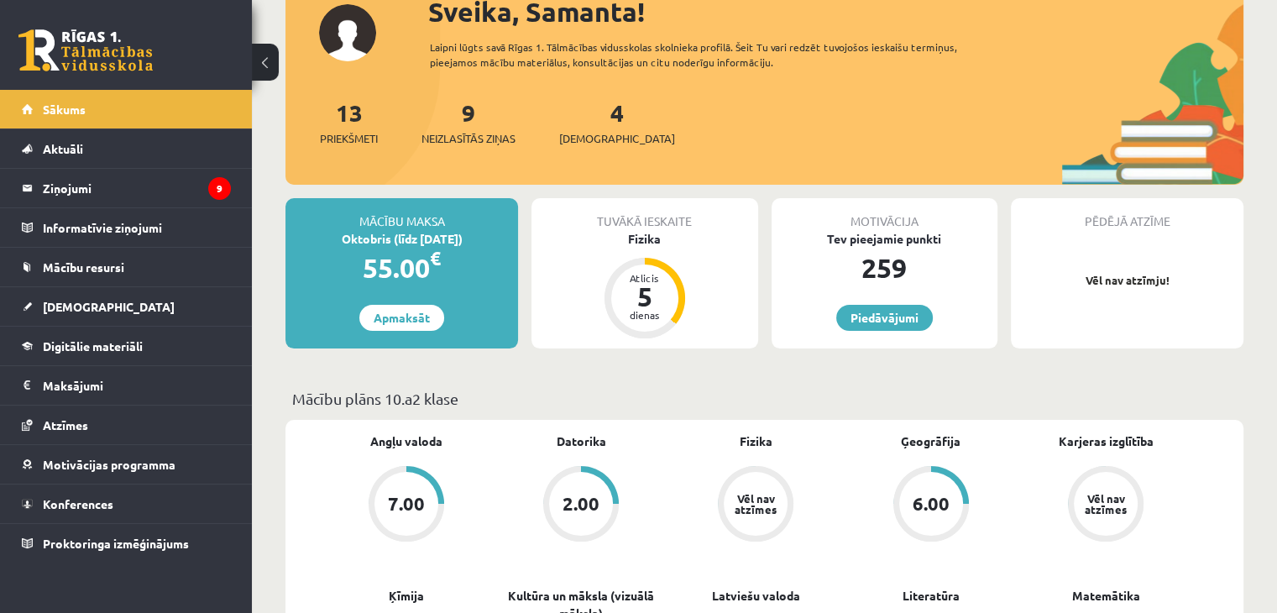
scroll to position [103, 0]
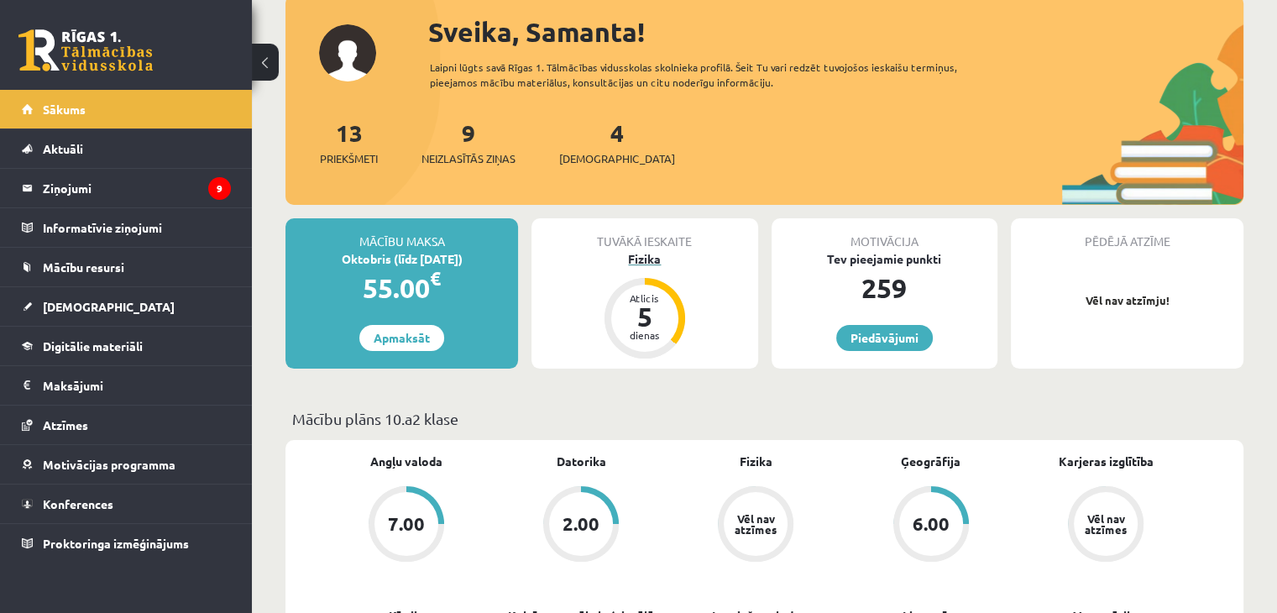
click at [644, 259] on div "Fizika" at bounding box center [644, 259] width 226 height 18
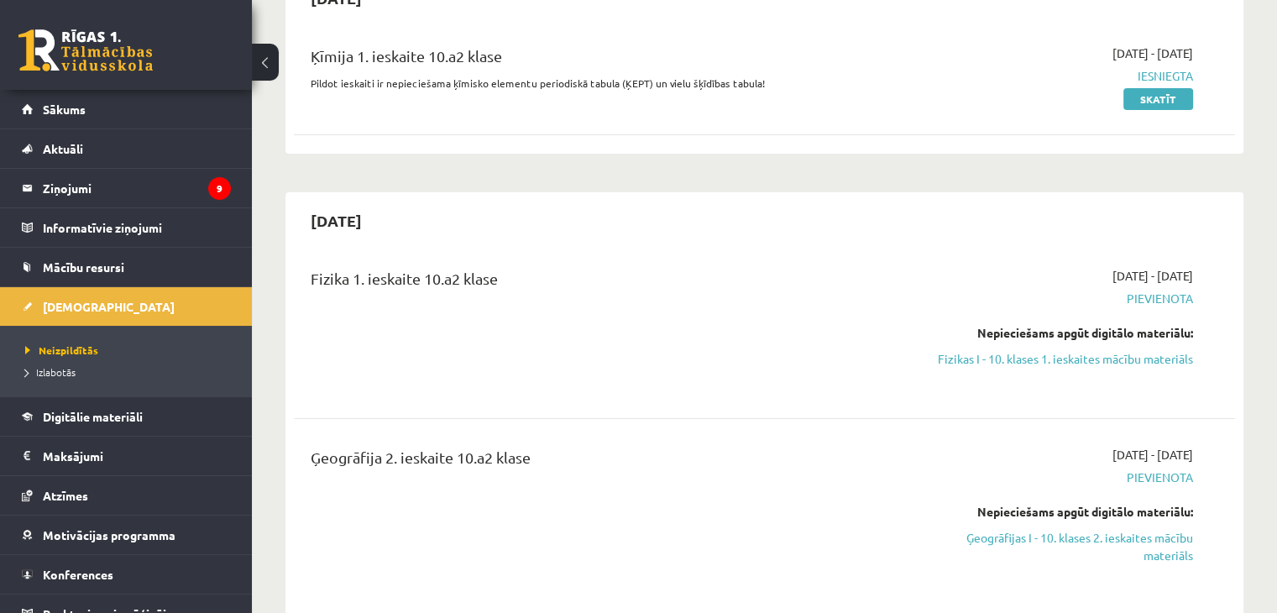
scroll to position [193, 0]
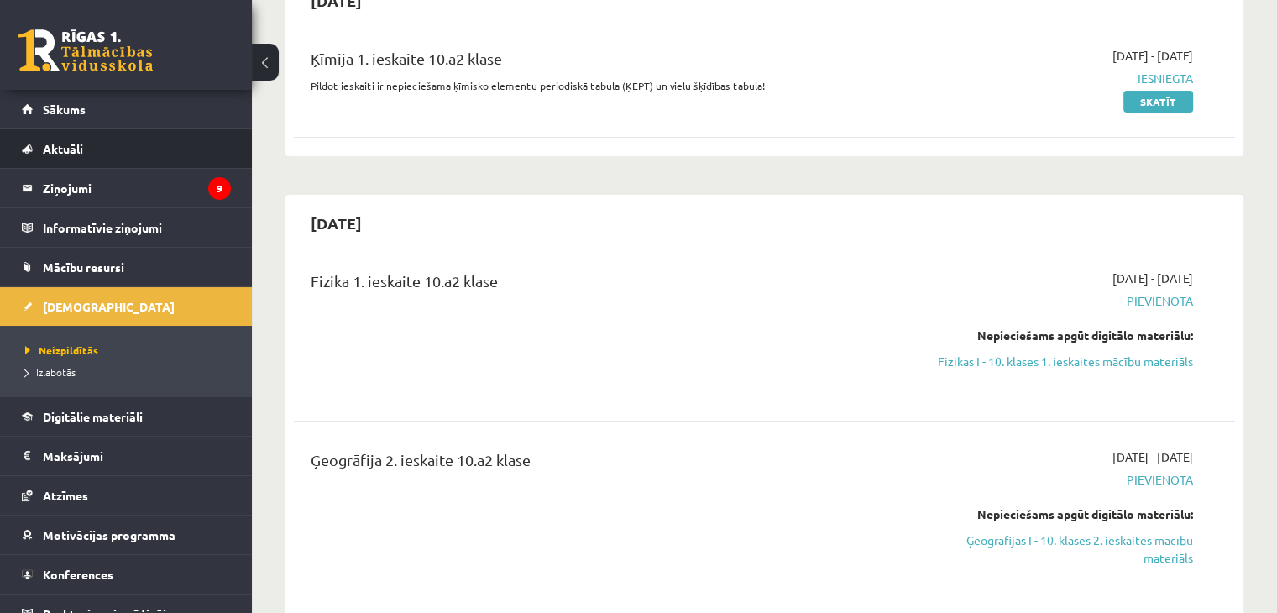
click at [30, 130] on link "Aktuāli" at bounding box center [126, 148] width 209 height 39
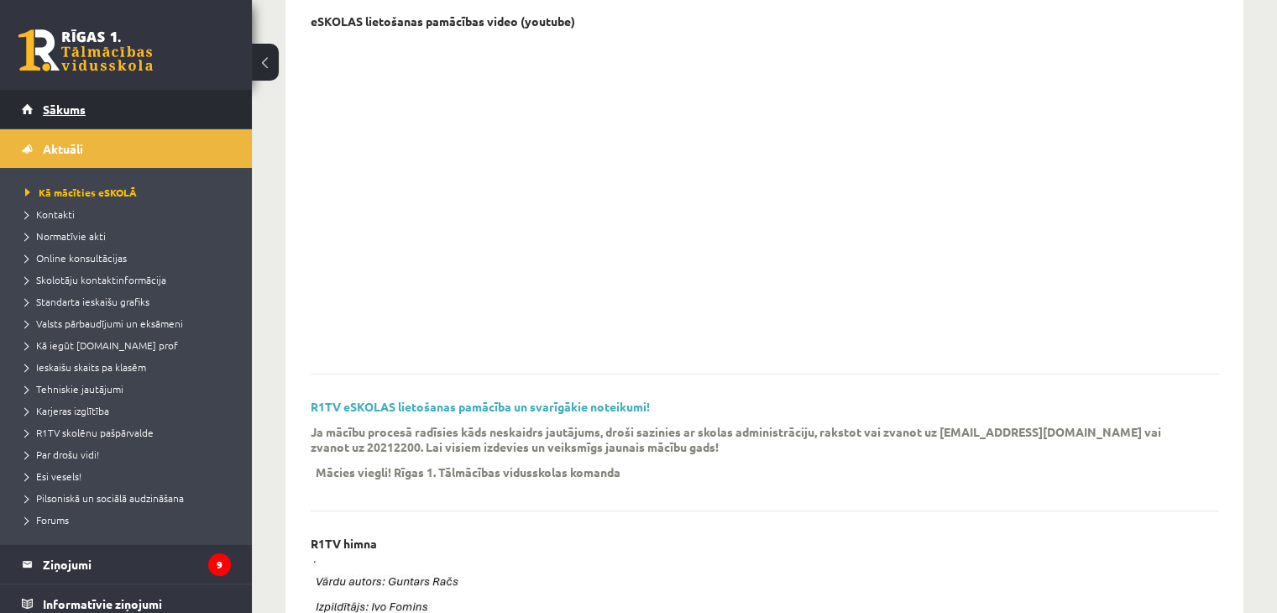
click at [51, 118] on link "Sākums" at bounding box center [126, 109] width 209 height 39
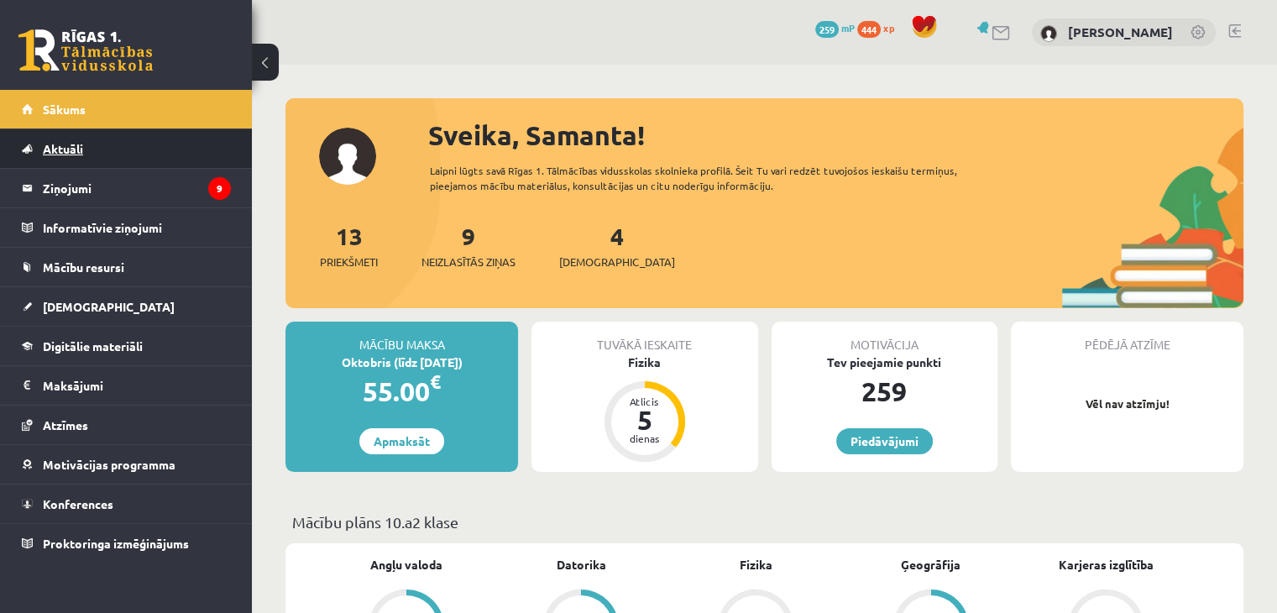
click at [47, 155] on link "Aktuāli" at bounding box center [126, 148] width 209 height 39
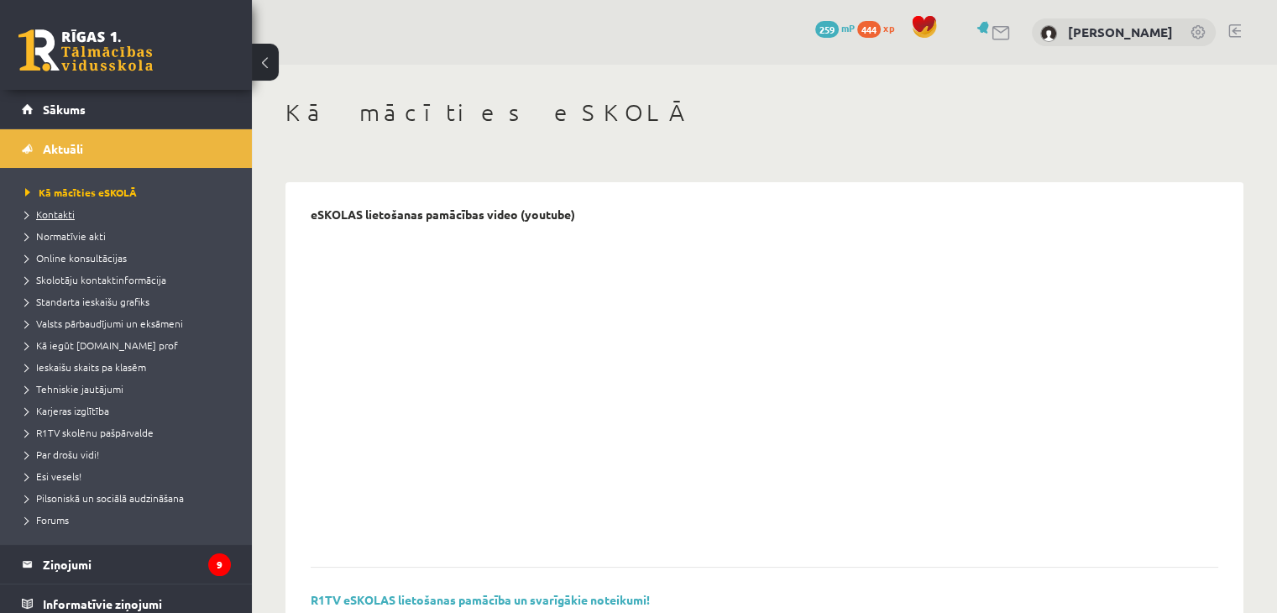
click at [58, 214] on span "Kontakti" at bounding box center [50, 213] width 50 height 13
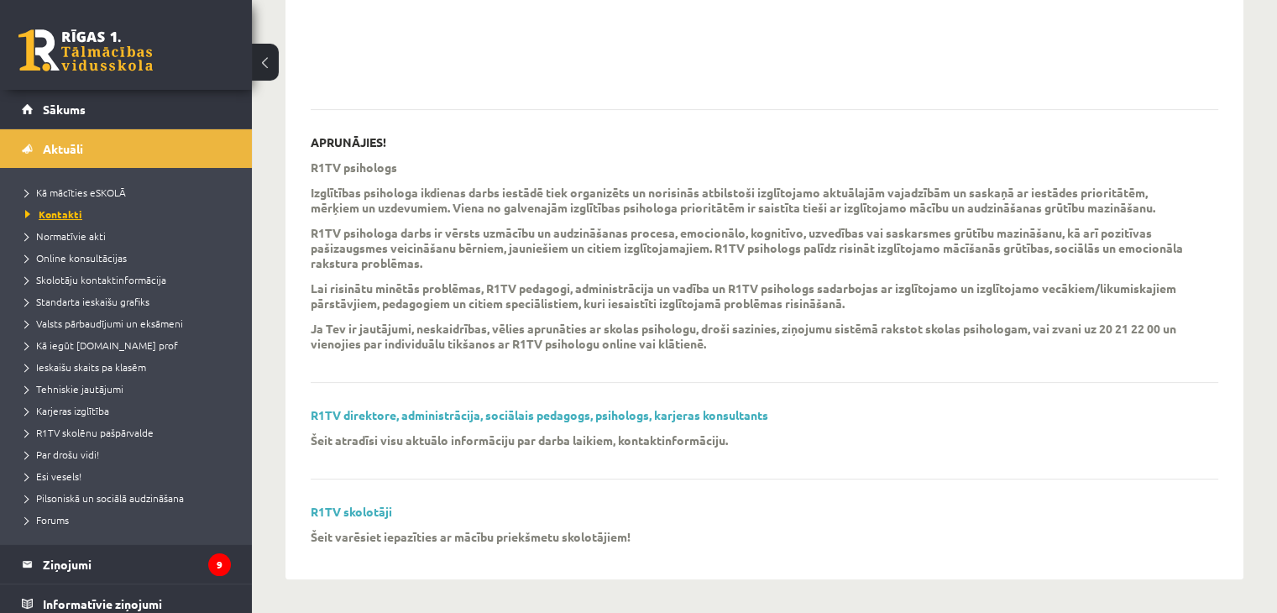
scroll to position [458, 0]
click at [347, 517] on link "R1TV skolotāji" at bounding box center [351, 511] width 81 height 15
click at [34, 112] on link "Sākums" at bounding box center [126, 109] width 209 height 39
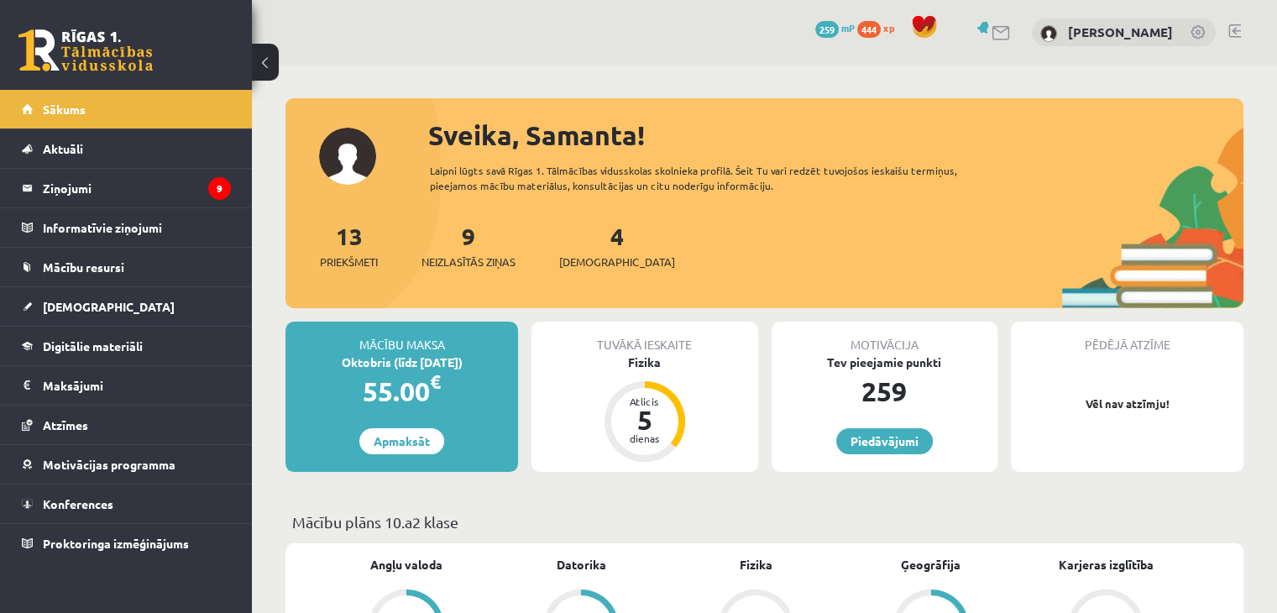
click at [1194, 36] on link at bounding box center [1199, 33] width 17 height 17
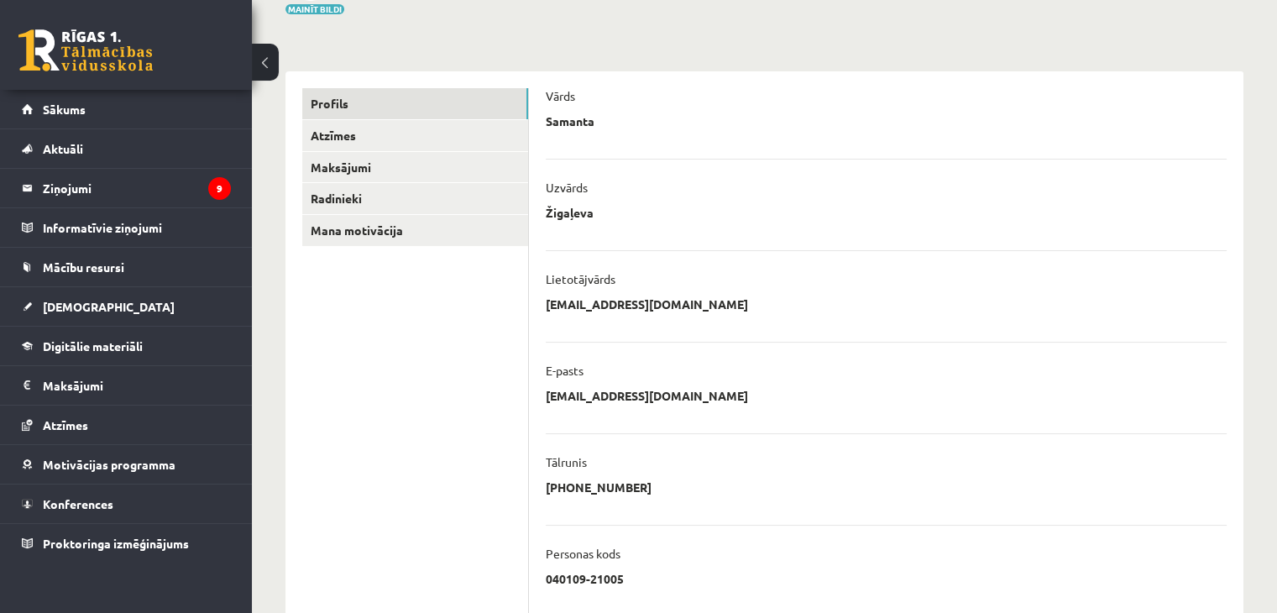
scroll to position [160, 0]
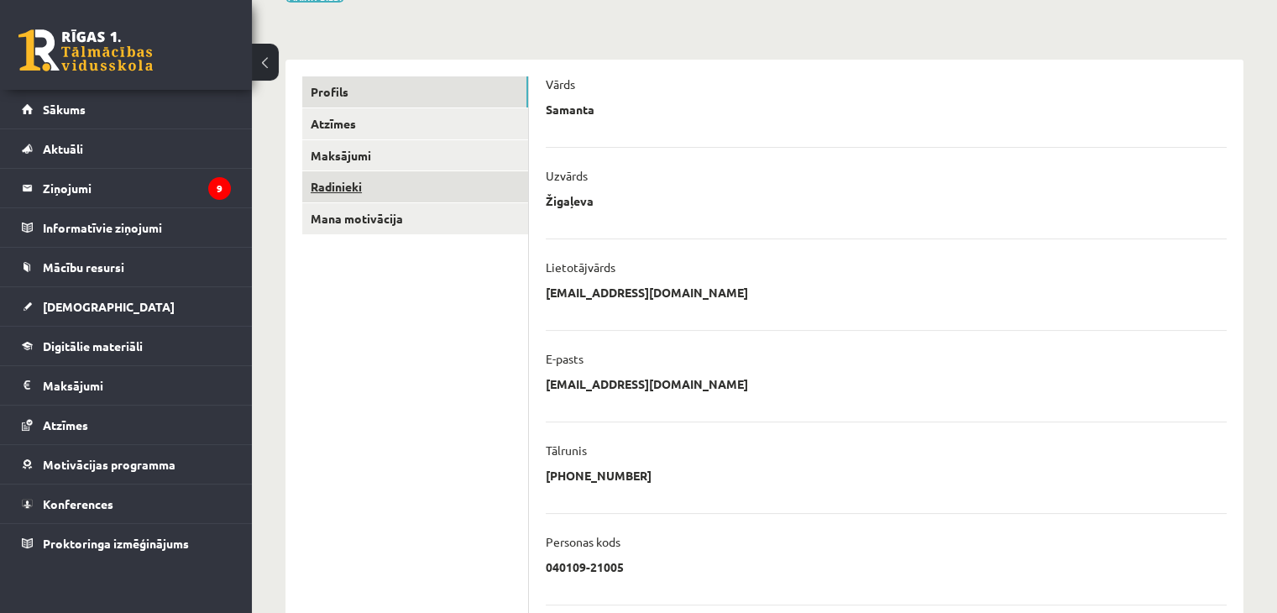
click at [342, 187] on link "Radinieki" at bounding box center [415, 186] width 226 height 31
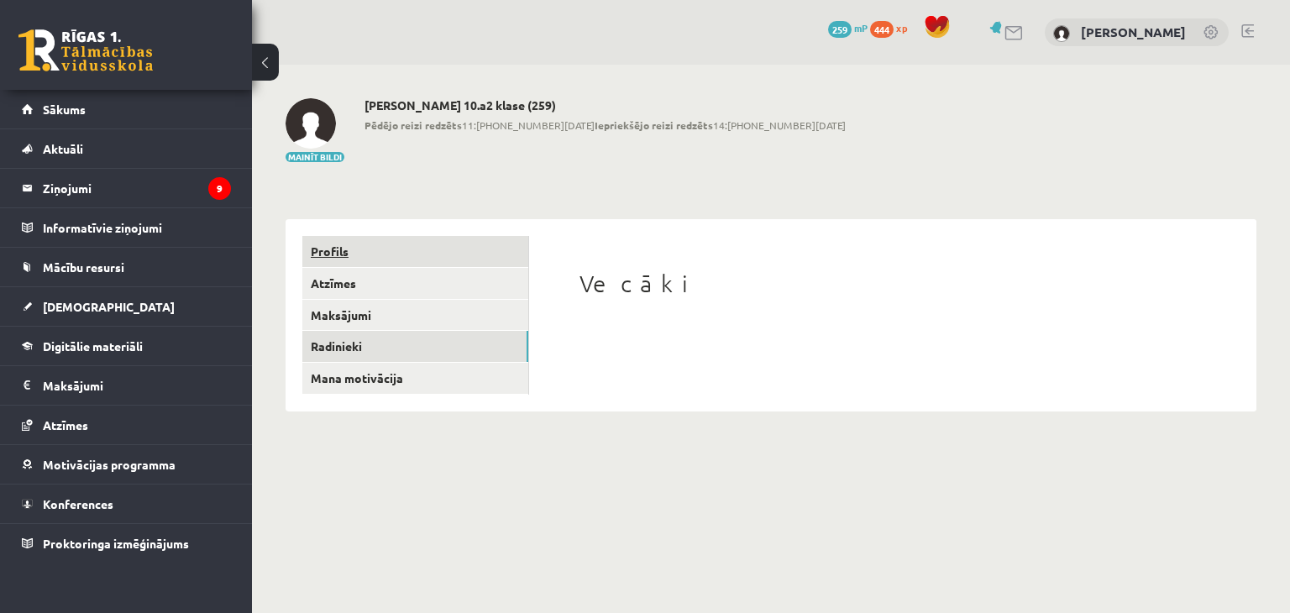
click at [327, 252] on link "Profils" at bounding box center [415, 251] width 226 height 31
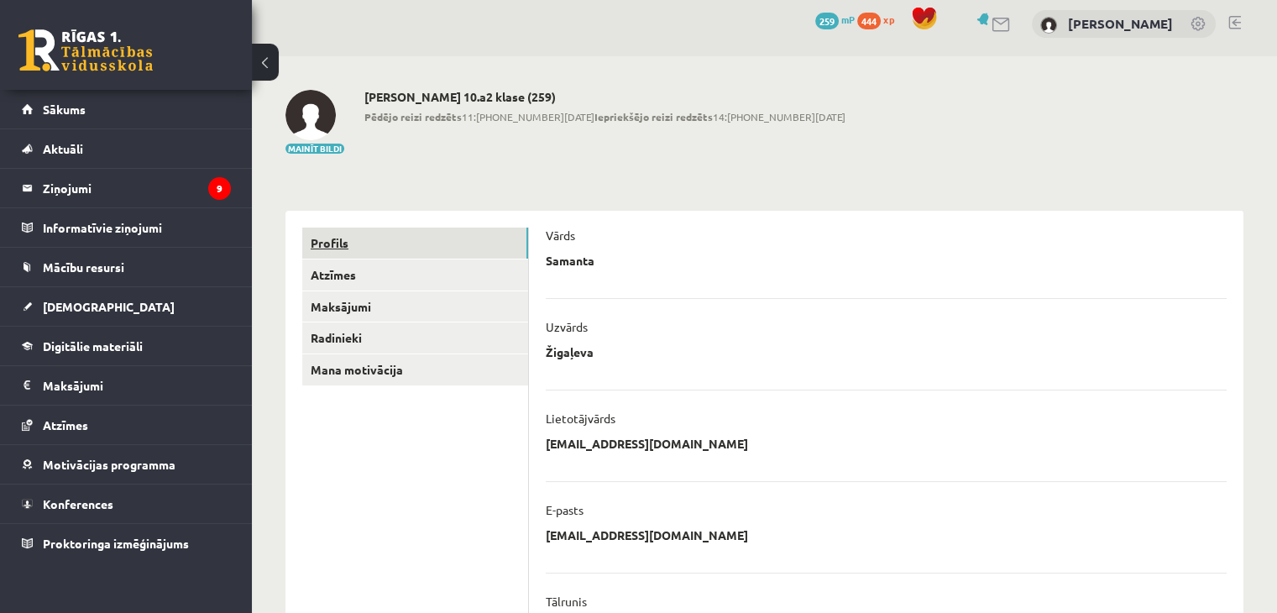
scroll to position [8, 0]
click at [86, 103] on link "Sākums" at bounding box center [126, 109] width 209 height 39
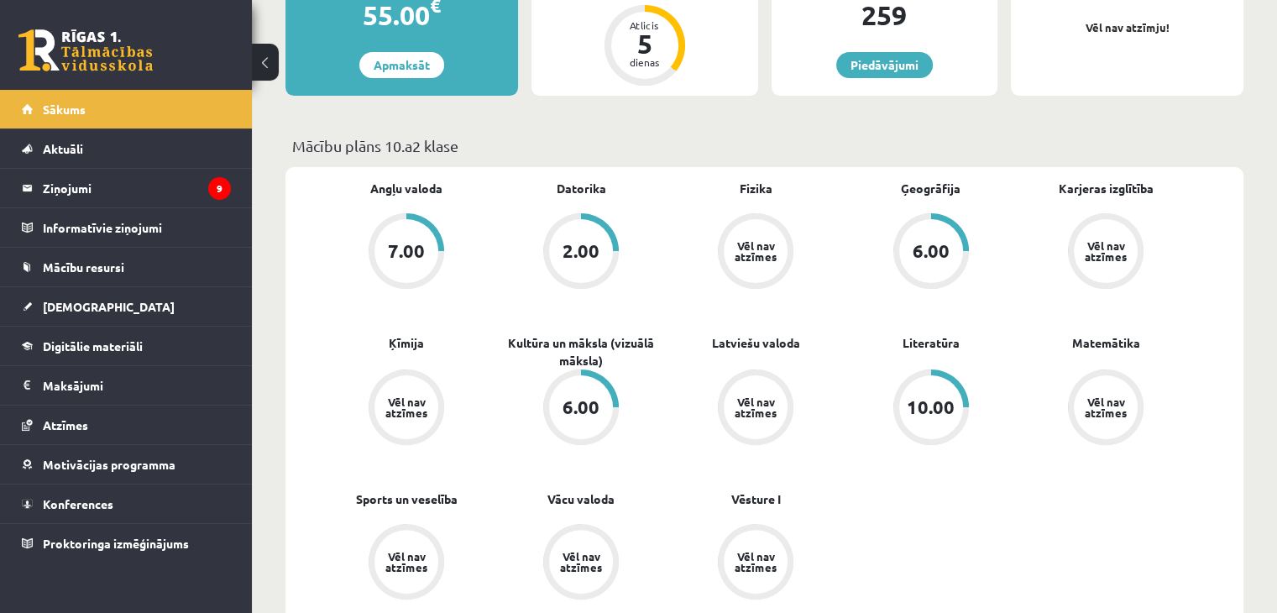
scroll to position [377, 0]
